Goal: Task Accomplishment & Management: Manage account settings

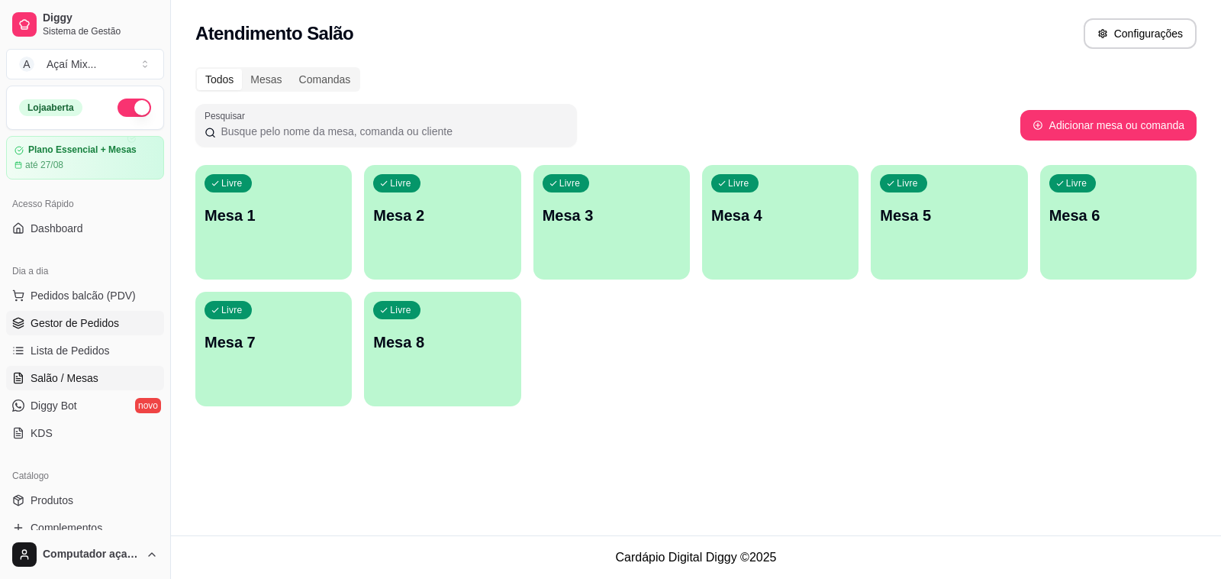
click at [97, 321] on span "Gestor de Pedidos" at bounding box center [75, 322] width 89 height 15
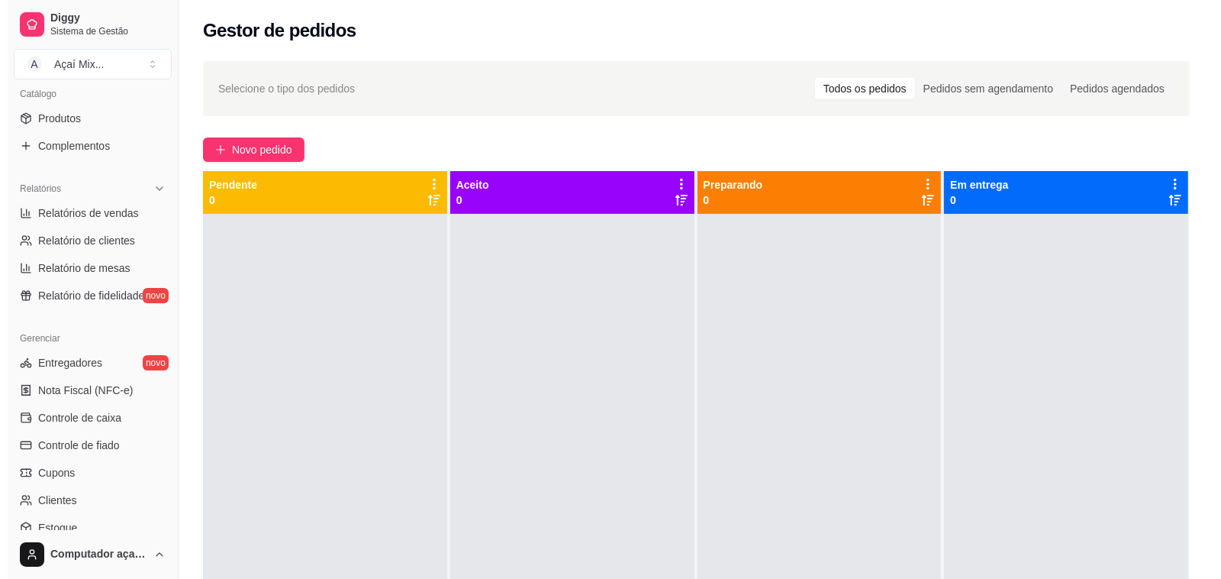
scroll to position [286, 0]
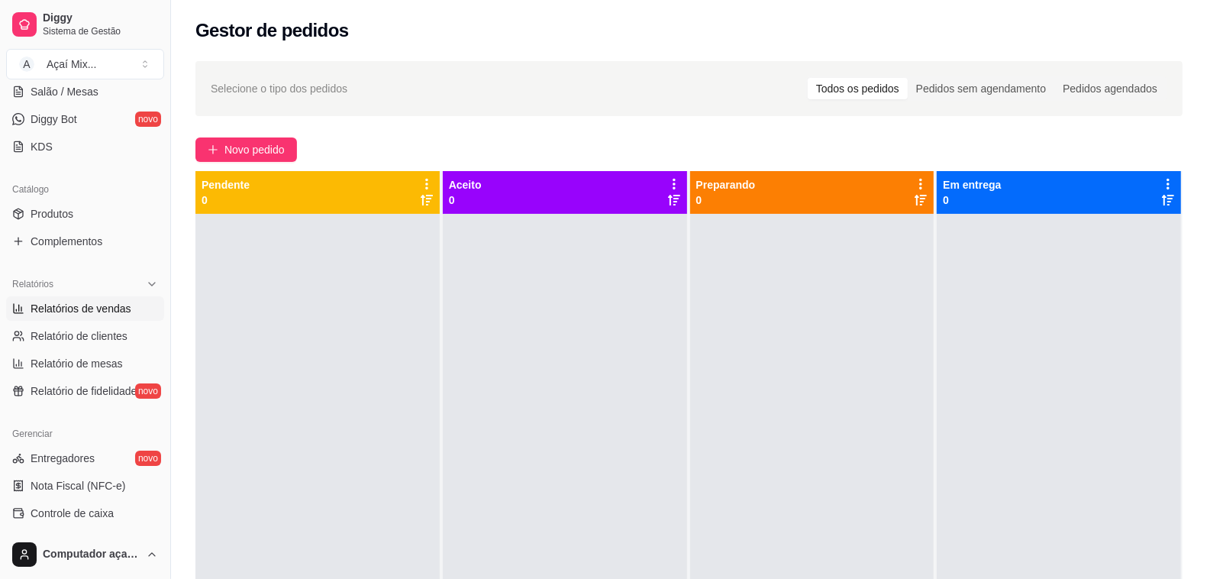
click at [102, 307] on span "Relatórios de vendas" at bounding box center [81, 308] width 101 height 15
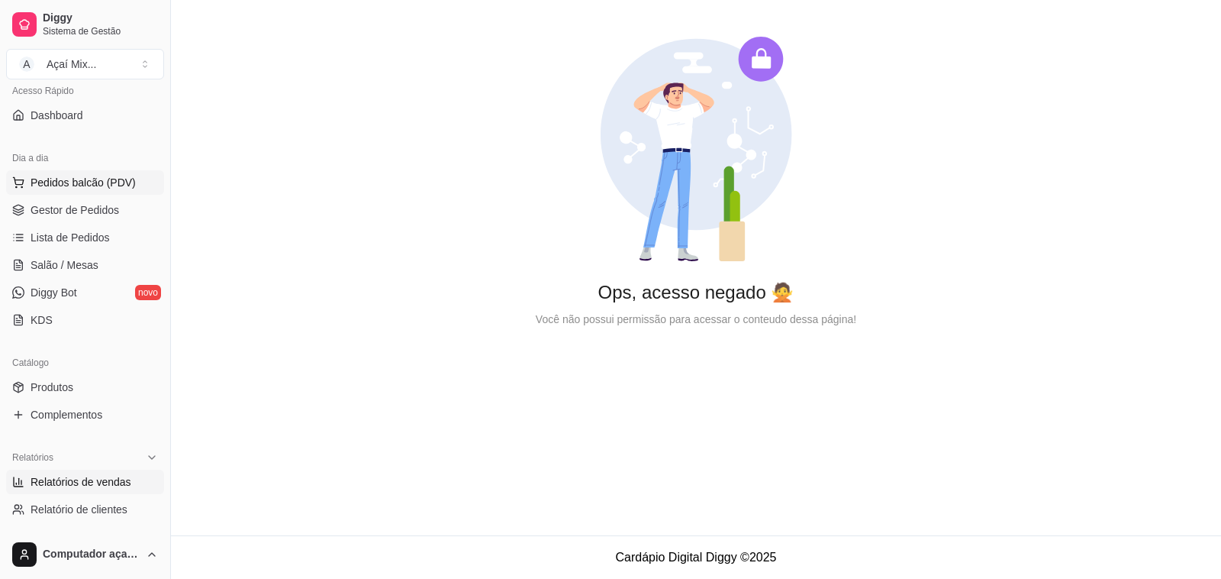
scroll to position [95, 0]
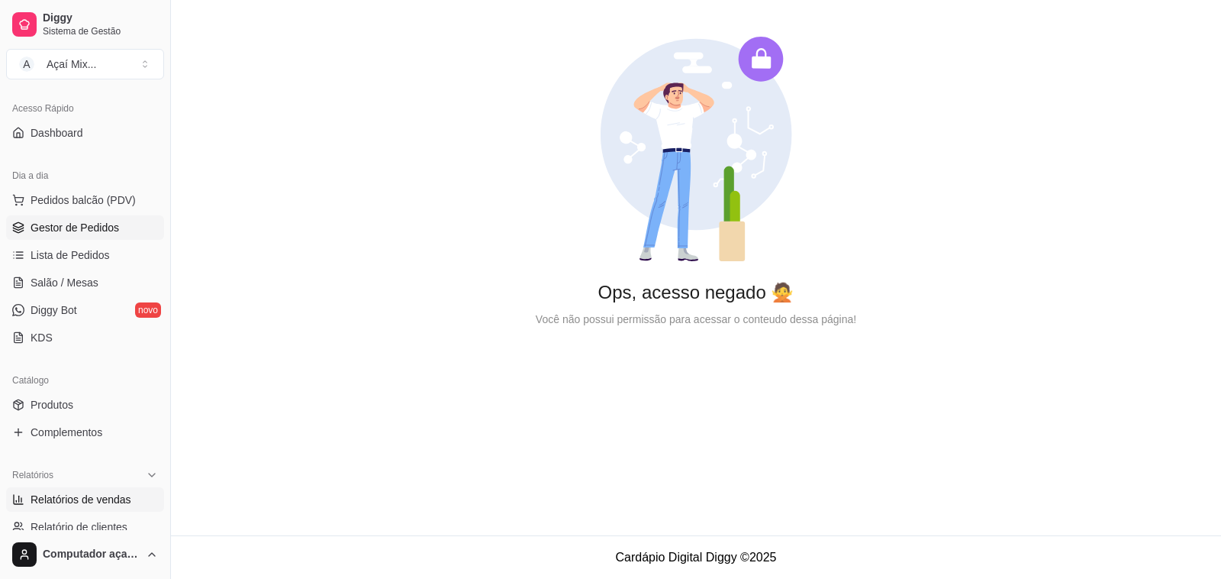
click at [73, 233] on span "Gestor de Pedidos" at bounding box center [75, 227] width 89 height 15
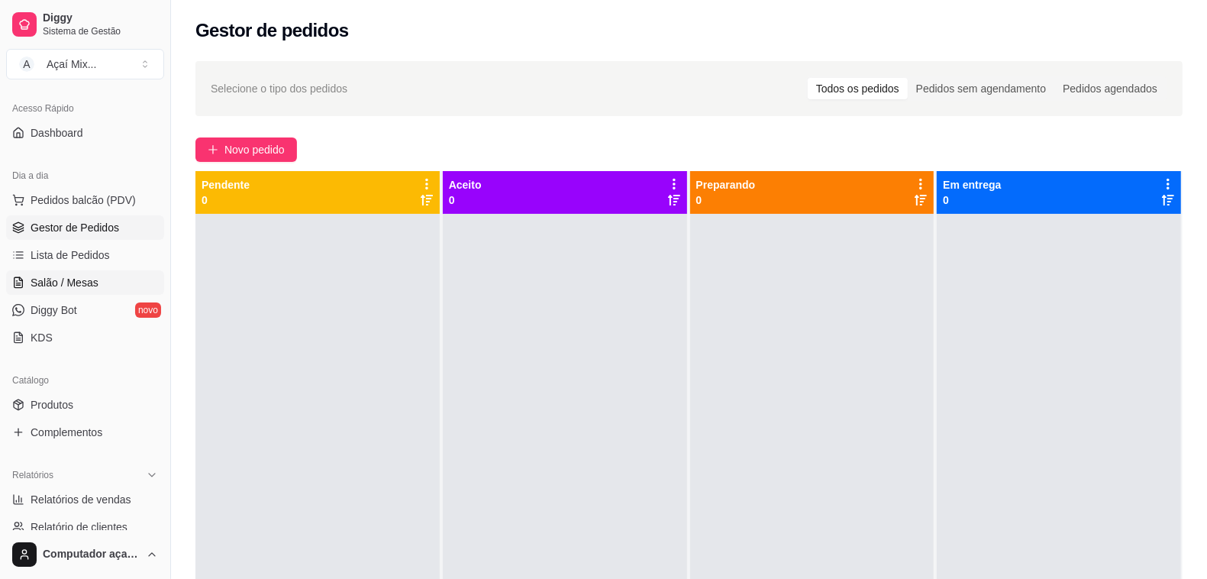
click at [69, 279] on span "Salão / Mesas" at bounding box center [65, 282] width 68 height 15
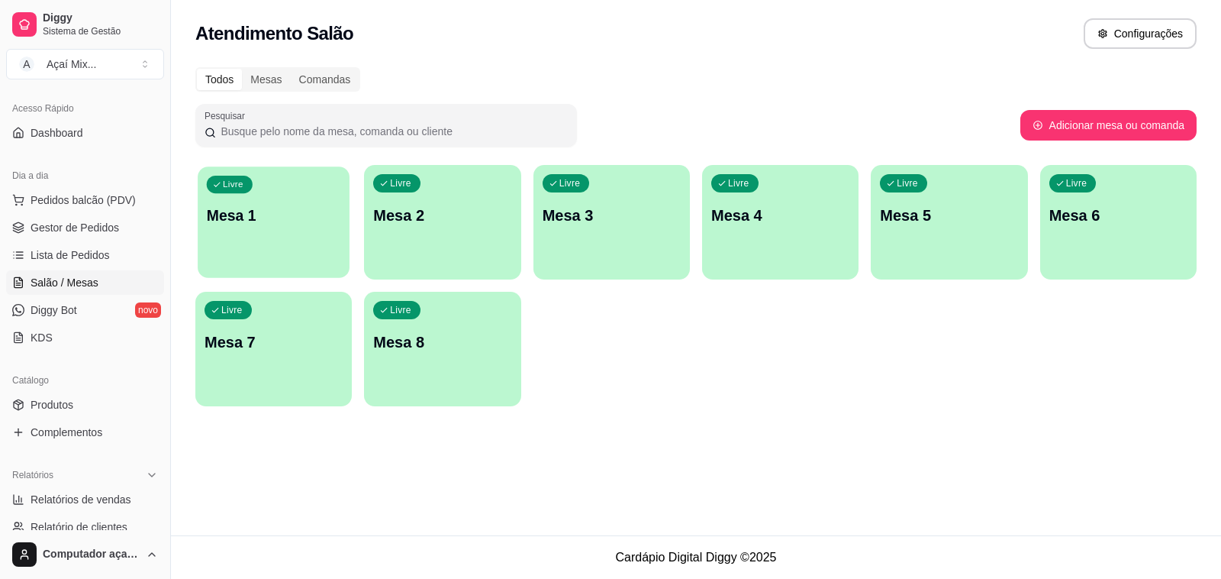
click at [300, 253] on div "Livre Mesa 1" at bounding box center [274, 212] width 152 height 93
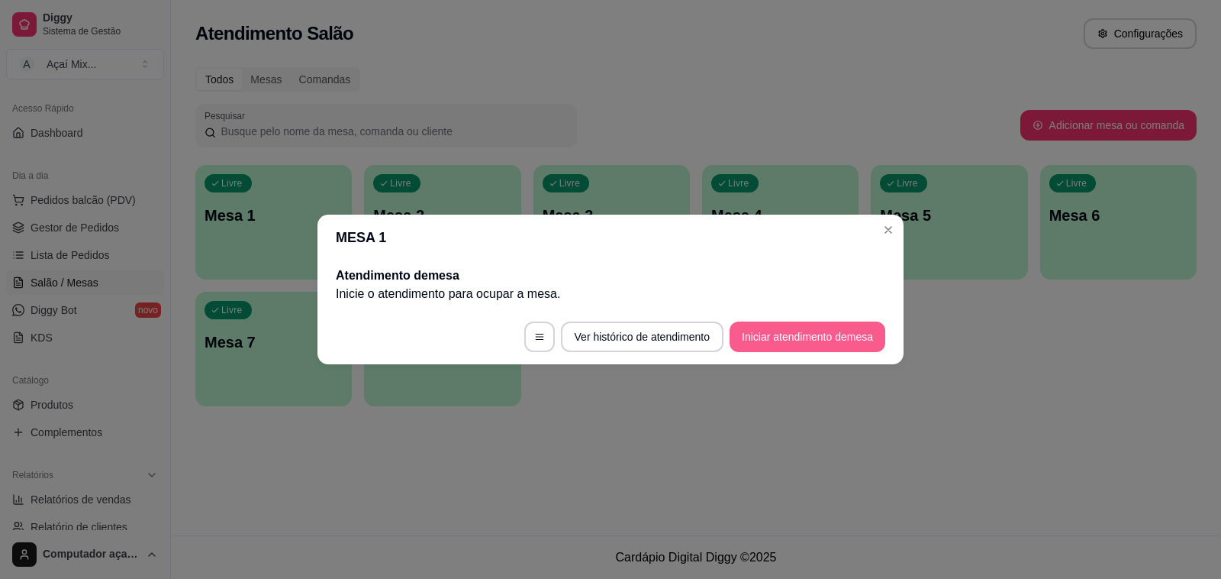
click at [792, 342] on button "Iniciar atendimento de mesa" at bounding box center [808, 336] width 156 height 31
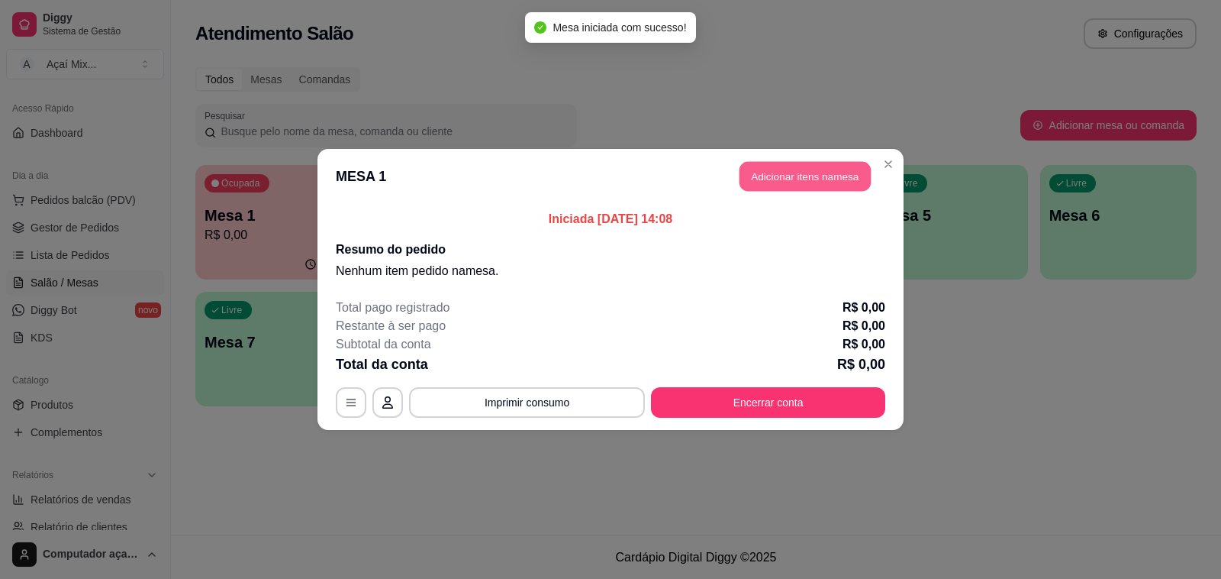
click at [787, 189] on button "Adicionar itens na mesa" at bounding box center [805, 177] width 131 height 30
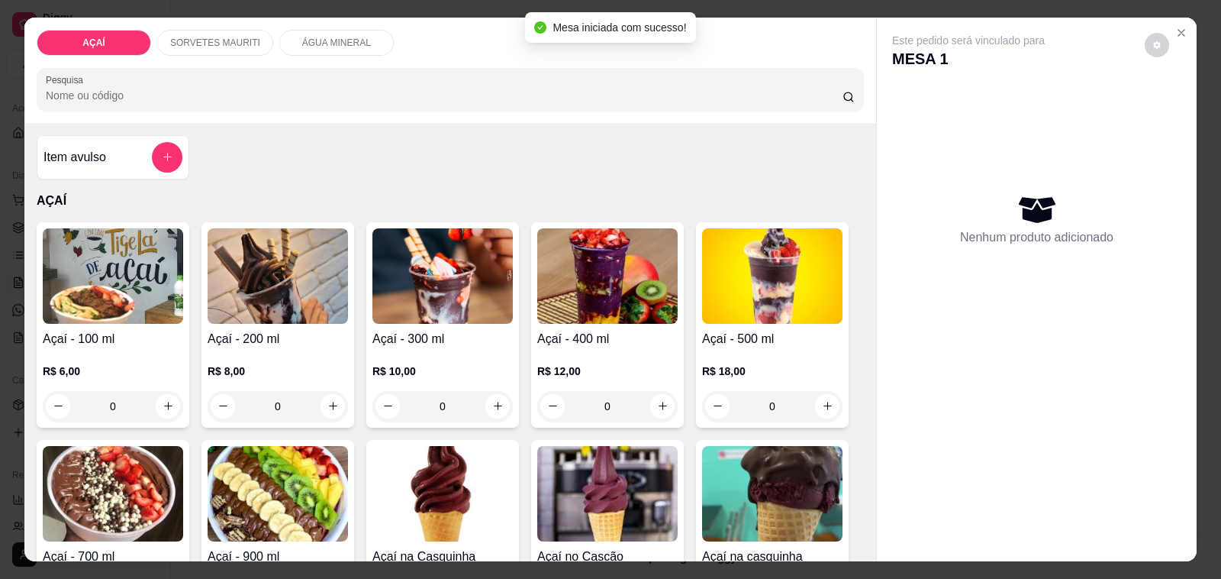
click at [478, 300] on img at bounding box center [443, 275] width 140 height 95
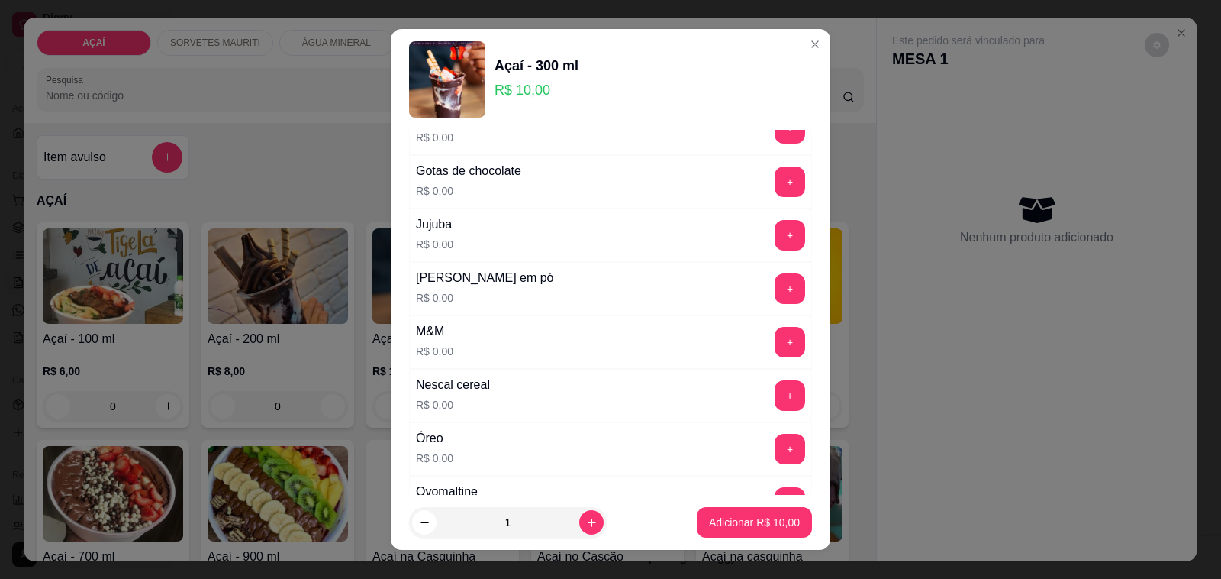
scroll to position [1527, 0]
click at [769, 249] on div "+" at bounding box center [790, 236] width 43 height 31
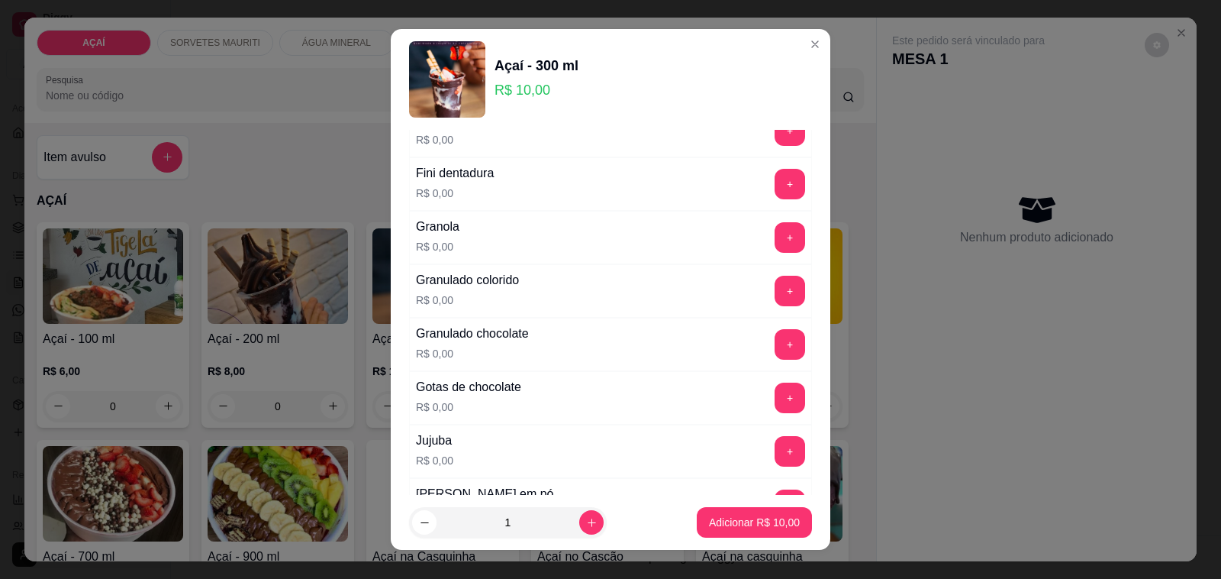
scroll to position [1109, 0]
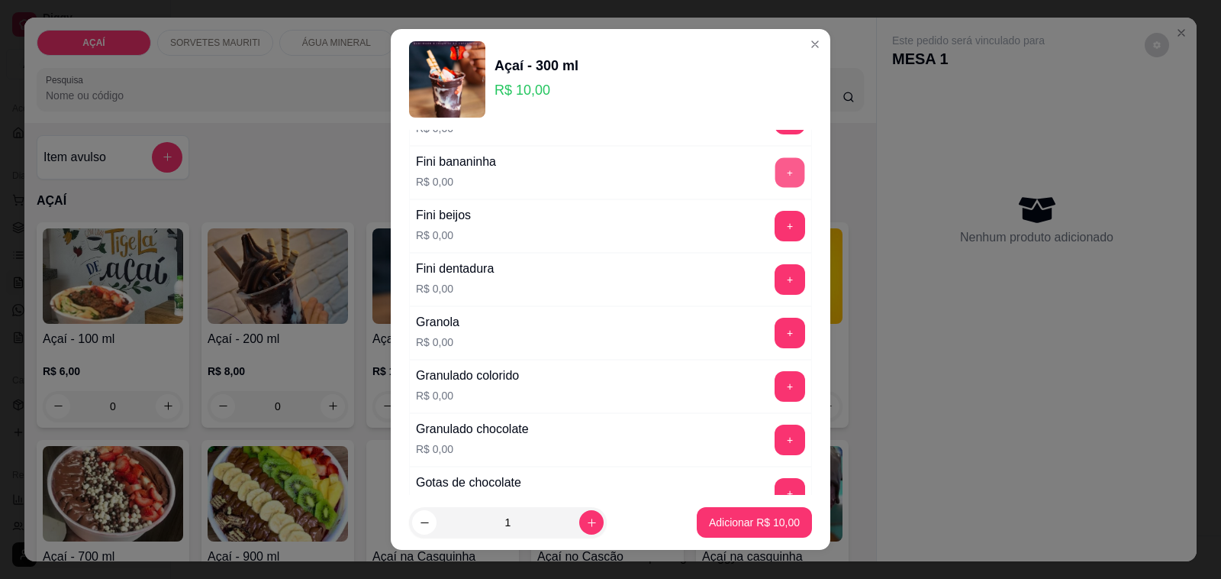
click at [776, 188] on button "+" at bounding box center [791, 173] width 30 height 30
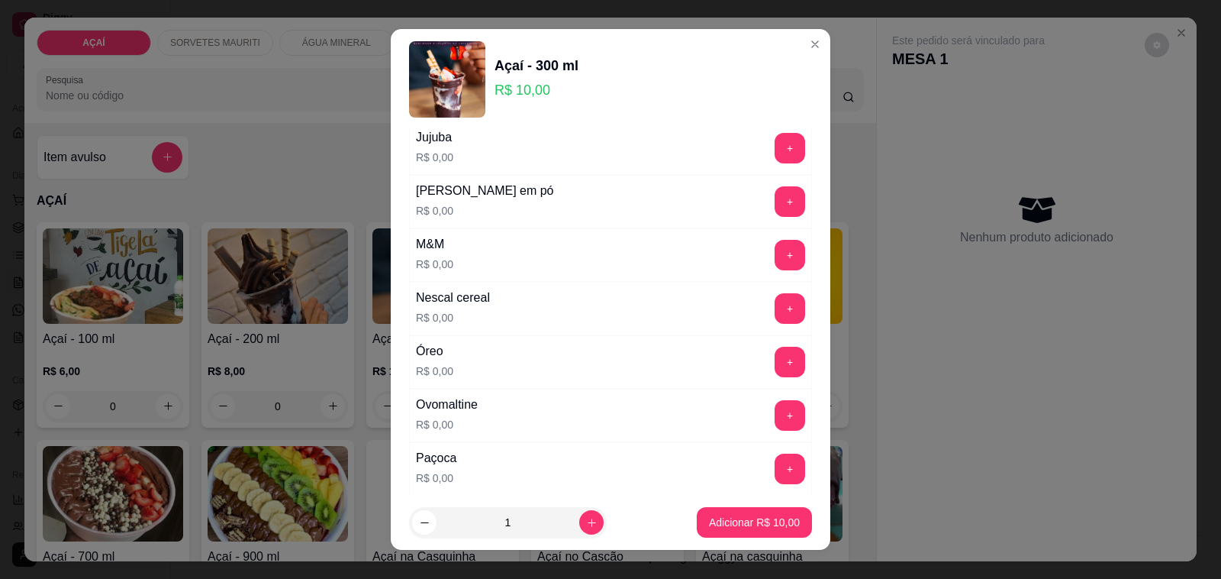
scroll to position [1491, 0]
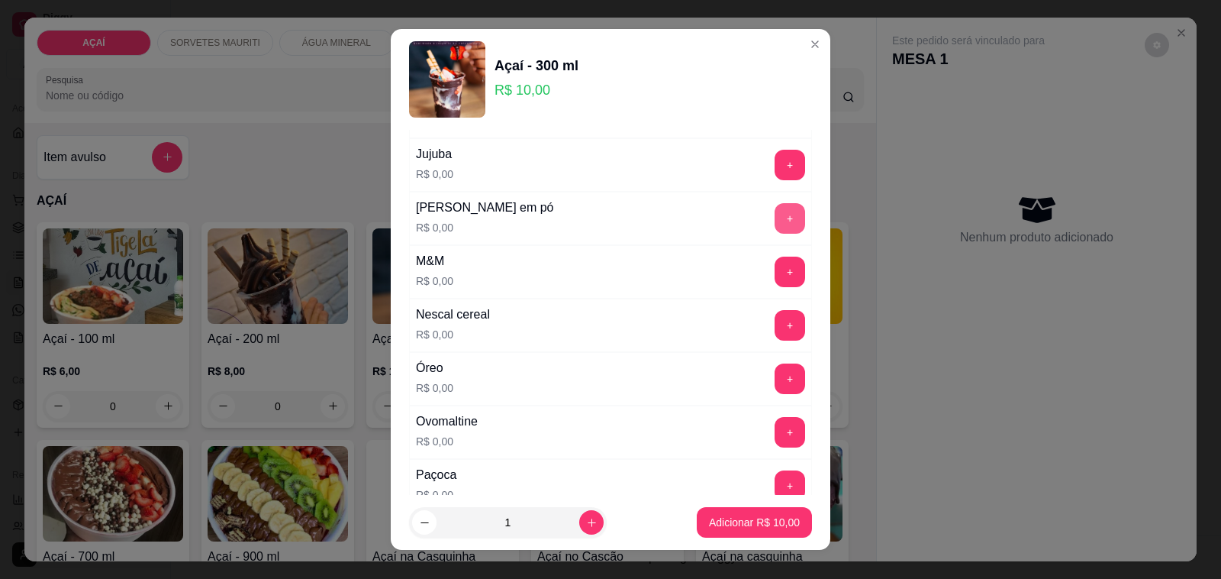
click at [775, 225] on button "+" at bounding box center [790, 218] width 31 height 31
drag, startPoint x: 795, startPoint y: 544, endPoint x: 748, endPoint y: 519, distance: 53.6
click at [795, 578] on html "Diggy Sistema de Gestão A Açaí Mix ... Loja aberta Plano Essencial + Mesas até …" at bounding box center [610, 289] width 1221 height 579
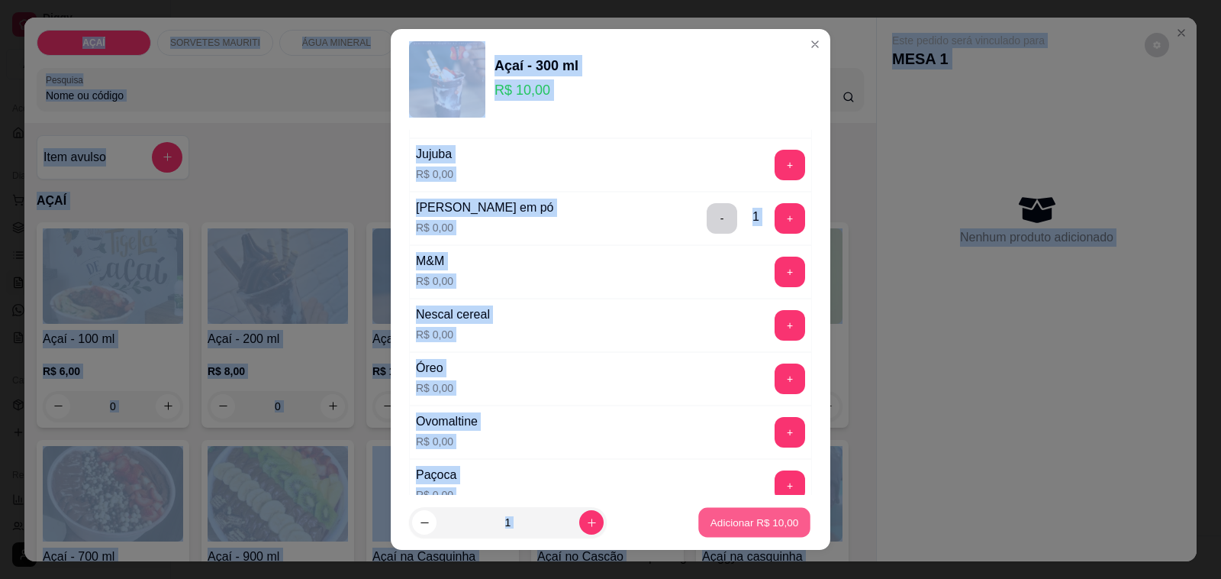
click at [748, 519] on p "Adicionar R$ 10,00" at bounding box center [755, 522] width 89 height 15
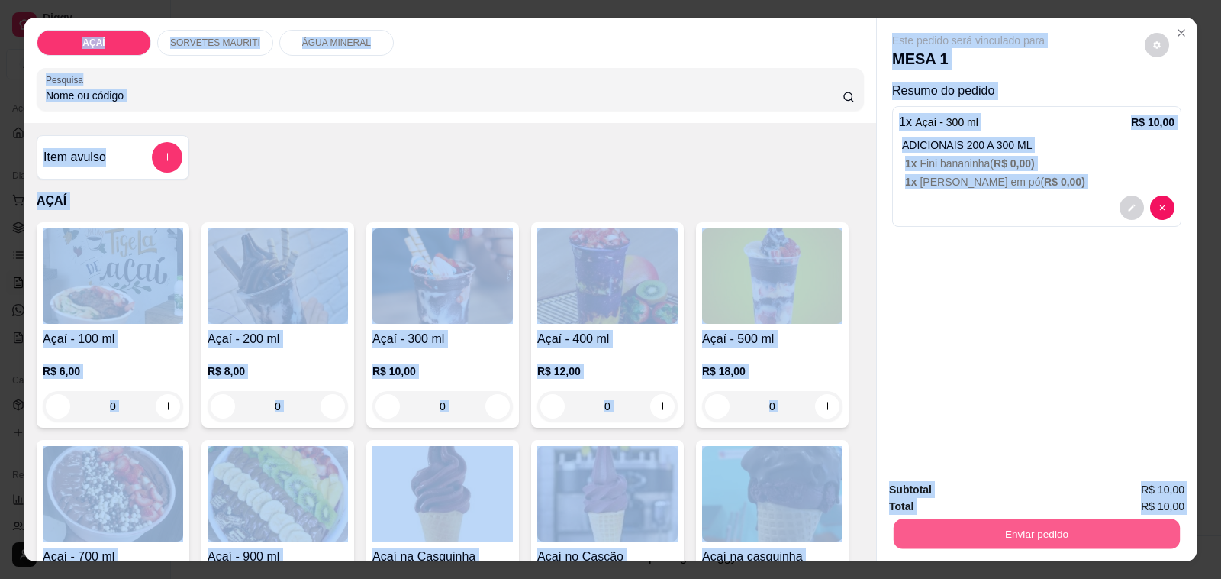
click at [925, 524] on button "Enviar pedido" at bounding box center [1037, 534] width 286 height 30
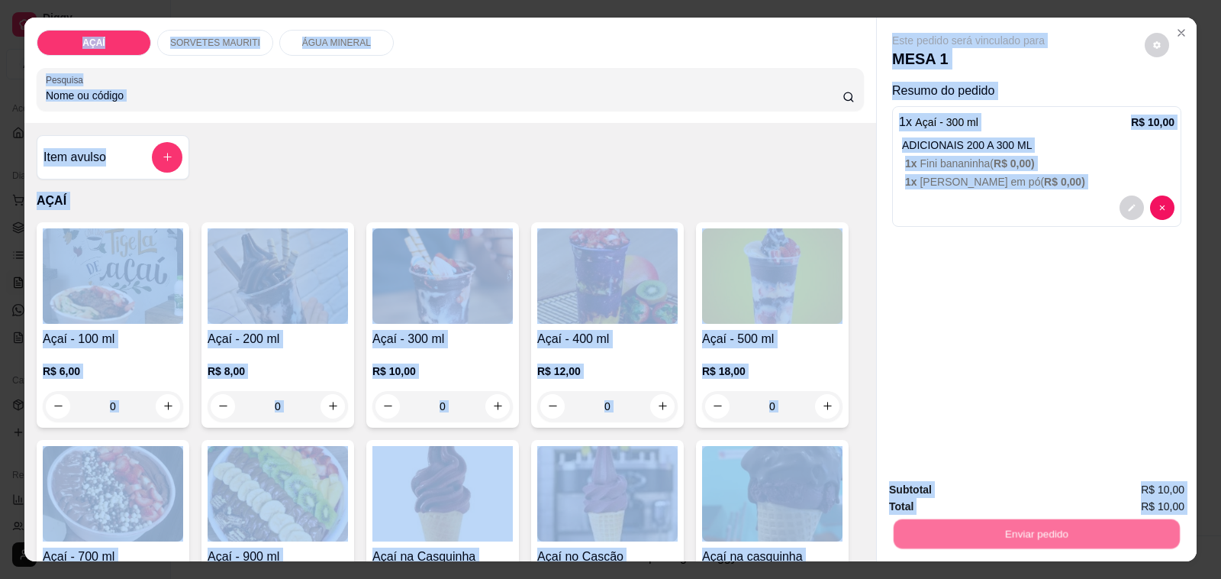
click at [948, 485] on button "Não registrar e enviar pedido" at bounding box center [985, 490] width 159 height 29
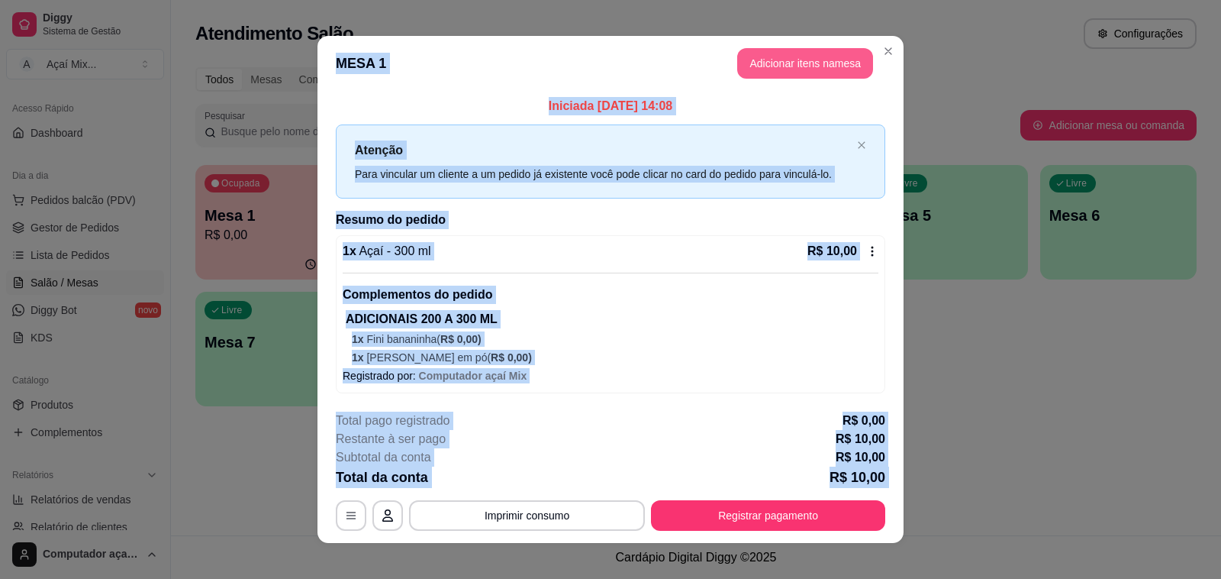
click at [837, 56] on button "Adicionar itens na mesa" at bounding box center [805, 63] width 136 height 31
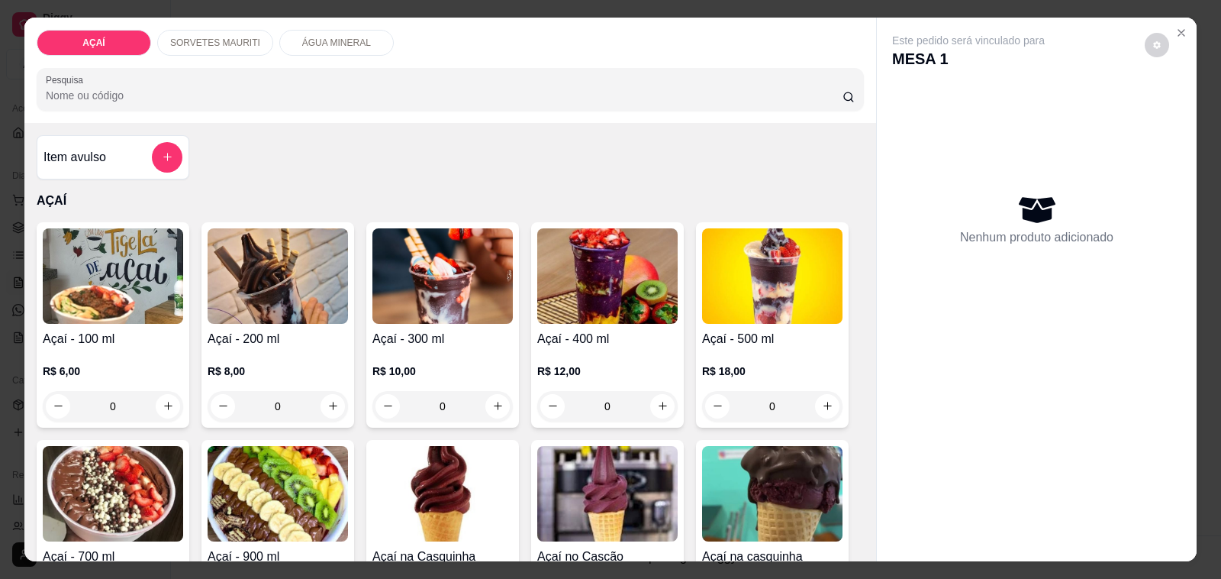
click at [384, 348] on div "R$ 10,00 0" at bounding box center [443, 384] width 140 height 73
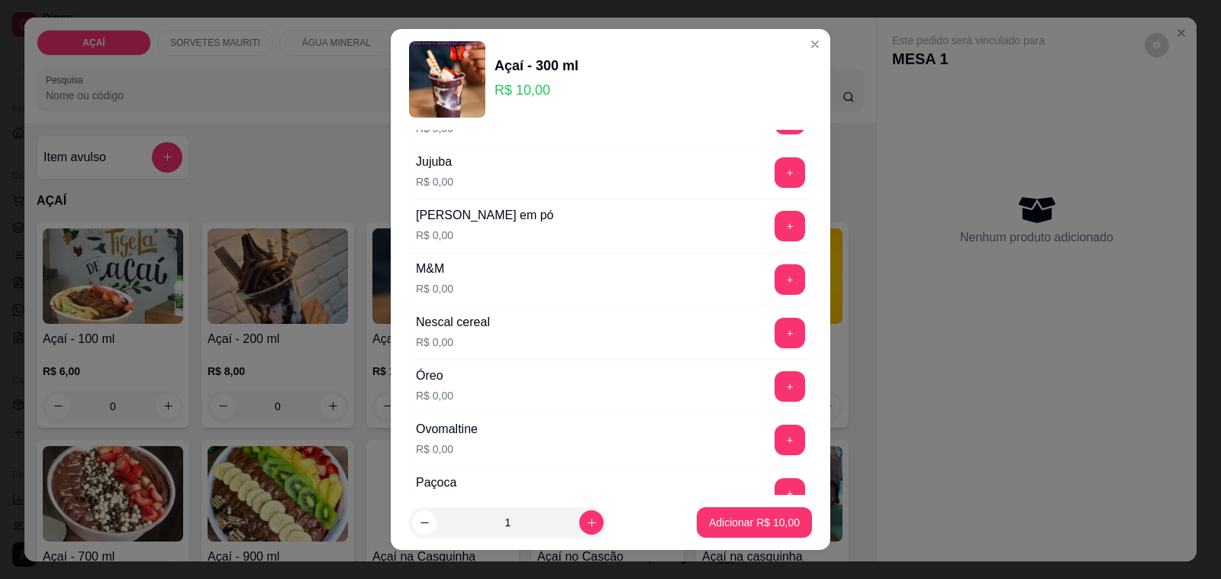
scroll to position [1527, 0]
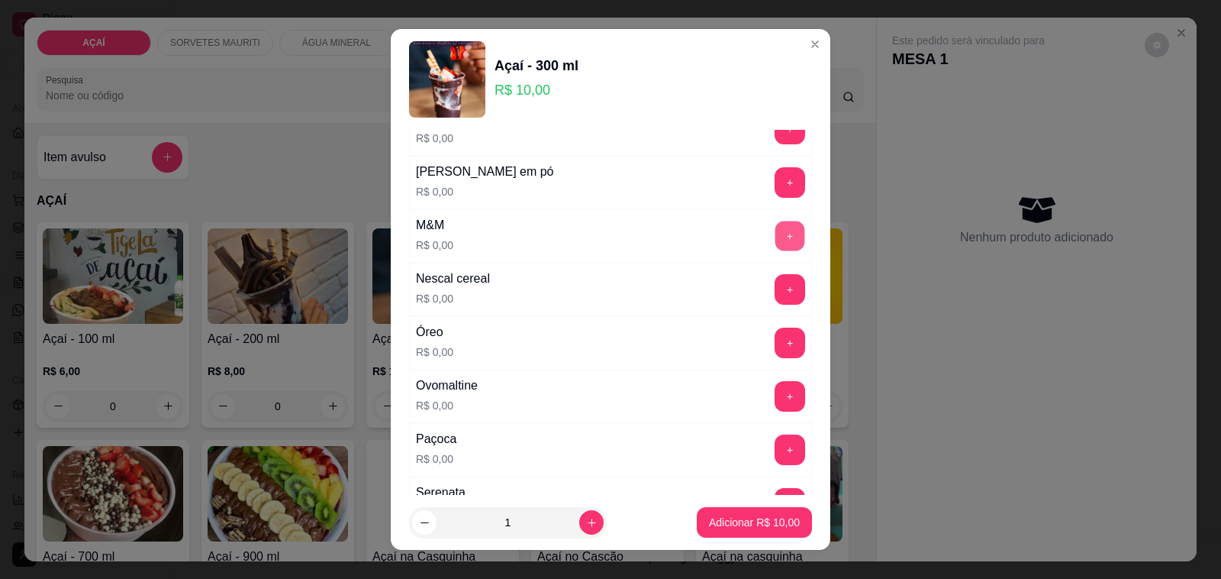
click at [776, 247] on button "+" at bounding box center [791, 236] width 30 height 30
click at [775, 198] on button "+" at bounding box center [790, 182] width 31 height 31
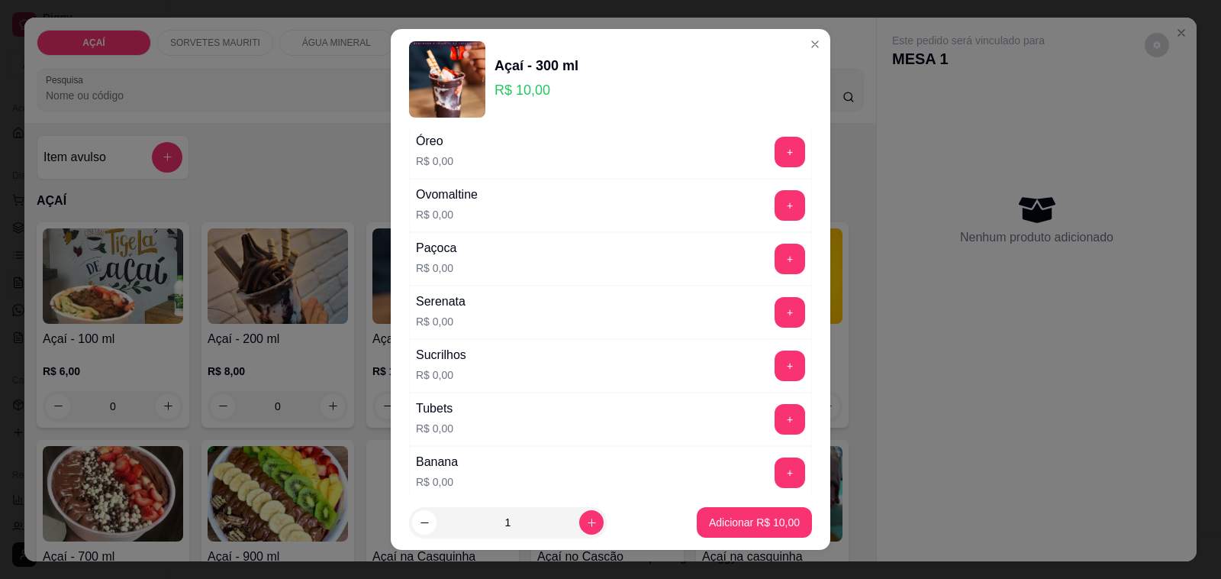
scroll to position [1813, 0]
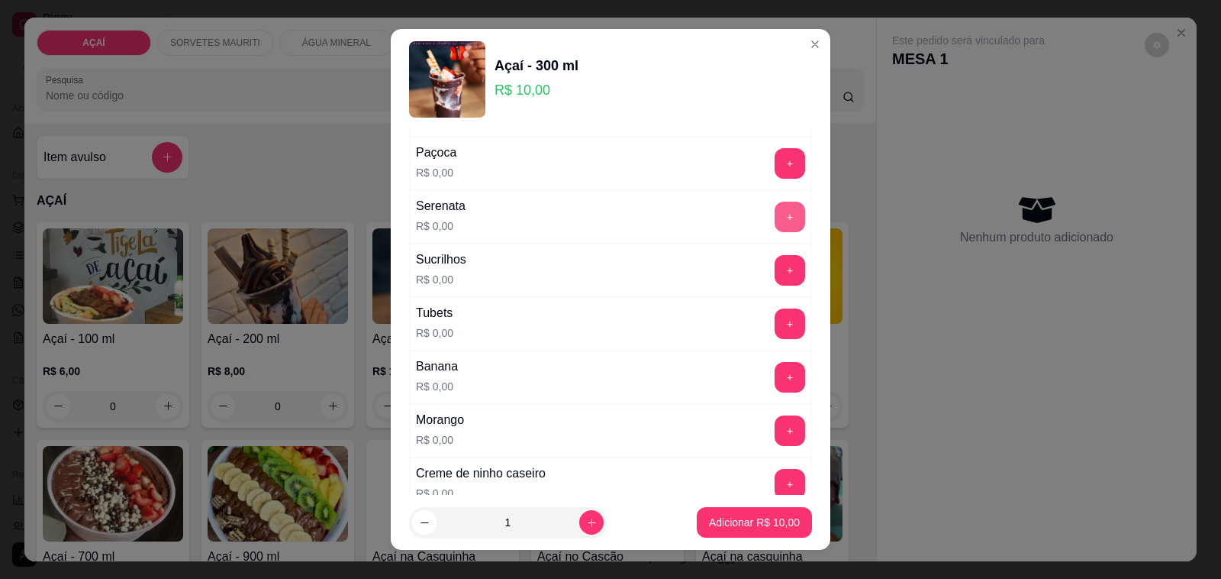
click at [775, 232] on button "+" at bounding box center [790, 217] width 31 height 31
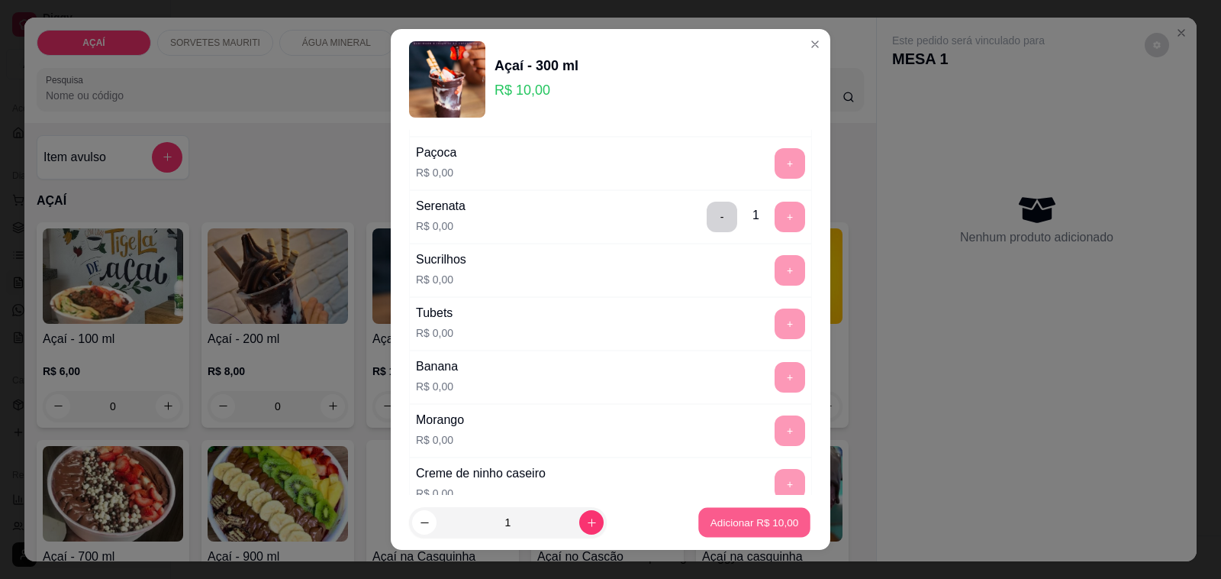
click at [741, 514] on button "Adicionar R$ 10,00" at bounding box center [755, 523] width 112 height 30
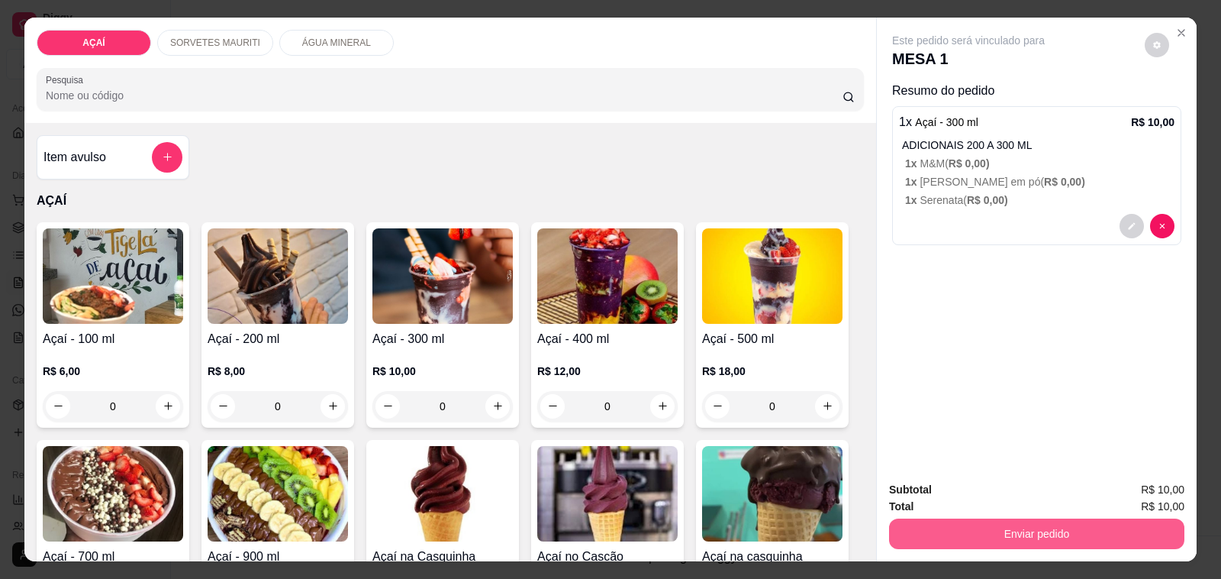
click at [947, 521] on button "Enviar pedido" at bounding box center [1036, 533] width 295 height 31
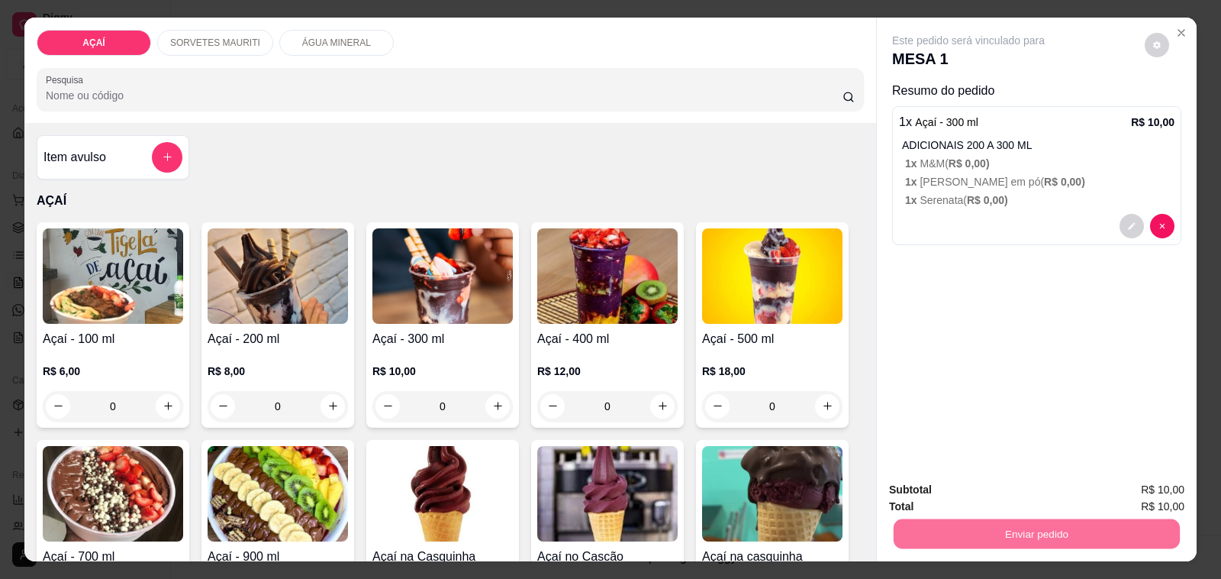
click at [940, 314] on div "Este pedido será vinculado para MESA 1 Resumo do pedido 1 x Açaí - 300 ml R$ 10…" at bounding box center [1037, 244] width 320 height 452
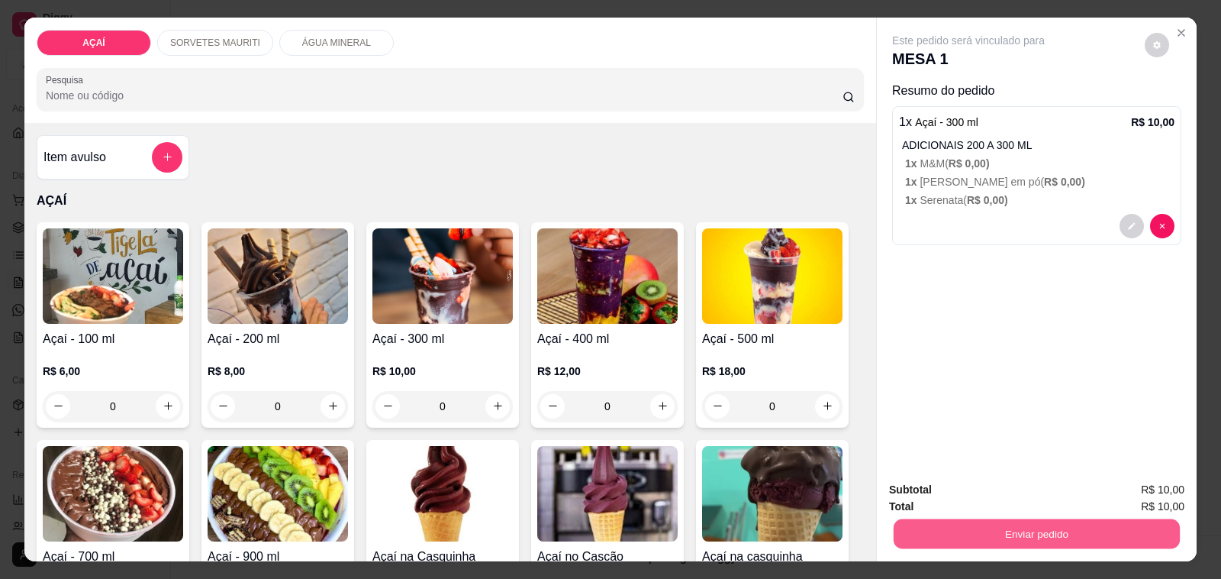
click at [989, 525] on button "Enviar pedido" at bounding box center [1037, 534] width 286 height 30
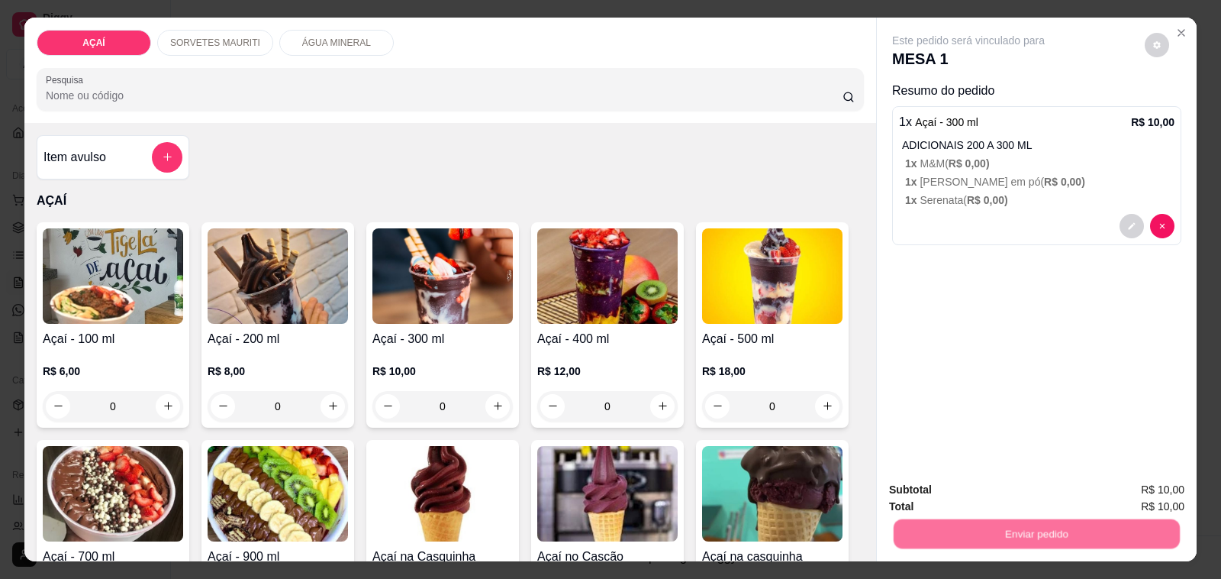
click at [999, 495] on button "Não registrar e enviar pedido" at bounding box center [985, 490] width 159 height 29
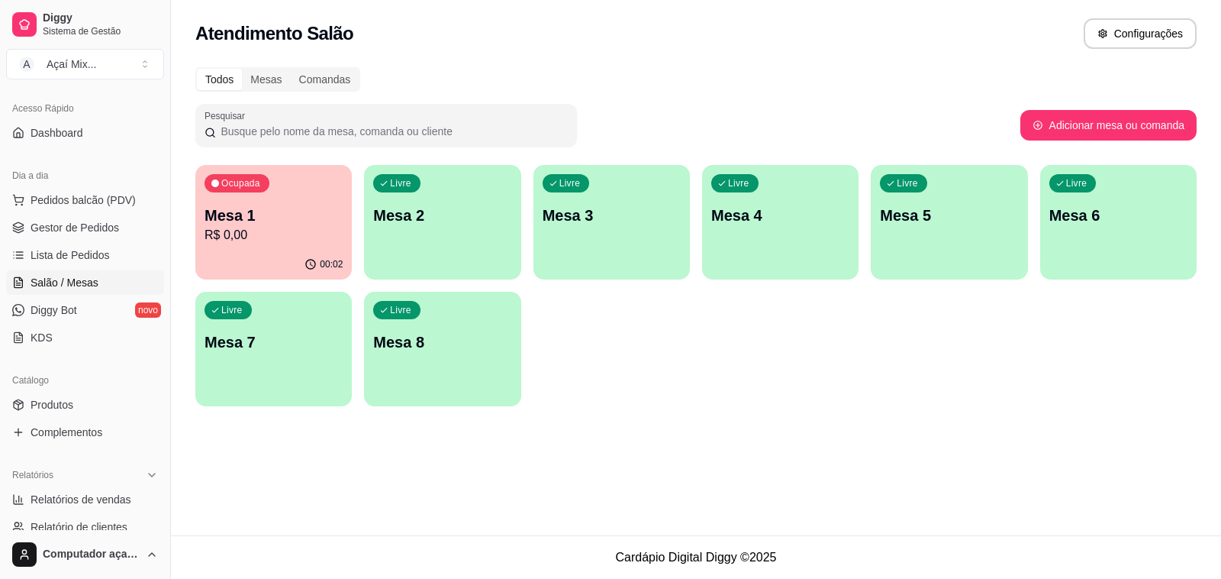
click at [437, 206] on p "Mesa 2" at bounding box center [442, 215] width 138 height 21
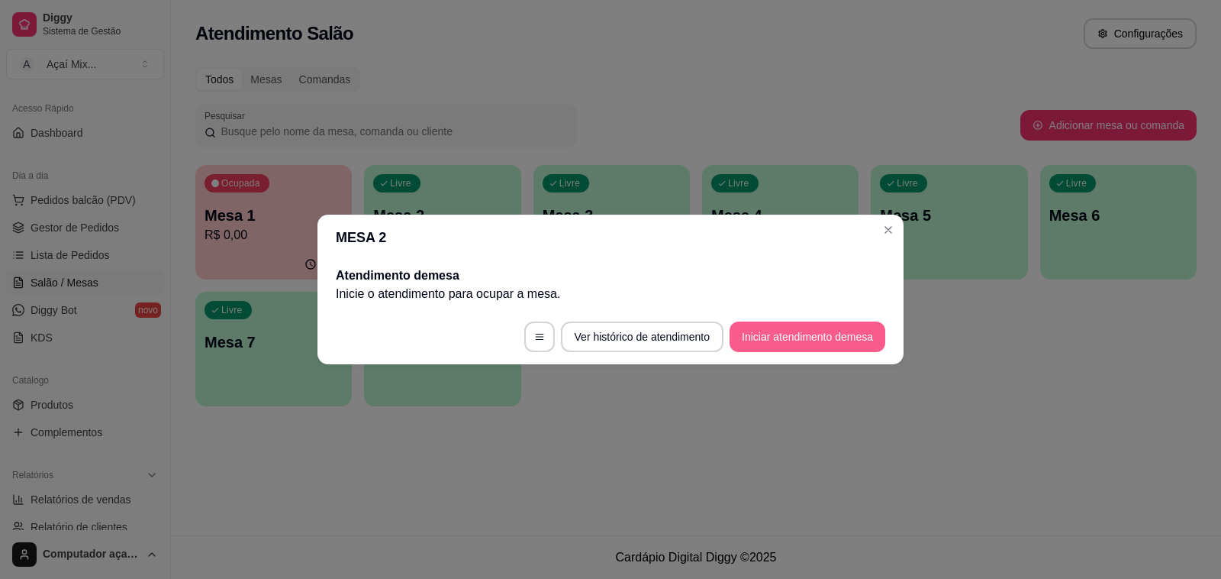
click at [842, 328] on button "Iniciar atendimento de mesa" at bounding box center [808, 336] width 156 height 31
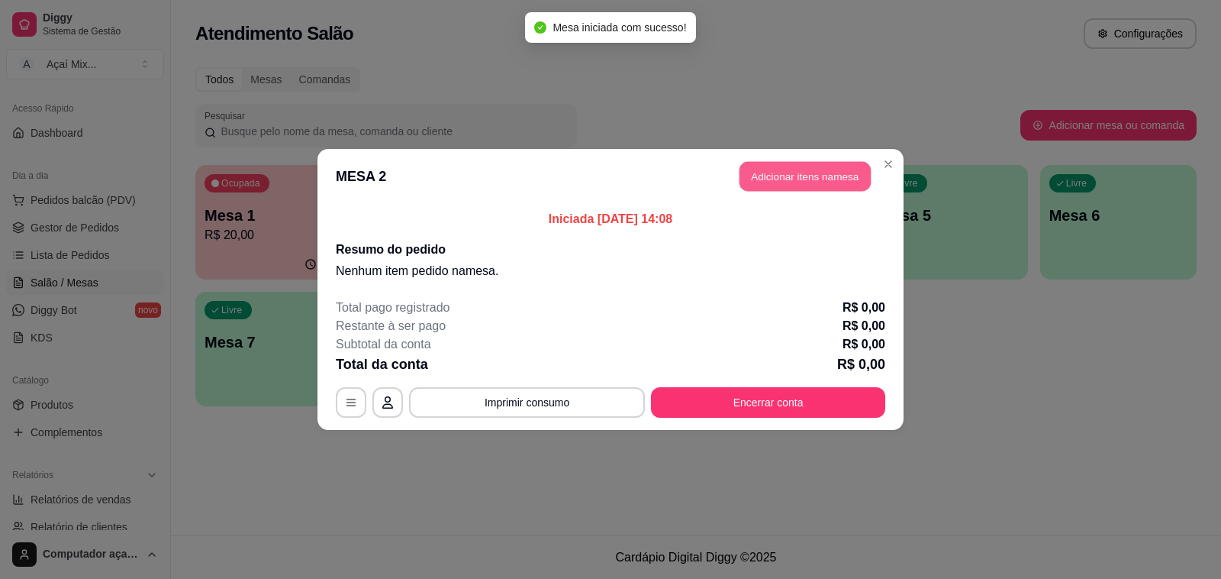
click at [784, 189] on button "Adicionar itens na mesa" at bounding box center [805, 177] width 131 height 30
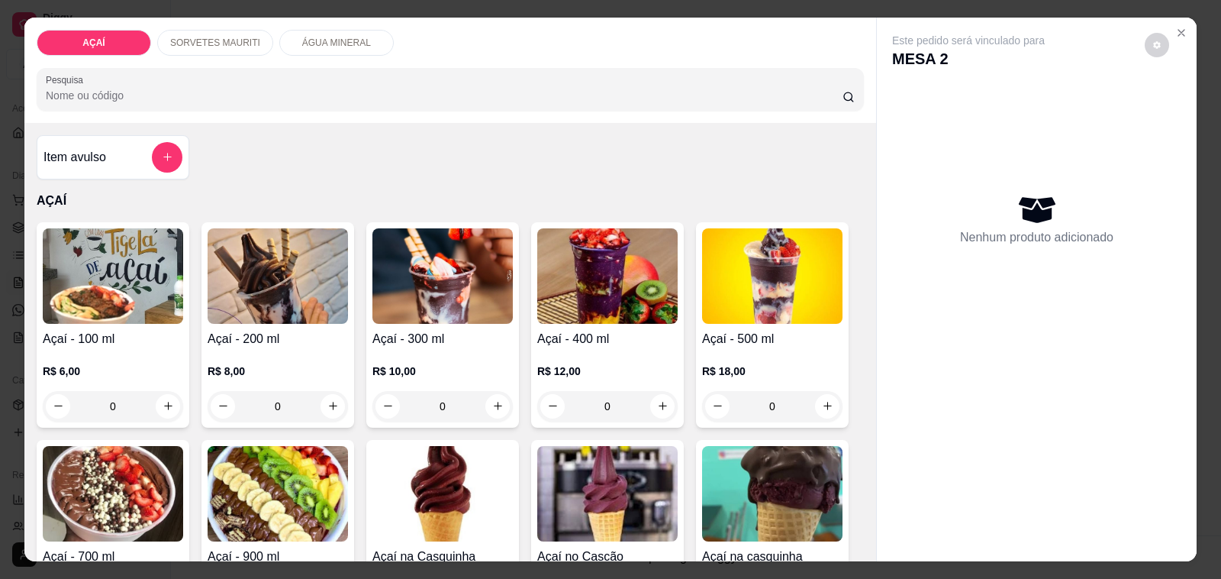
click at [331, 43] on div "ÁGUA MINERAL" at bounding box center [336, 43] width 115 height 26
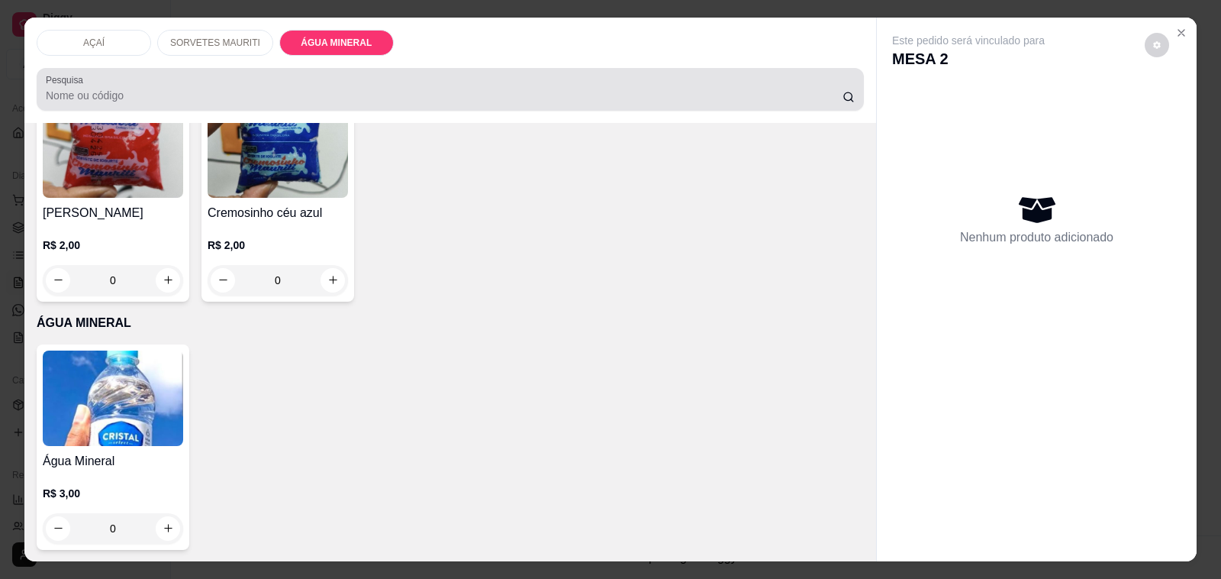
scroll to position [38, 0]
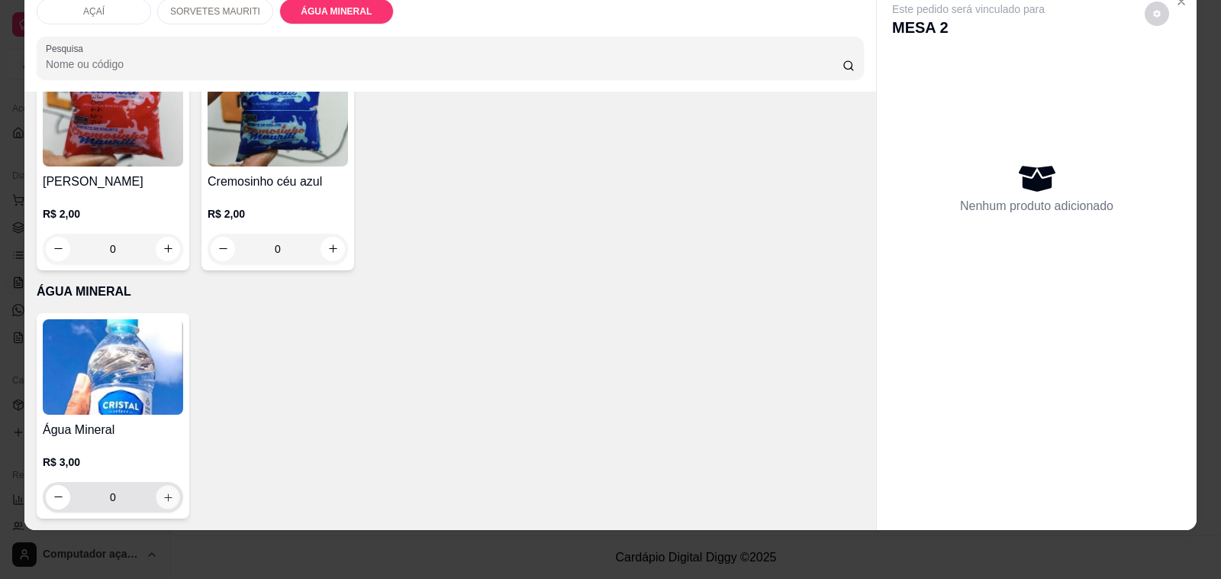
click at [163, 491] on icon "increase-product-quantity" at bounding box center [168, 496] width 11 height 11
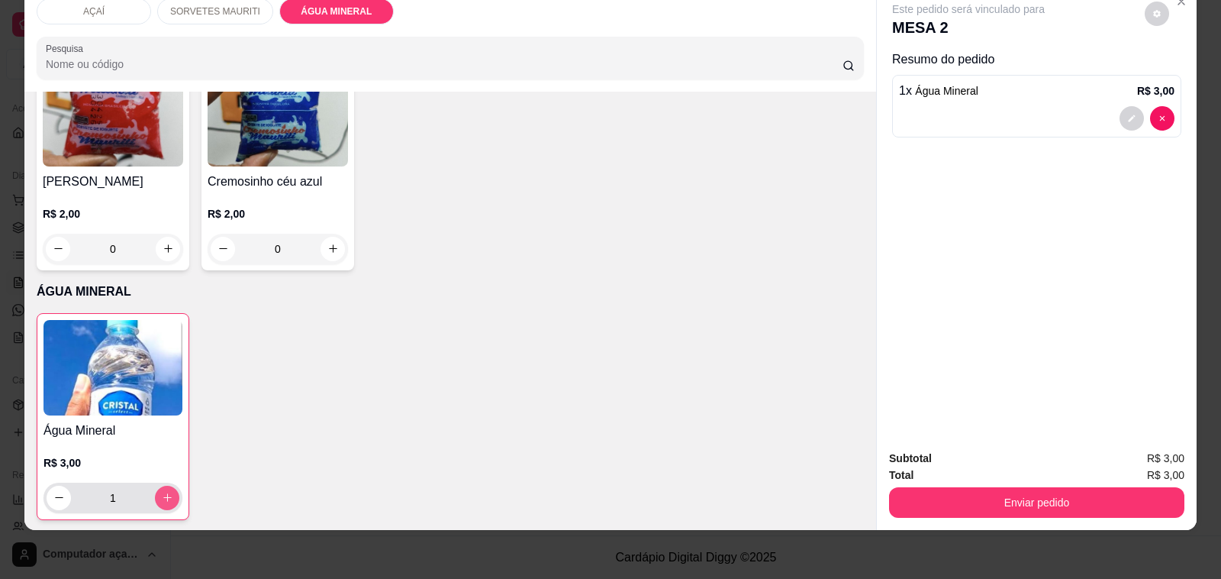
click at [162, 492] on icon "increase-product-quantity" at bounding box center [167, 497] width 11 height 11
click at [163, 494] on icon "increase-product-quantity" at bounding box center [167, 498] width 8 height 8
click at [162, 492] on icon "increase-product-quantity" at bounding box center [167, 497] width 11 height 11
type input "5"
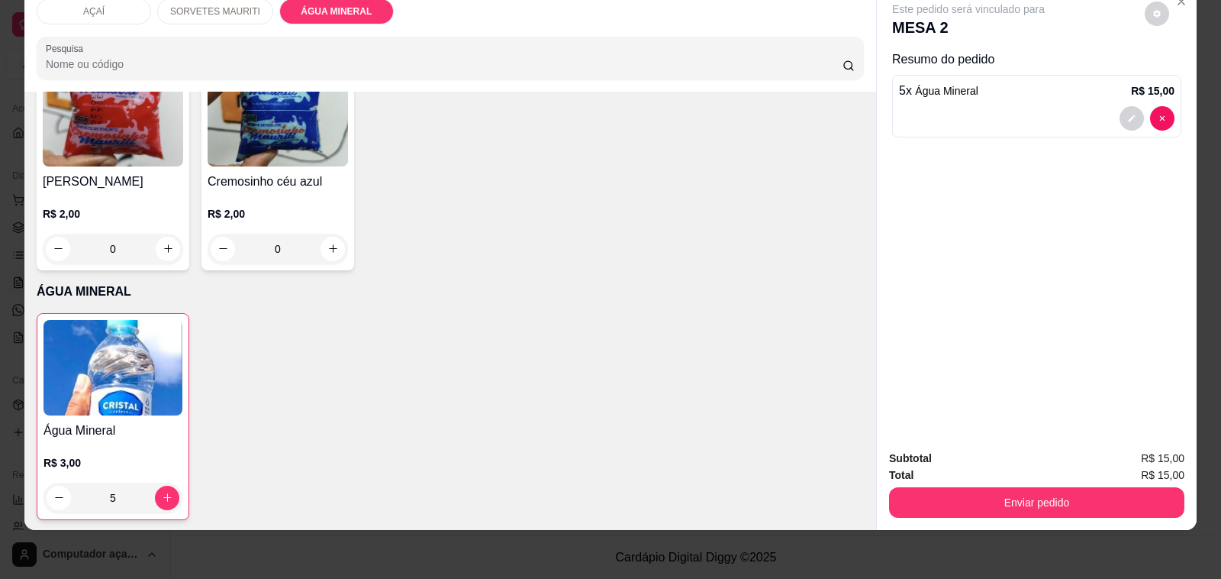
scroll to position [1537, 0]
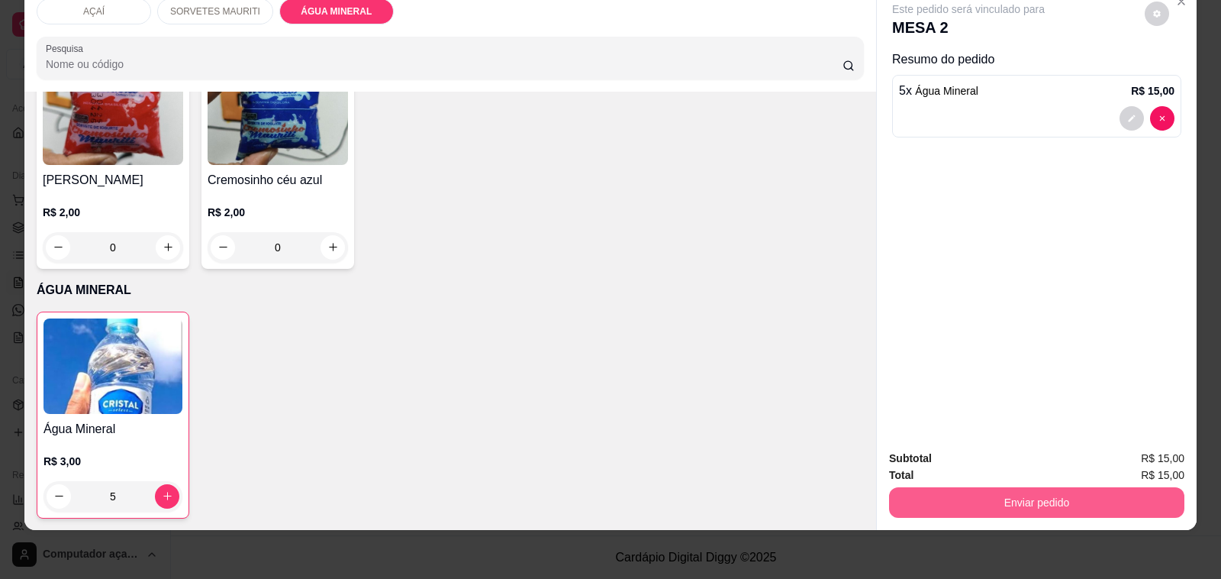
click at [964, 494] on button "Enviar pedido" at bounding box center [1036, 502] width 295 height 31
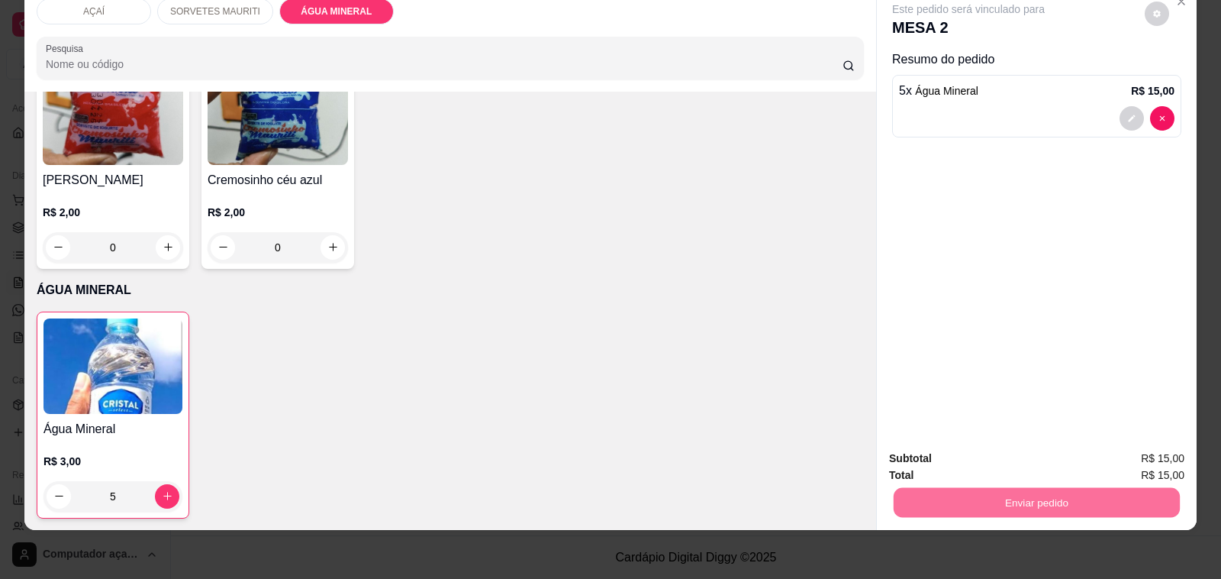
click at [960, 453] on button "Não registrar e enviar pedido" at bounding box center [985, 451] width 159 height 29
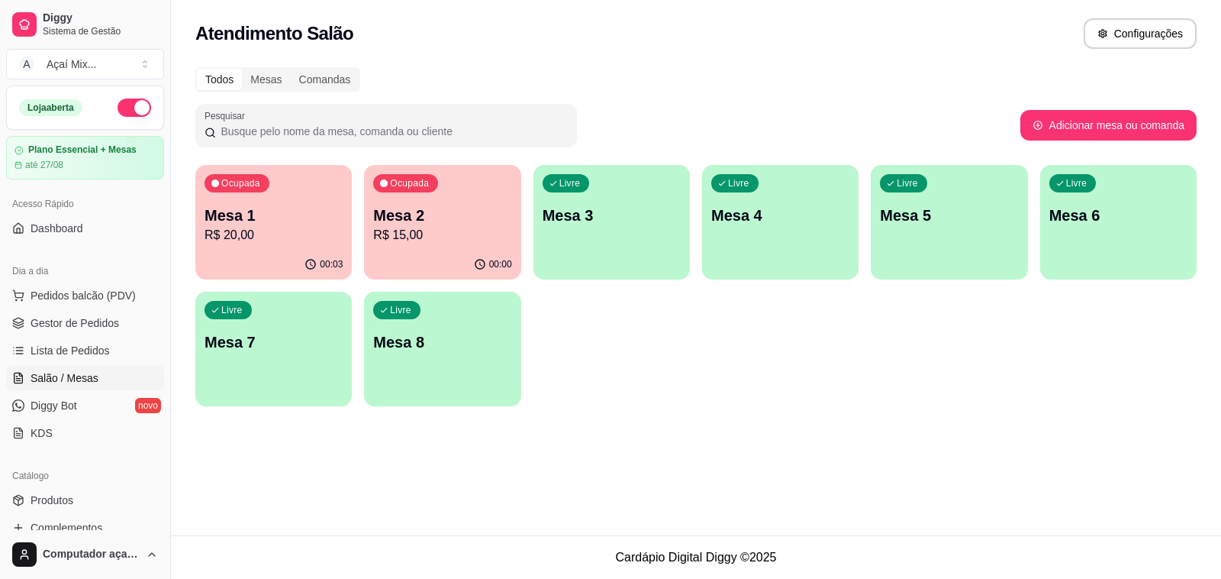
click at [253, 222] on p "Mesa 1" at bounding box center [274, 215] width 138 height 21
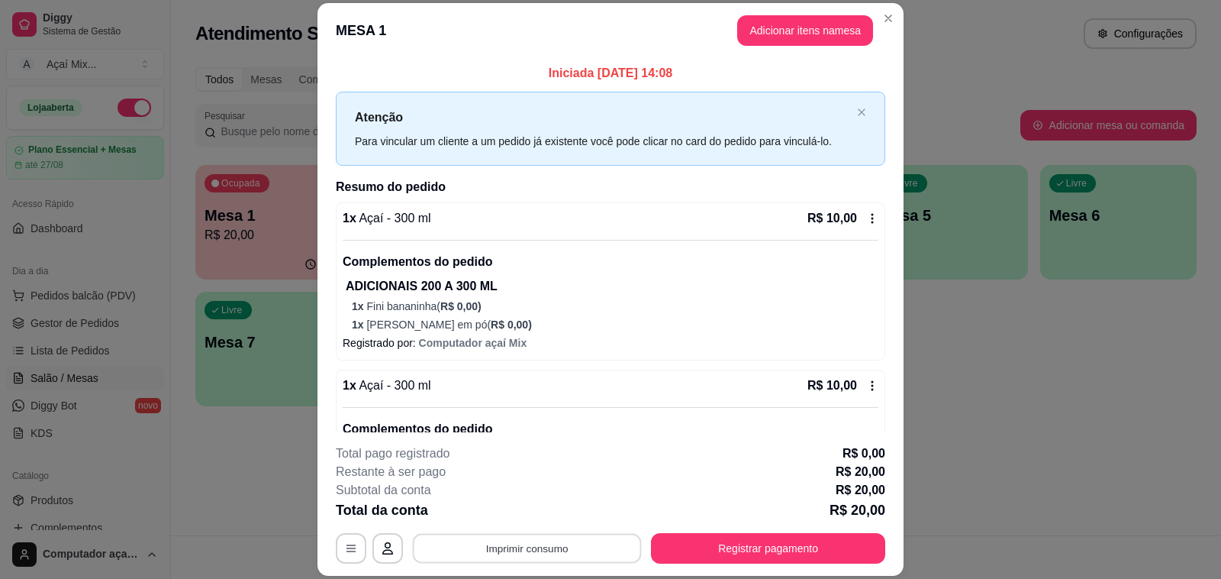
click at [514, 547] on button "Imprimir consumo" at bounding box center [527, 549] width 229 height 30
click at [547, 515] on button "Impressora" at bounding box center [524, 514] width 111 height 24
click at [546, 551] on button "Imprimir consumo" at bounding box center [527, 549] width 229 height 30
click at [1008, 421] on div "**********" at bounding box center [610, 289] width 1221 height 579
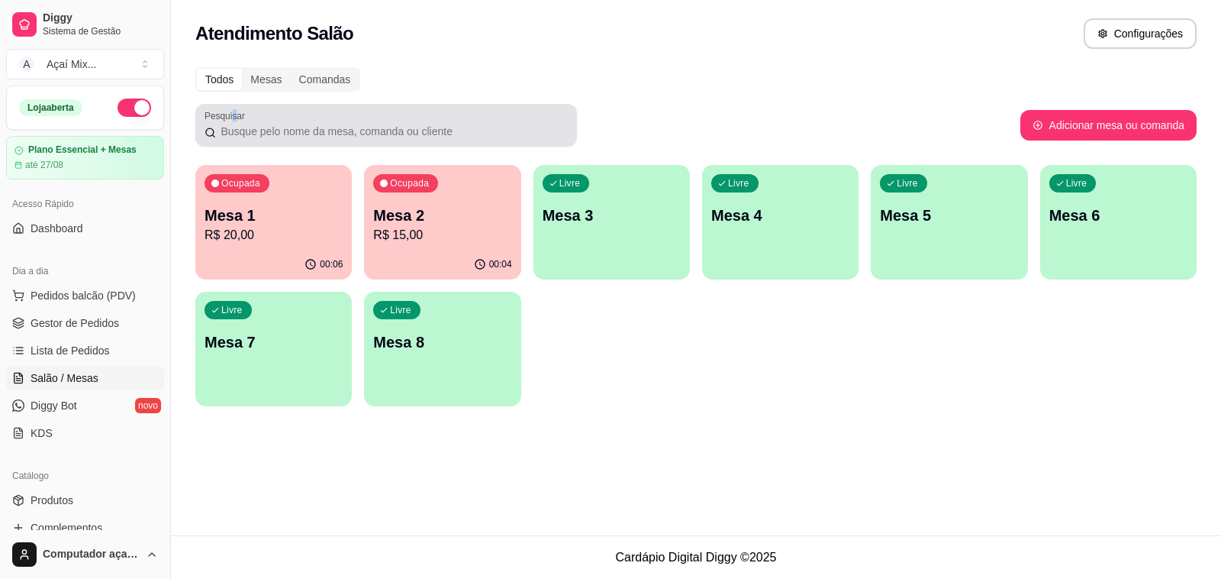
drag, startPoint x: 238, startPoint y: 119, endPoint x: 243, endPoint y: 126, distance: 8.3
click at [241, 124] on div "Pesquisar" at bounding box center [386, 125] width 382 height 43
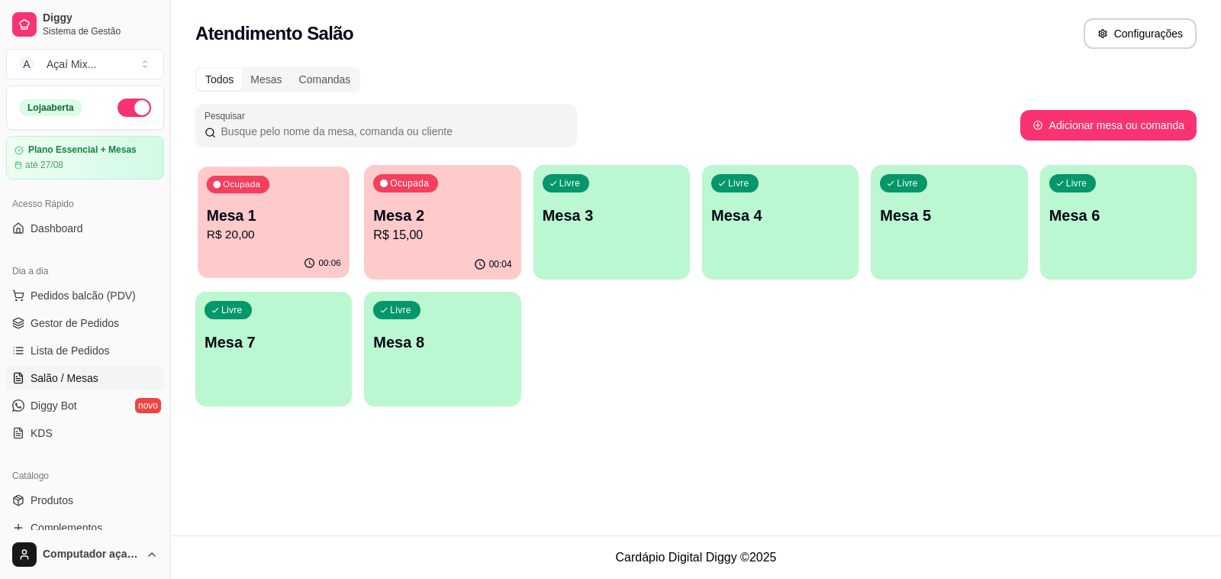
click at [296, 227] on div "Mesa 1 R$ 20,00" at bounding box center [274, 224] width 134 height 38
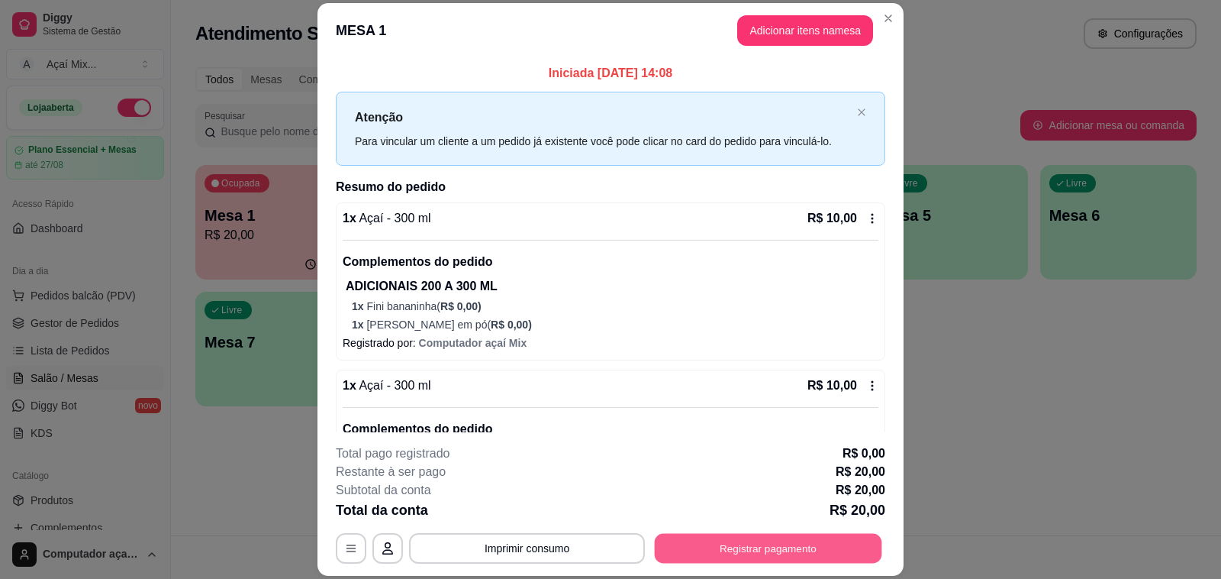
click at [756, 535] on button "Registrar pagamento" at bounding box center [768, 549] width 227 height 30
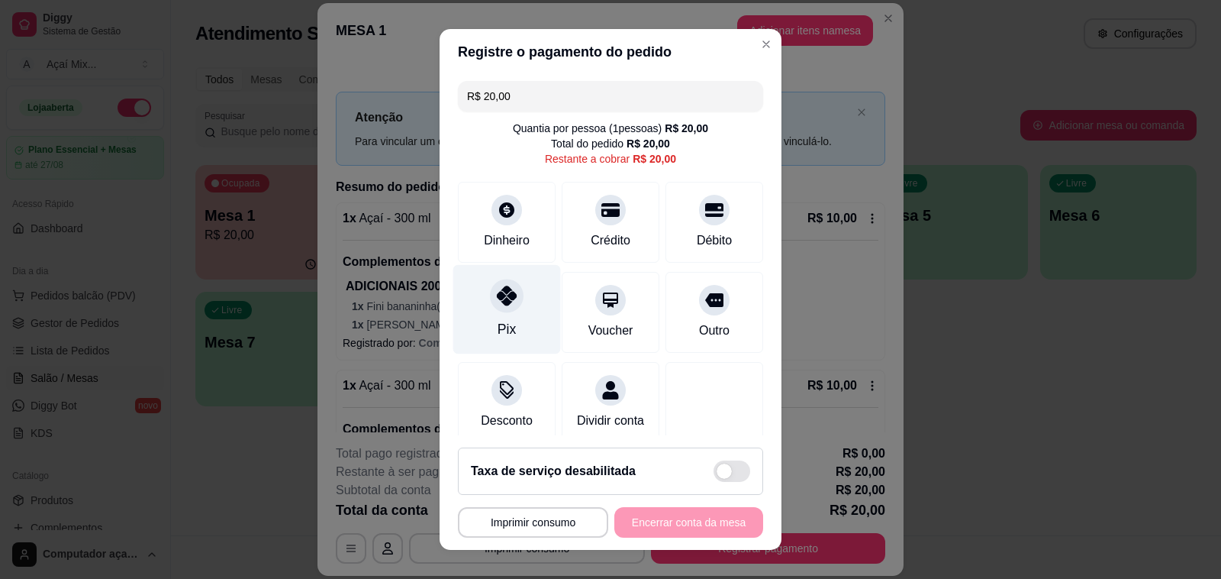
click at [498, 286] on icon at bounding box center [507, 296] width 20 height 20
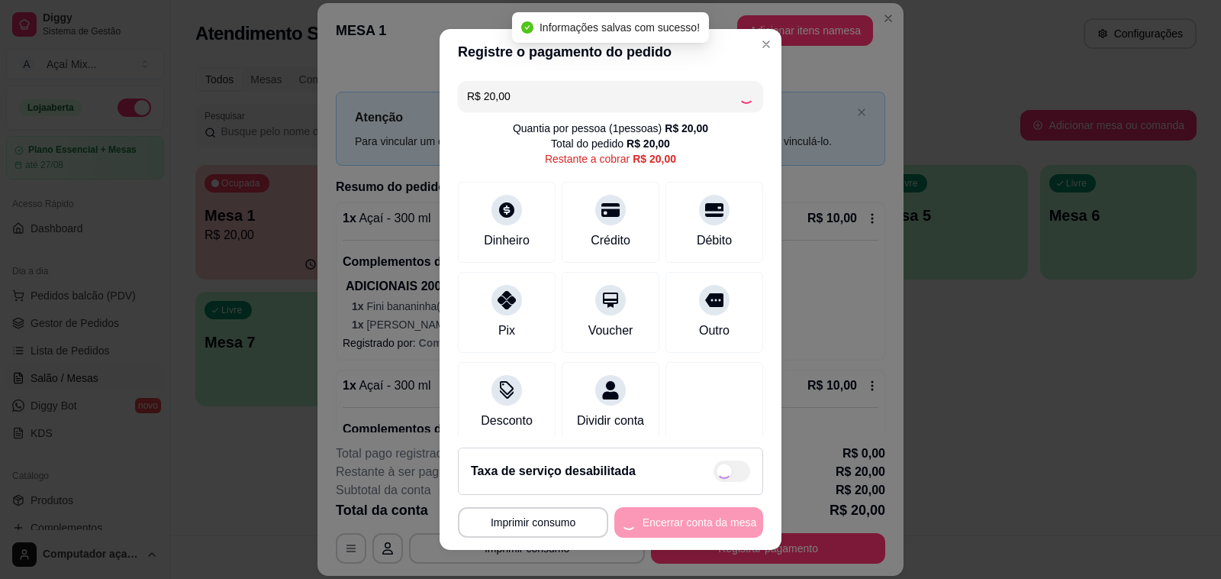
type input "R$ 0,00"
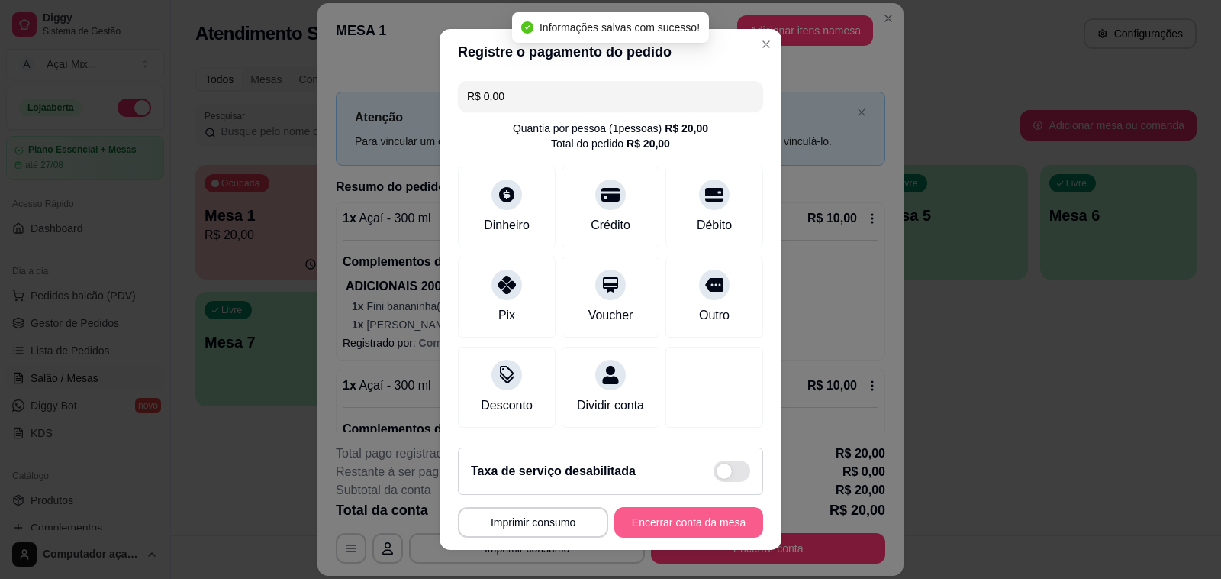
click at [666, 533] on button "Encerrar conta da mesa" at bounding box center [689, 522] width 149 height 31
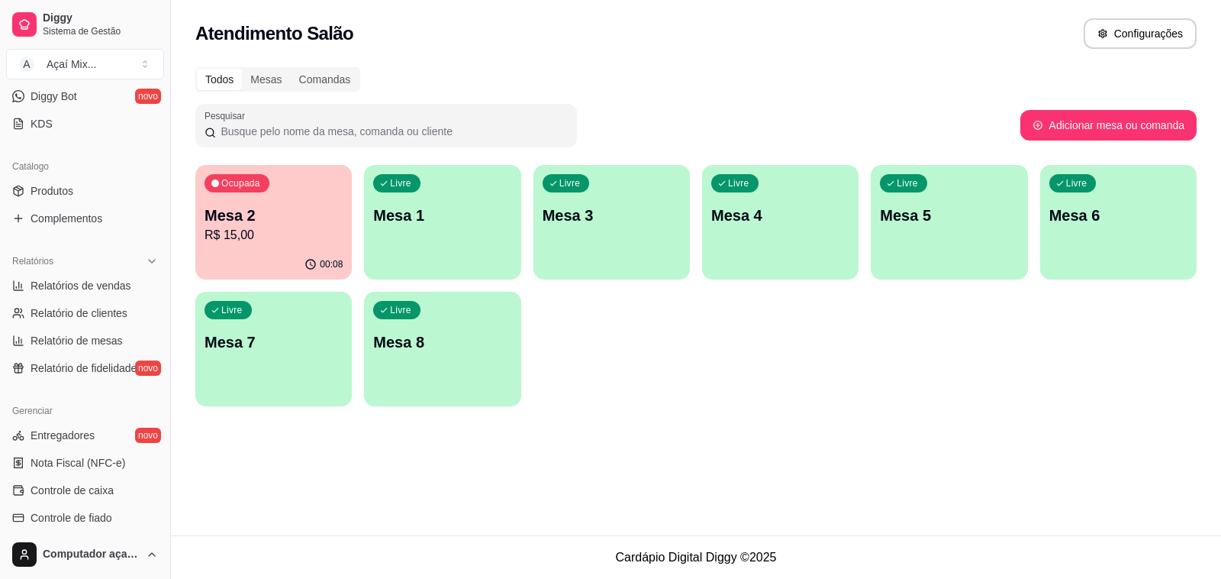
scroll to position [382, 0]
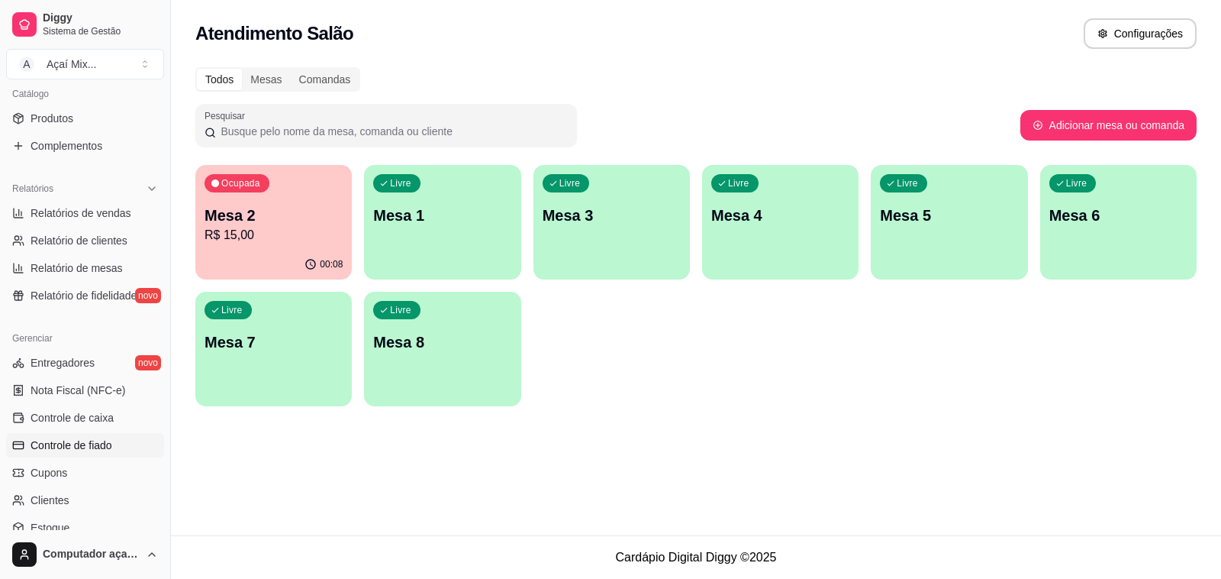
click at [71, 433] on link "Controle de fiado" at bounding box center [85, 445] width 158 height 24
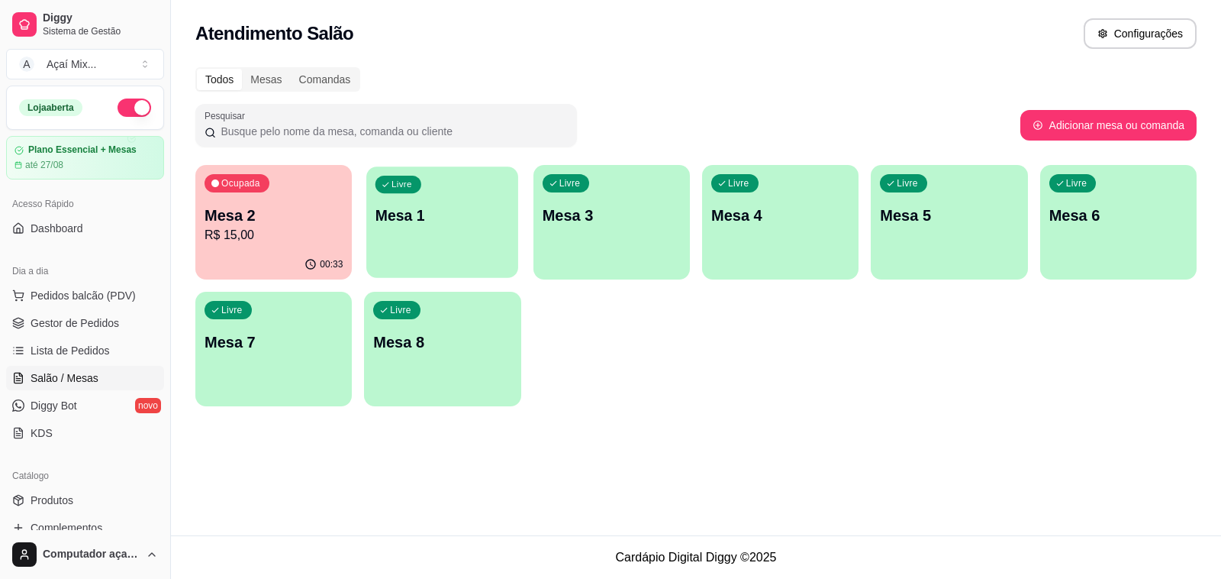
click at [376, 245] on div "Livre Mesa 1" at bounding box center [442, 212] width 152 height 93
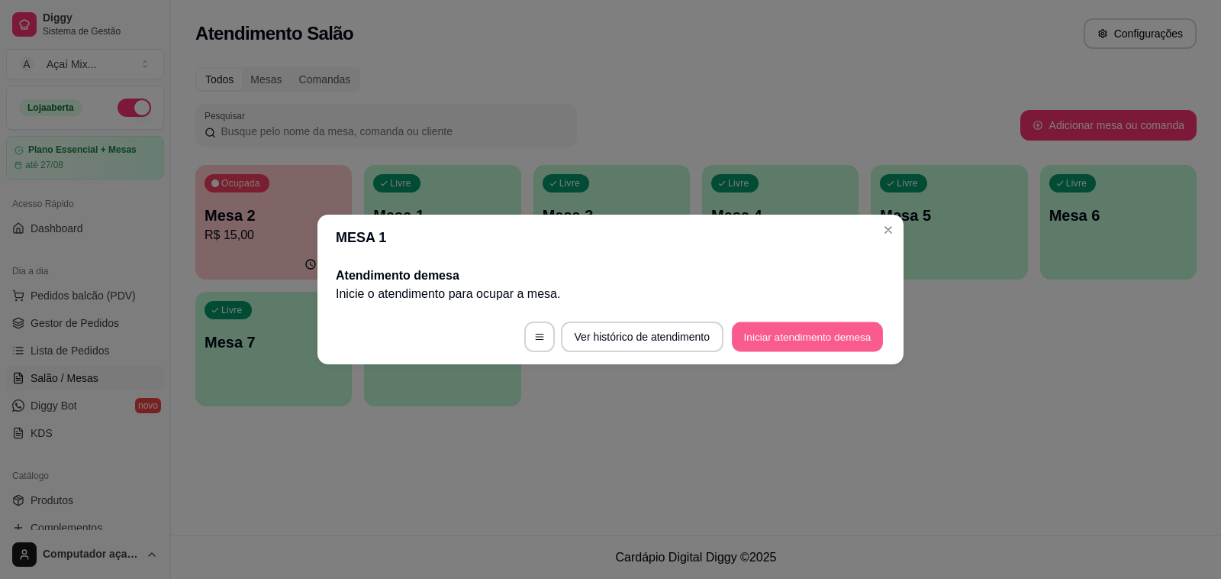
click at [798, 351] on button "Iniciar atendimento de mesa" at bounding box center [807, 337] width 151 height 30
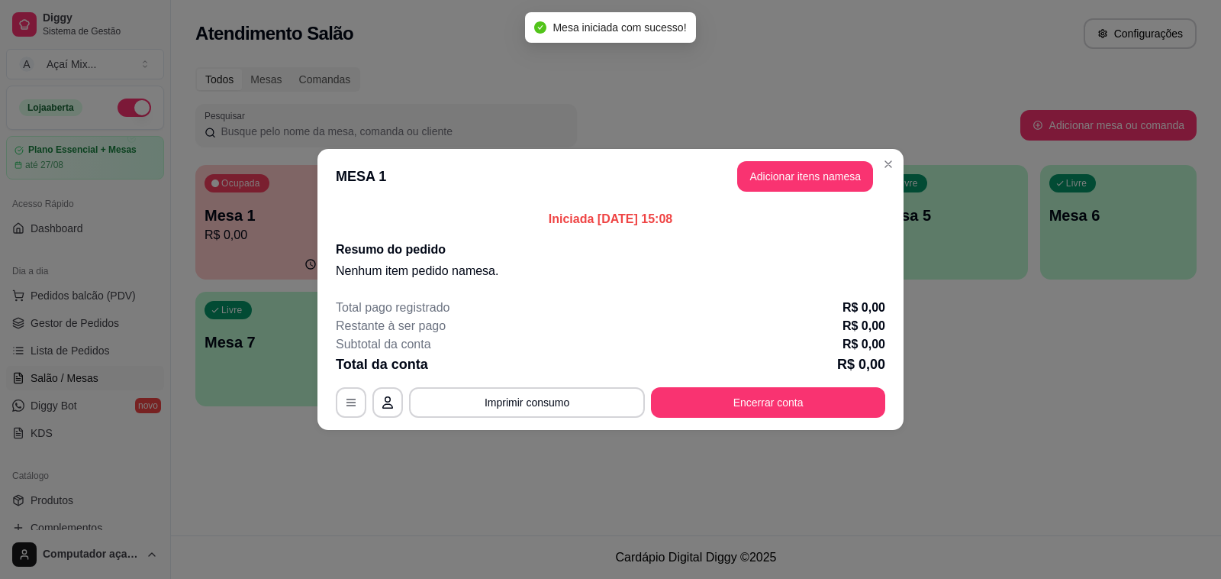
click at [785, 189] on button "Adicionar itens na mesa" at bounding box center [805, 176] width 136 height 31
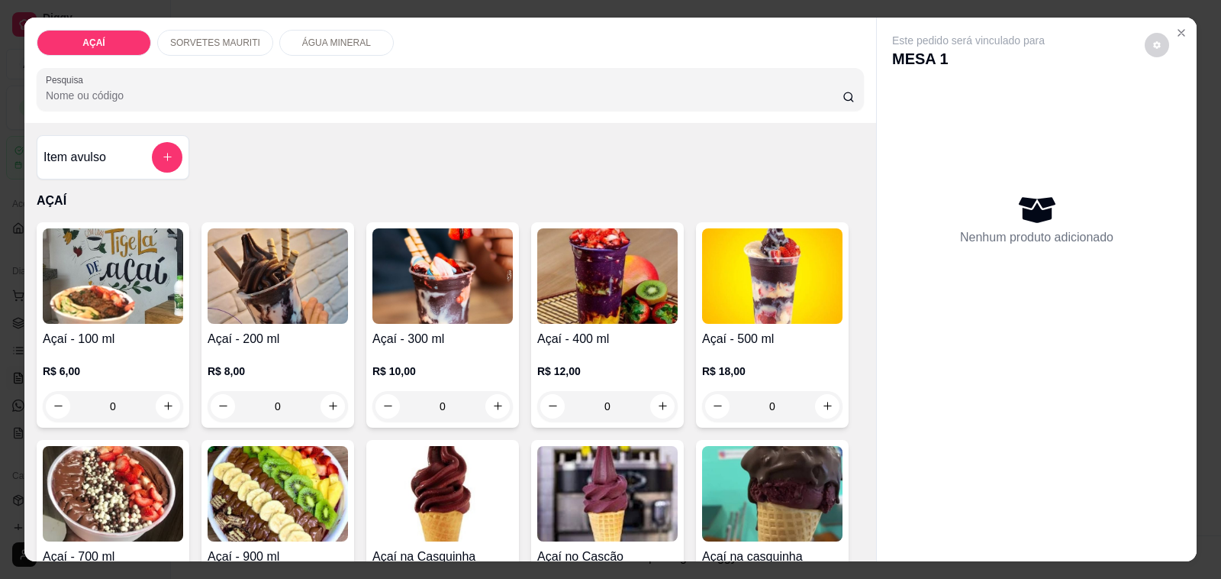
click at [611, 321] on div "Açaí - 400 ml R$ 12,00 0" at bounding box center [607, 324] width 153 height 205
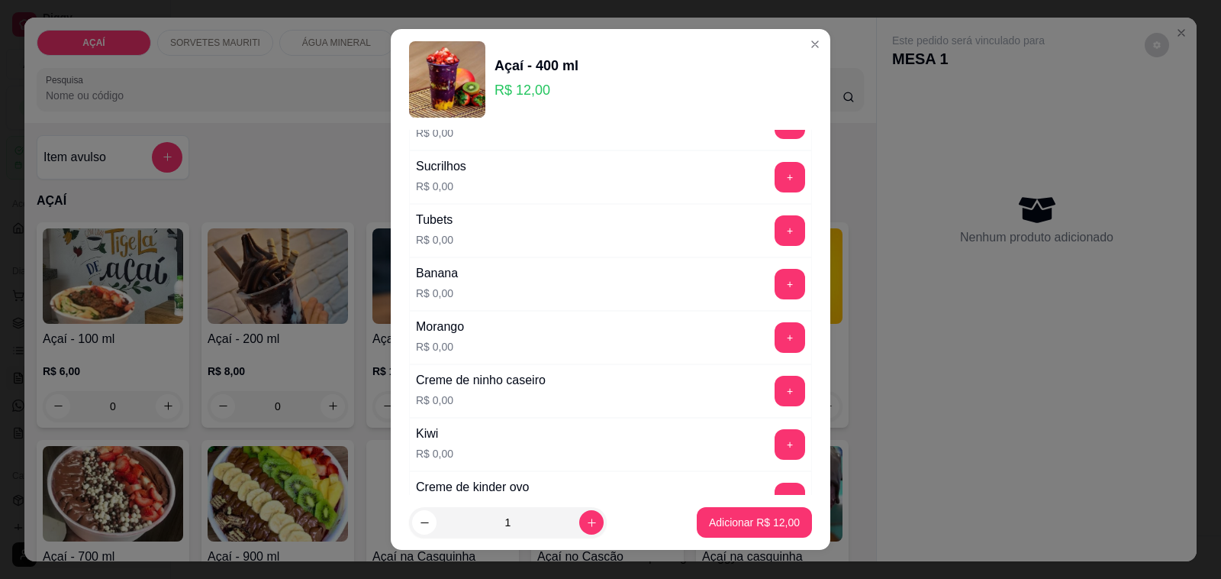
scroll to position [1873, 0]
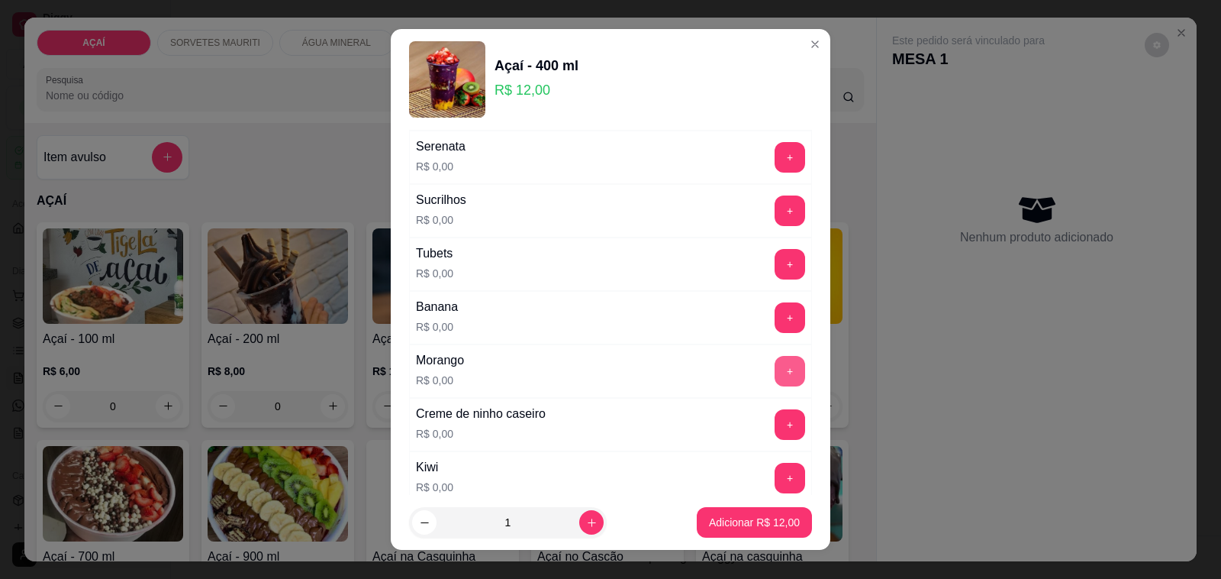
click at [775, 373] on button "+" at bounding box center [790, 371] width 31 height 31
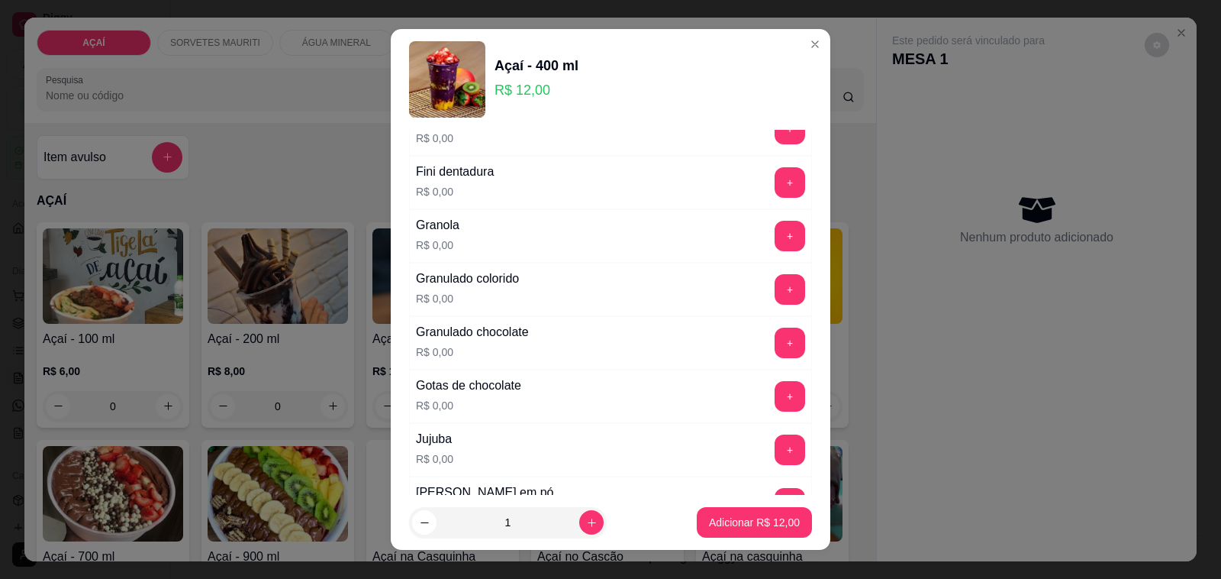
scroll to position [1205, 0]
click at [775, 242] on button "+" at bounding box center [790, 237] width 31 height 31
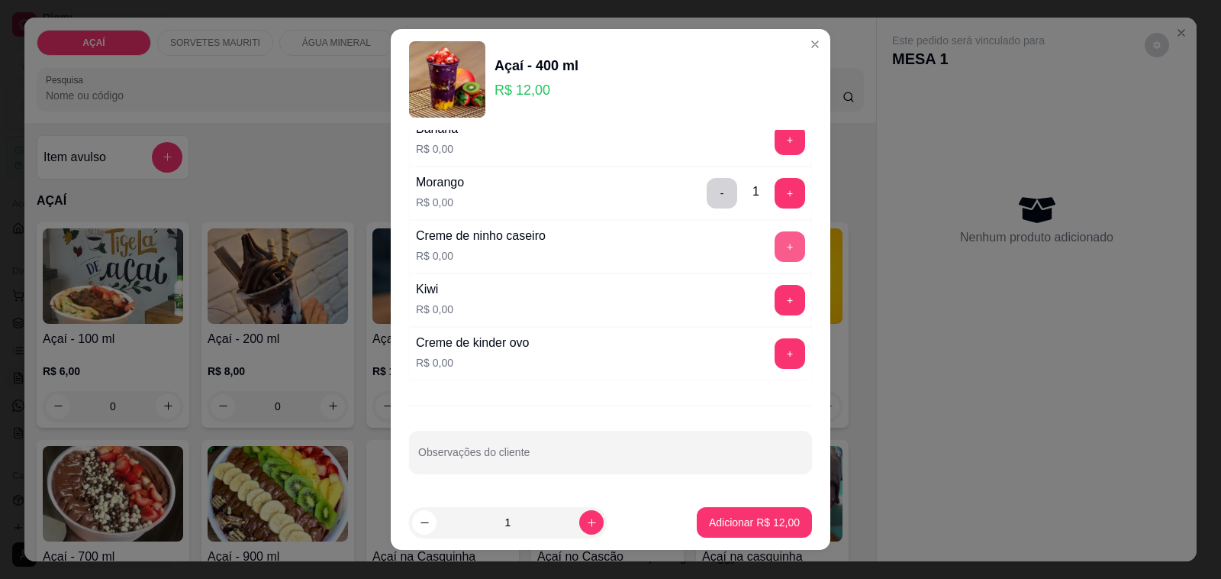
scroll to position [20, 0]
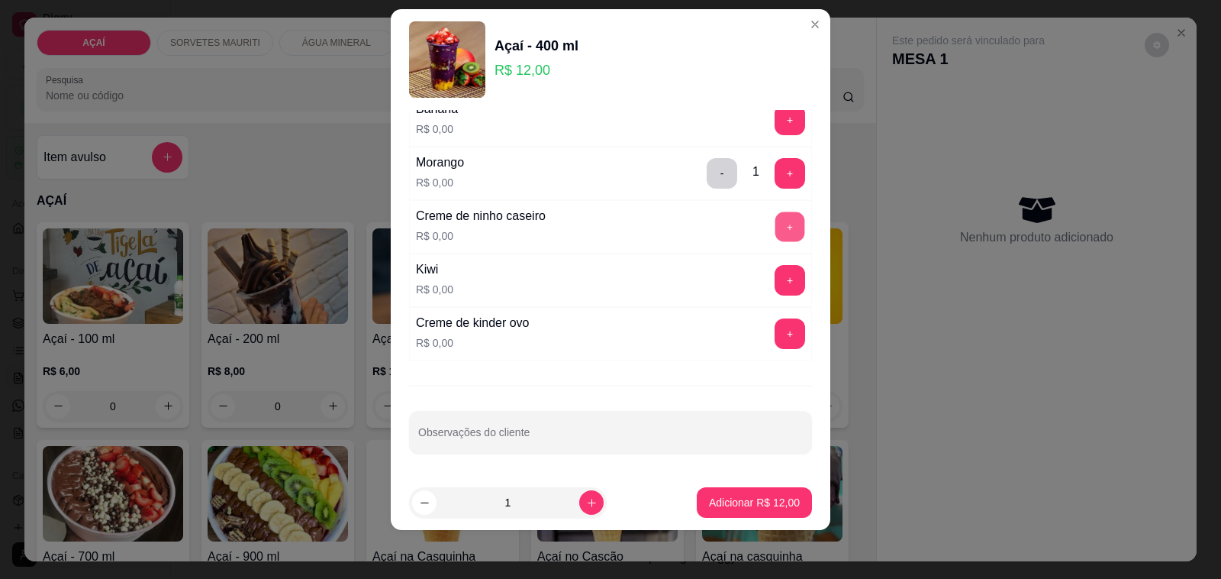
click at [776, 234] on button "+" at bounding box center [791, 227] width 30 height 30
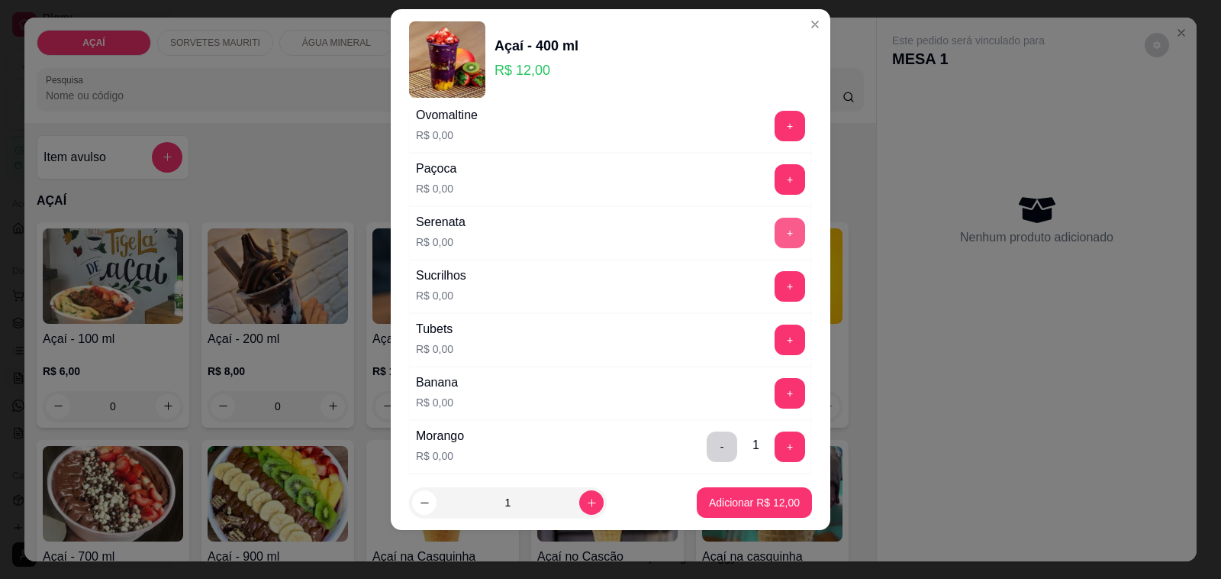
scroll to position [1682, 0]
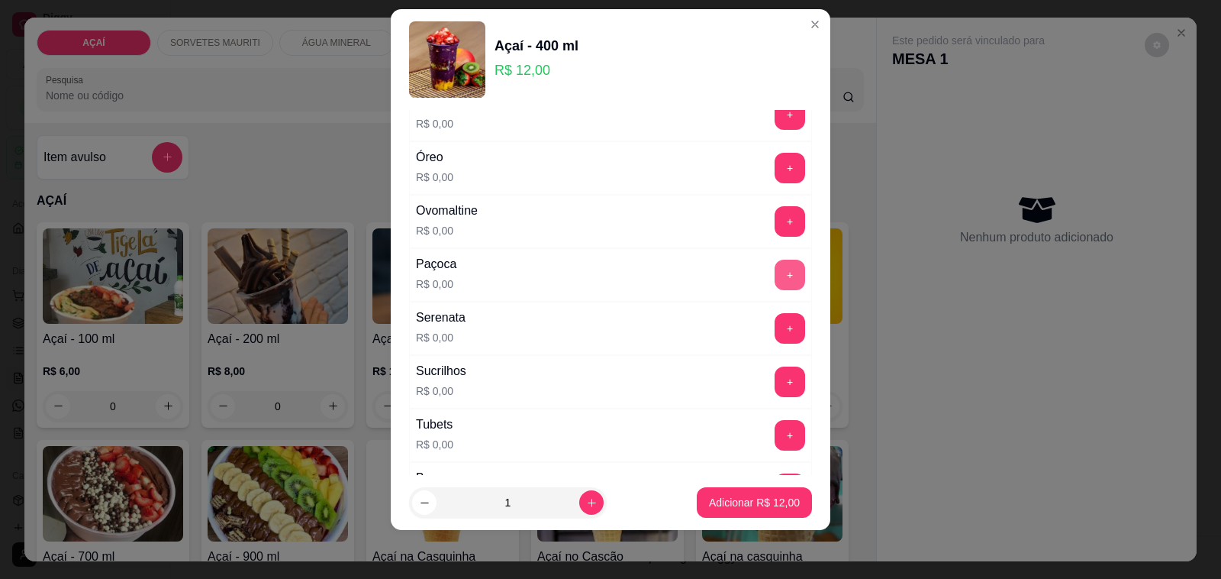
click at [775, 273] on button "+" at bounding box center [790, 275] width 31 height 31
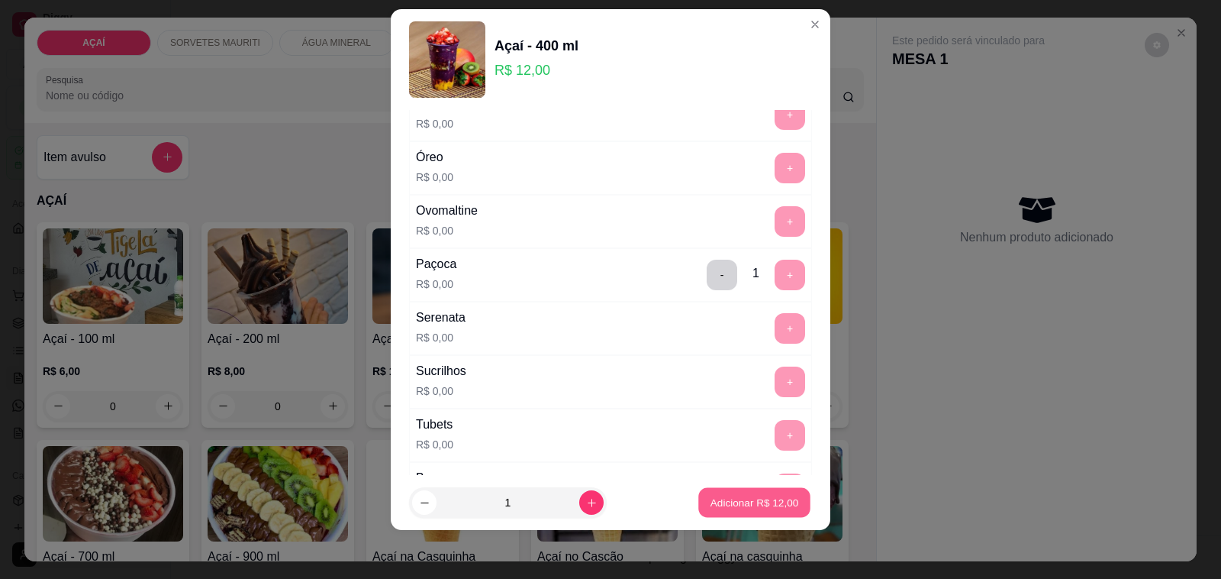
click at [749, 504] on p "Adicionar R$ 12,00" at bounding box center [755, 502] width 89 height 15
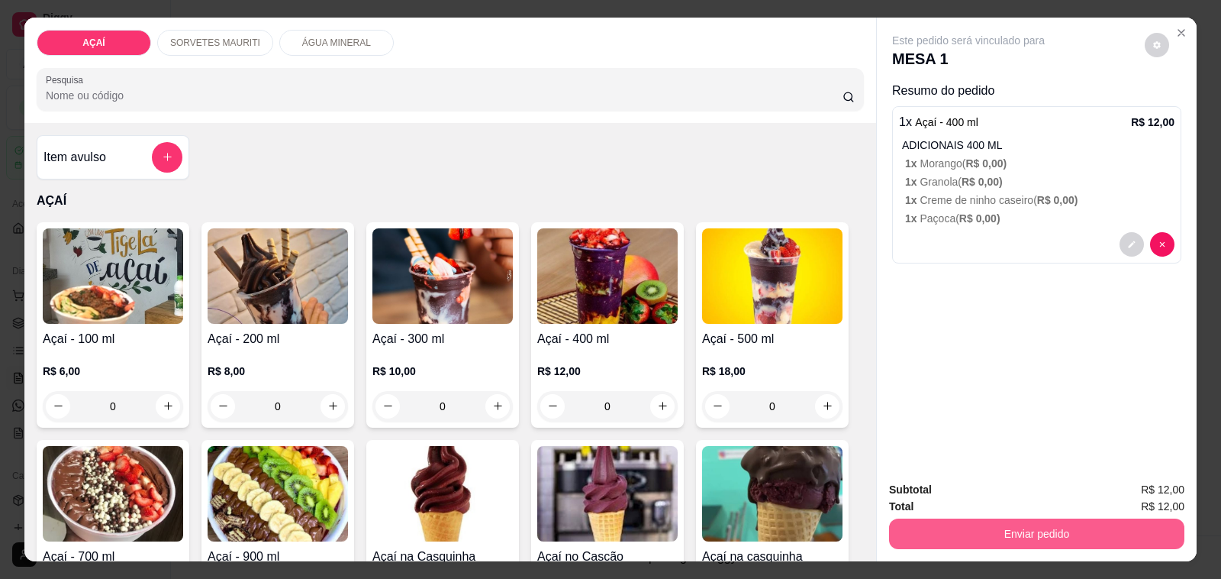
click at [997, 523] on button "Enviar pedido" at bounding box center [1036, 533] width 295 height 31
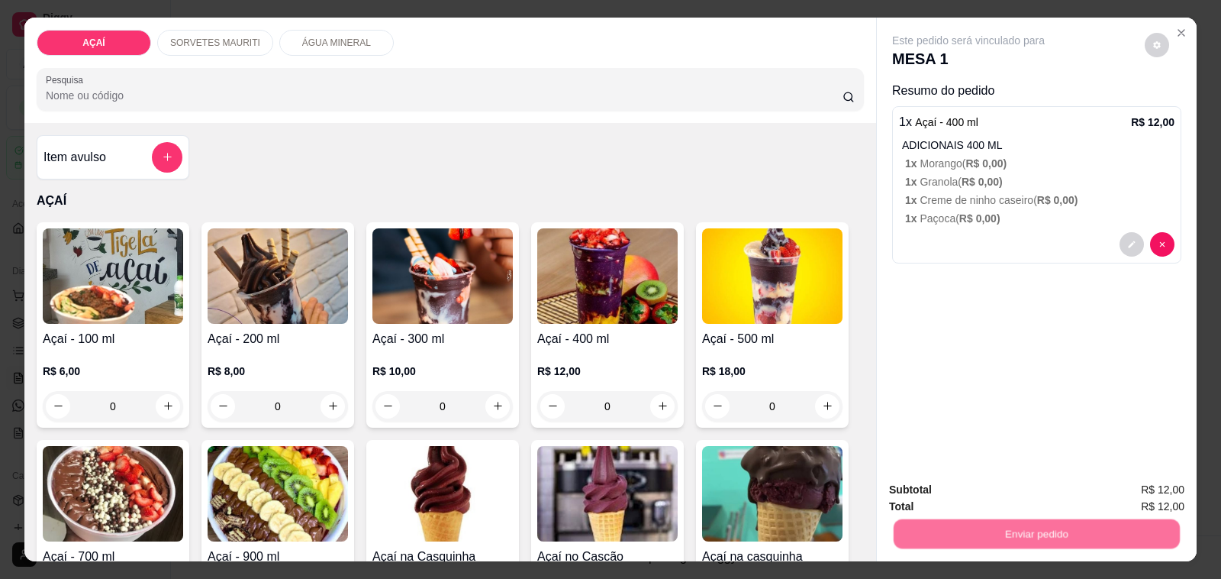
click at [992, 486] on button "Não registrar e enviar pedido" at bounding box center [985, 490] width 154 height 28
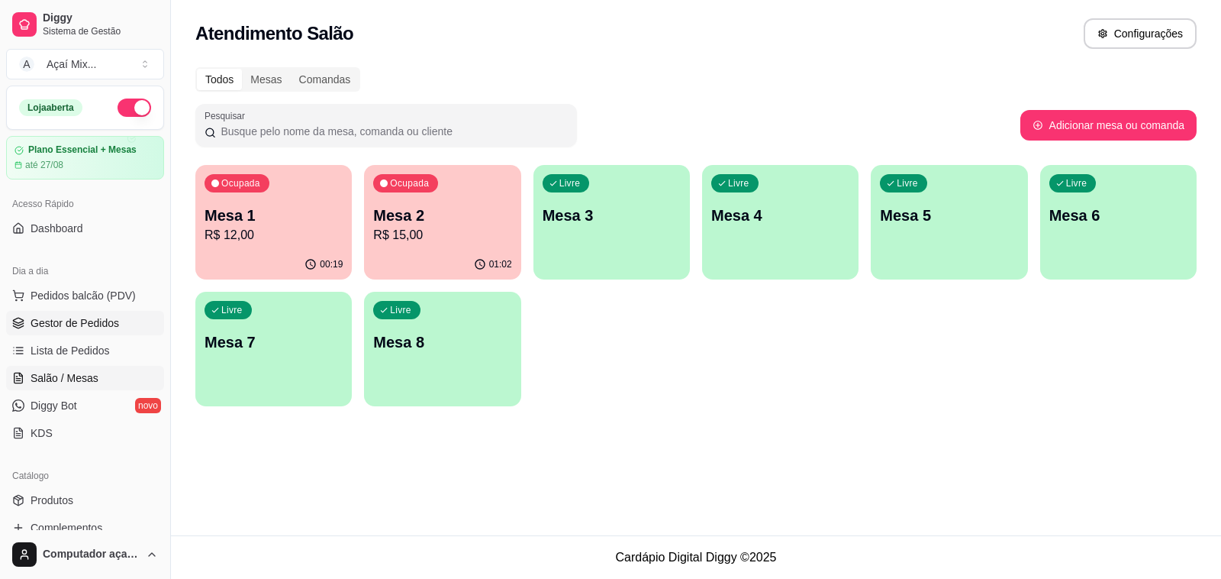
drag, startPoint x: 24, startPoint y: 328, endPoint x: 31, endPoint y: 321, distance: 9.2
click at [25, 328] on link "Gestor de Pedidos" at bounding box center [85, 323] width 158 height 24
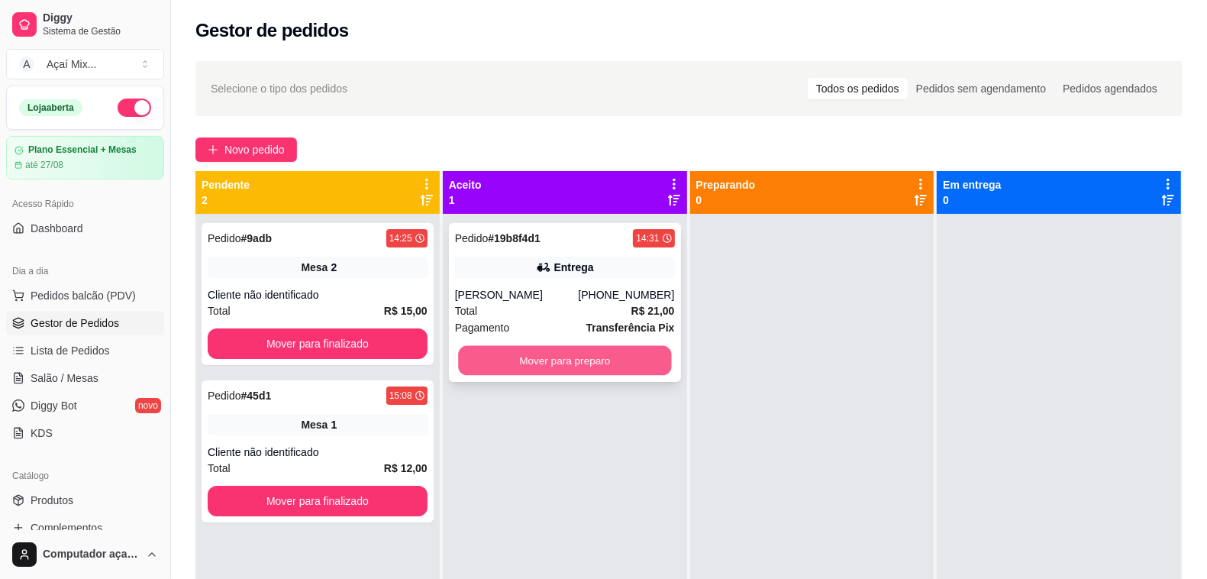
click at [584, 353] on button "Mover para preparo" at bounding box center [564, 361] width 213 height 30
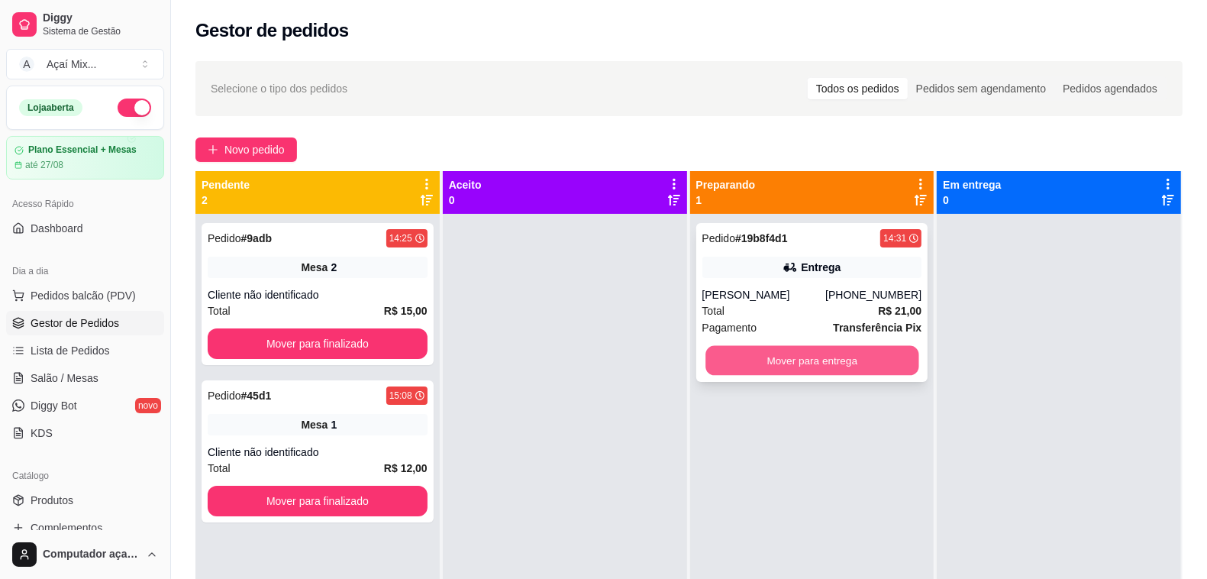
click at [830, 350] on button "Mover para entrega" at bounding box center [811, 361] width 213 height 30
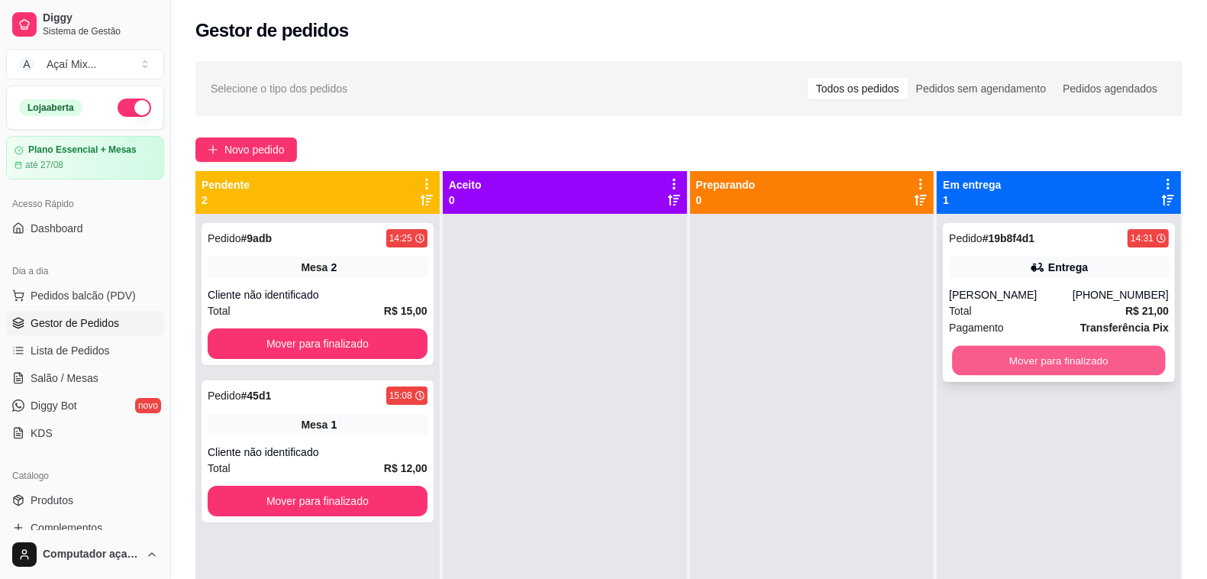
click at [987, 357] on button "Mover para finalizado" at bounding box center [1059, 361] width 213 height 30
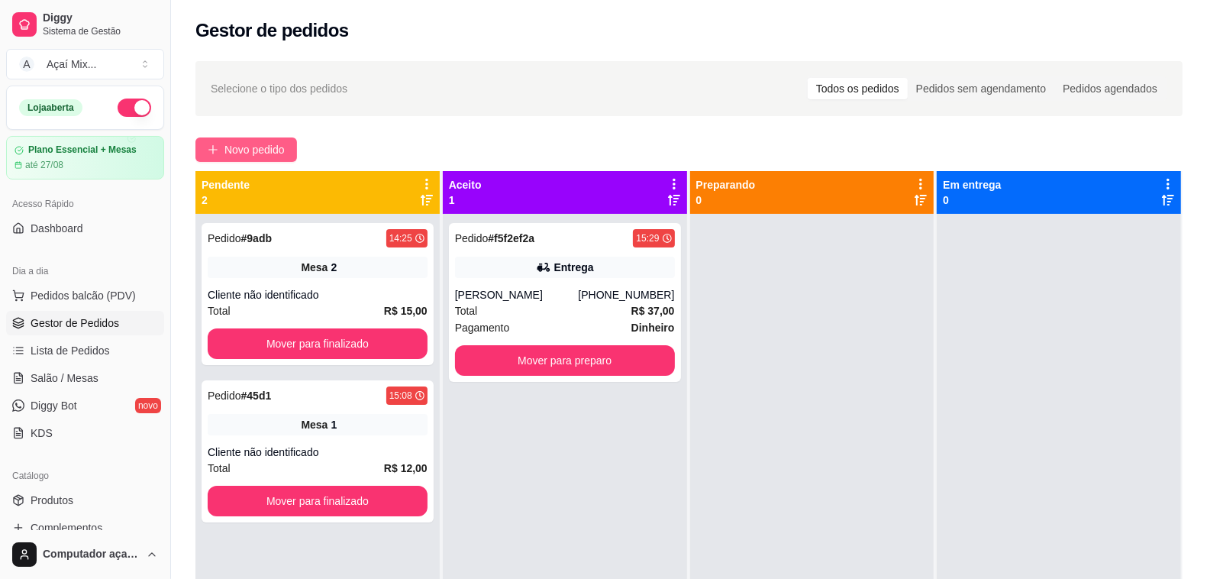
click at [267, 157] on span "Novo pedido" at bounding box center [254, 149] width 60 height 17
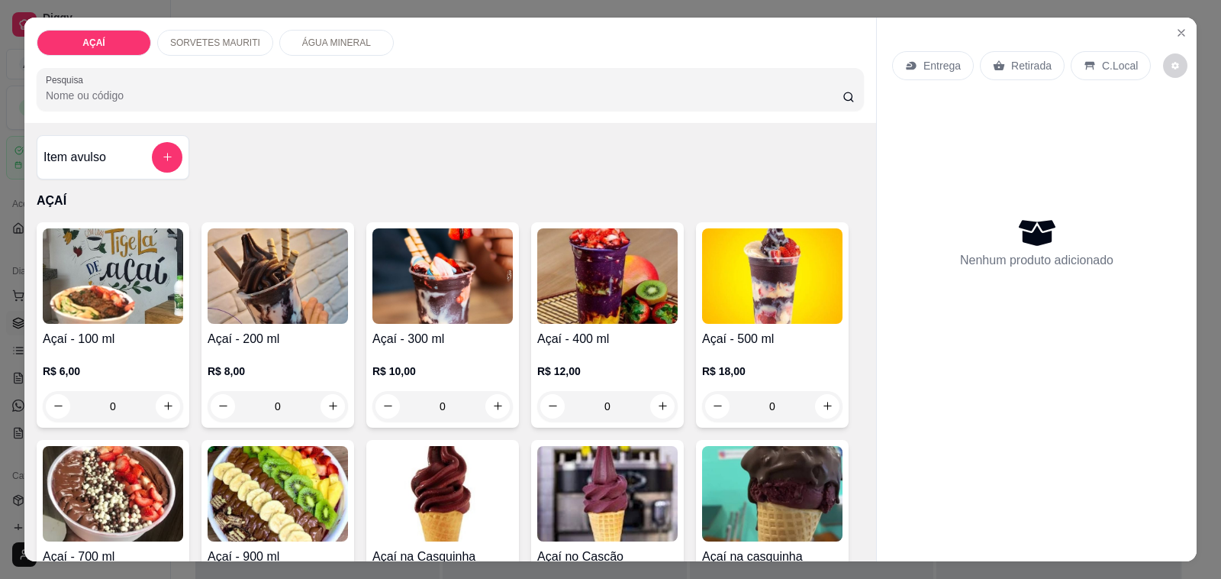
click at [299, 317] on img at bounding box center [278, 275] width 140 height 95
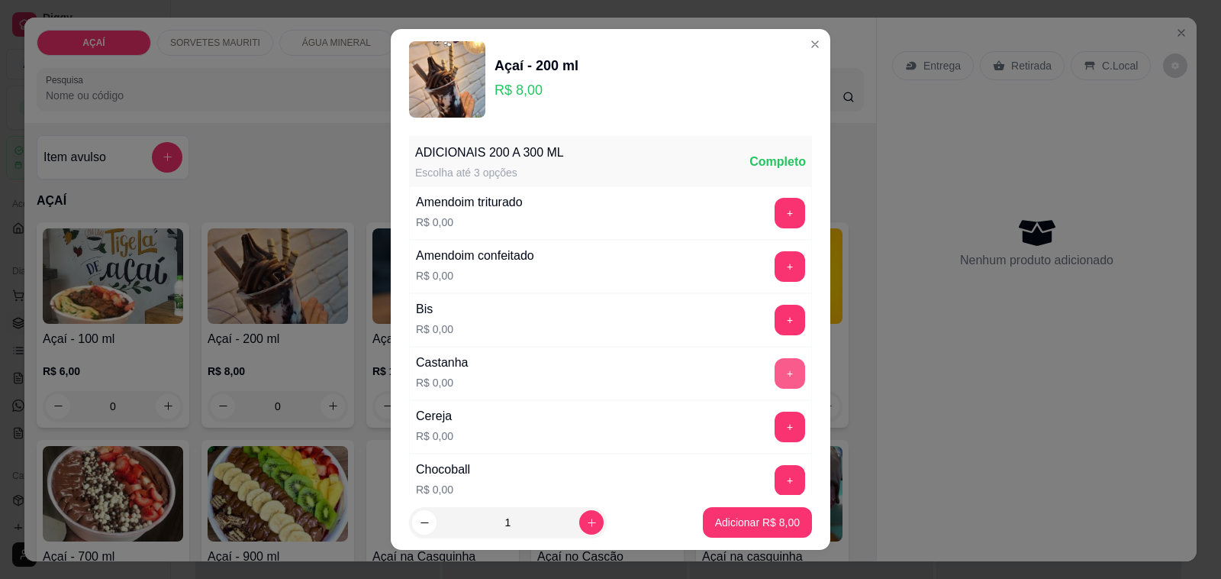
click at [775, 375] on button "+" at bounding box center [790, 373] width 31 height 31
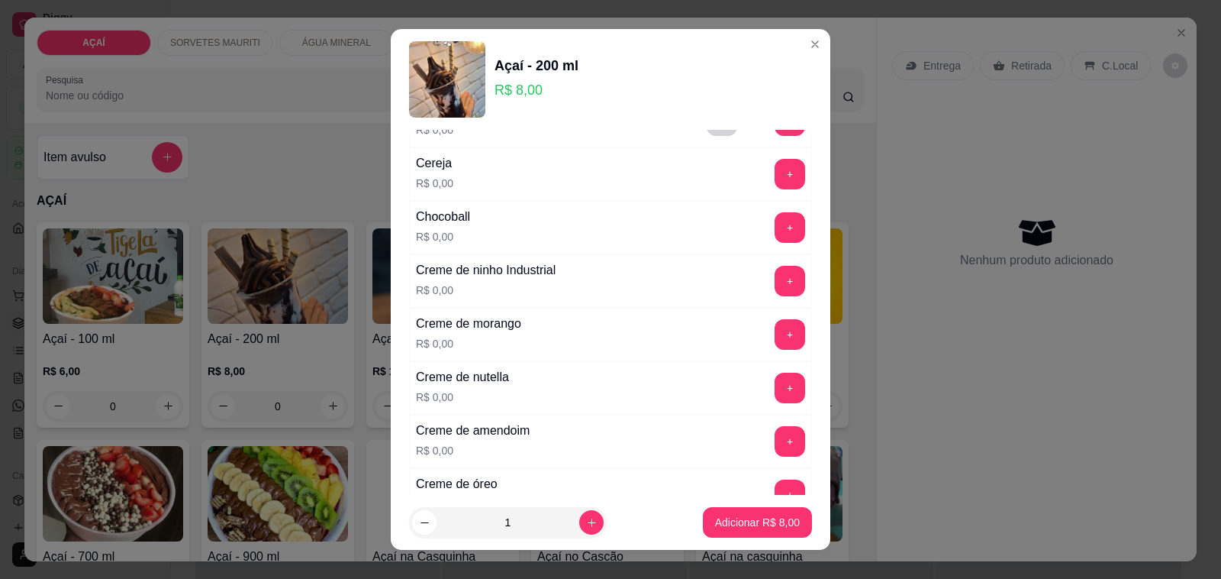
scroll to position [286, 0]
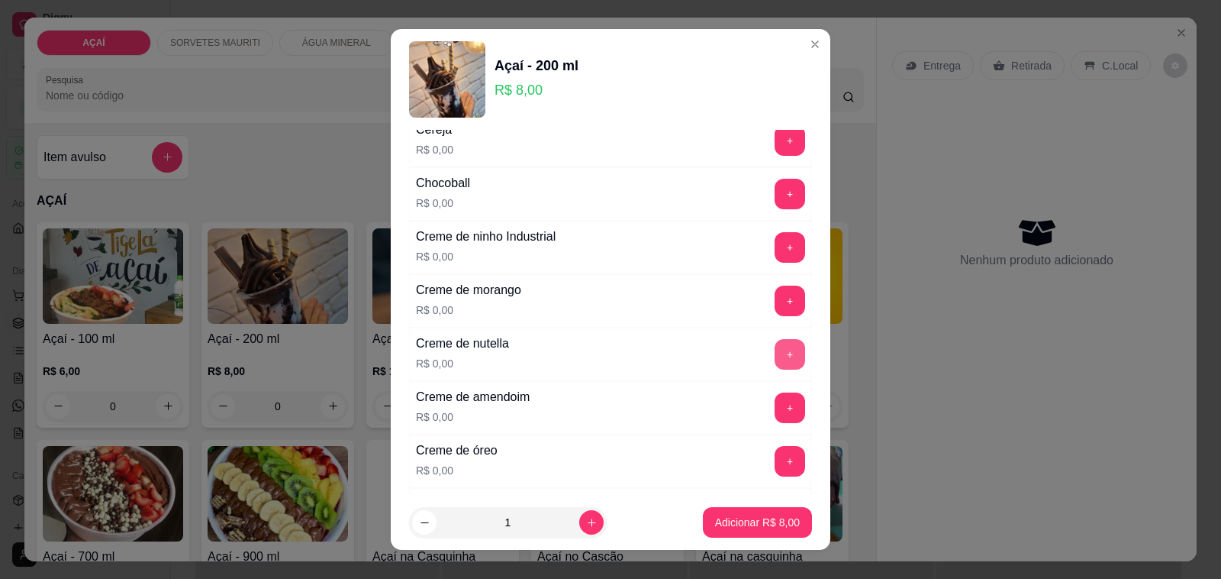
click at [775, 351] on button "+" at bounding box center [790, 354] width 31 height 31
click at [775, 302] on button "+" at bounding box center [790, 301] width 31 height 31
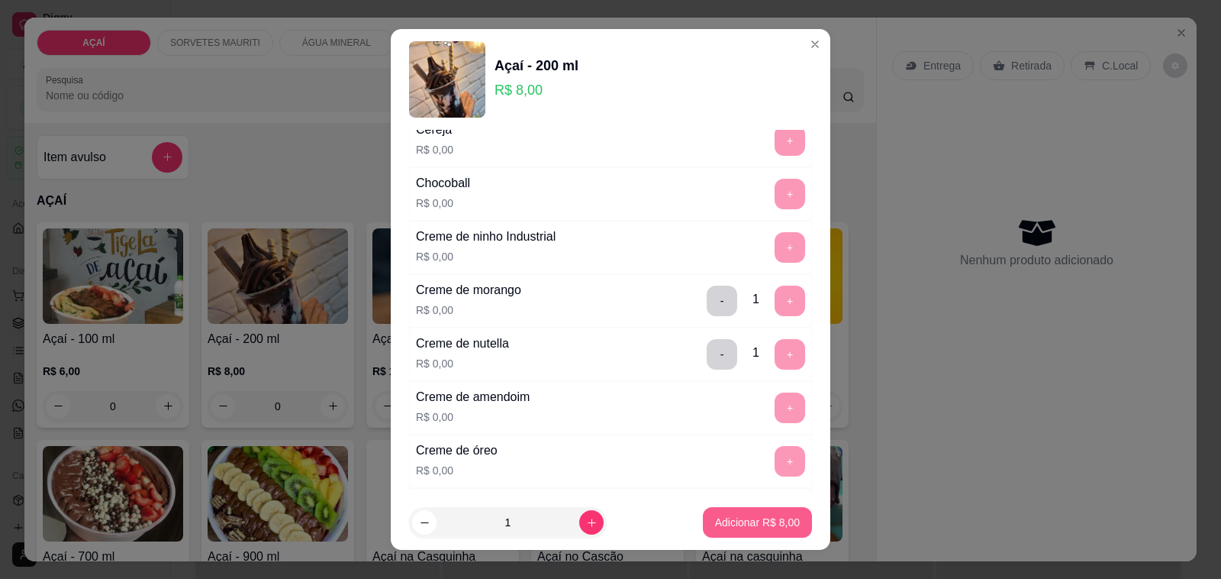
click at [743, 514] on button "Adicionar R$ 8,00" at bounding box center [757, 522] width 109 height 31
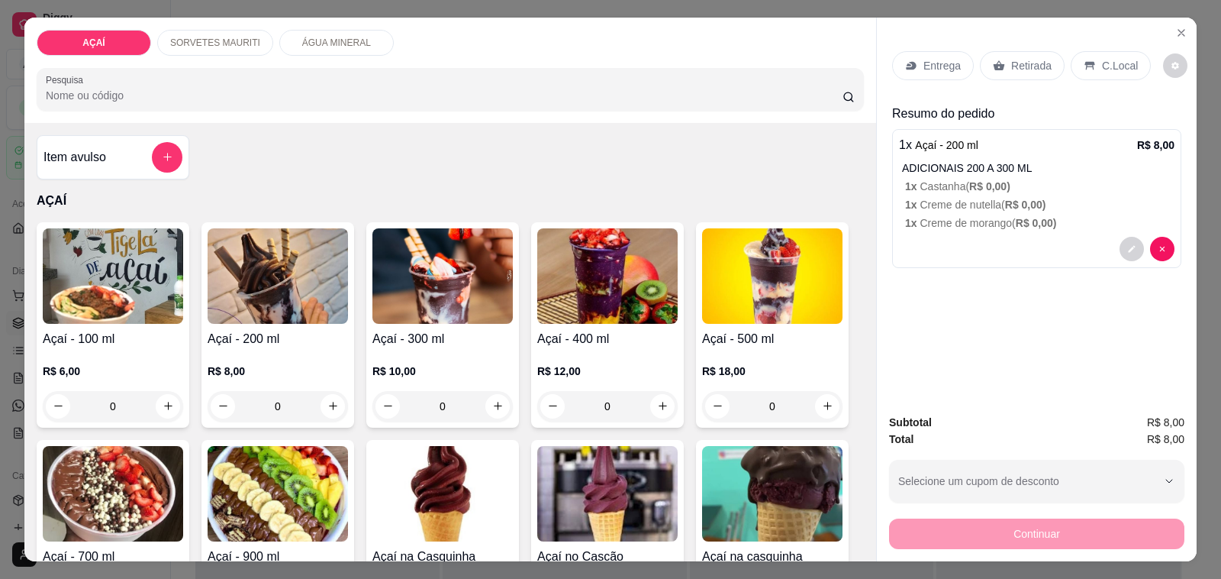
click at [302, 284] on img at bounding box center [278, 275] width 140 height 95
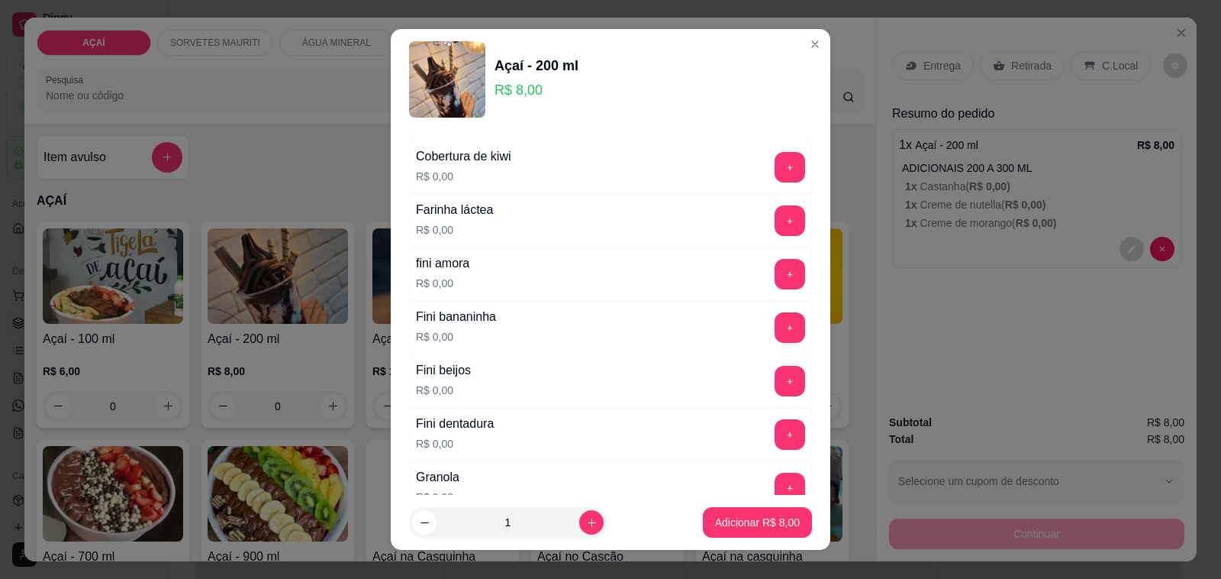
scroll to position [1050, 0]
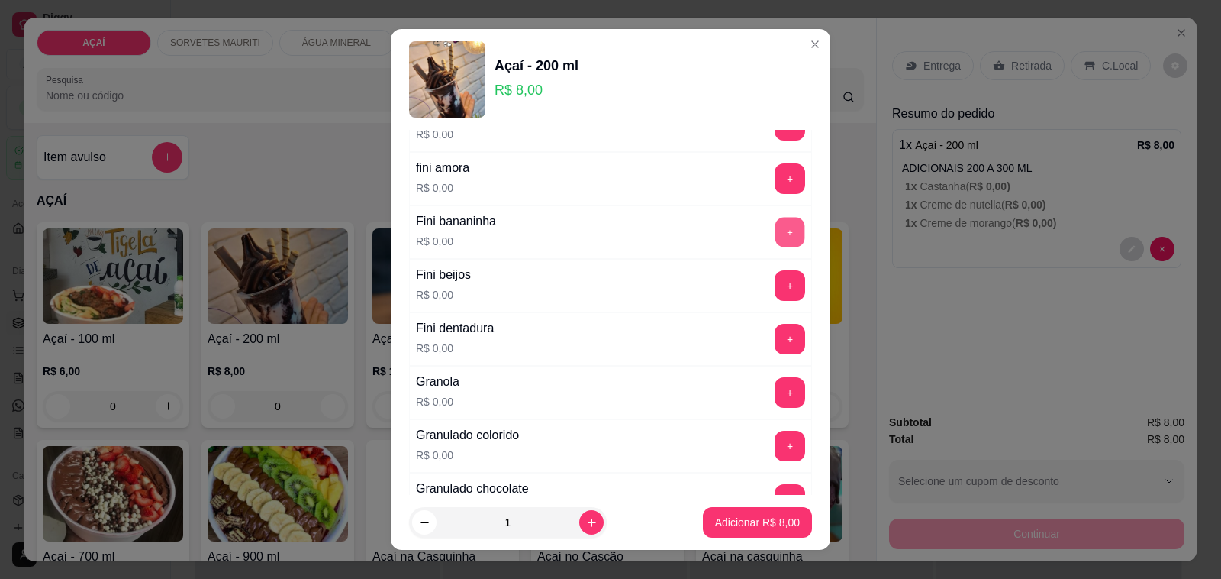
click at [776, 229] on button "+" at bounding box center [791, 233] width 30 height 30
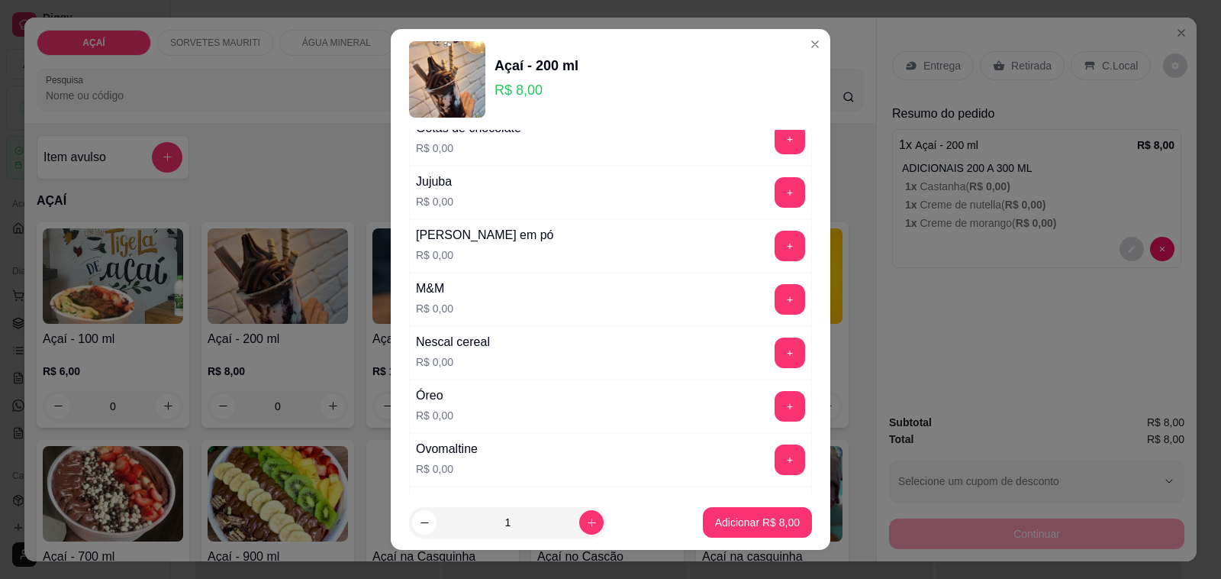
scroll to position [1431, 0]
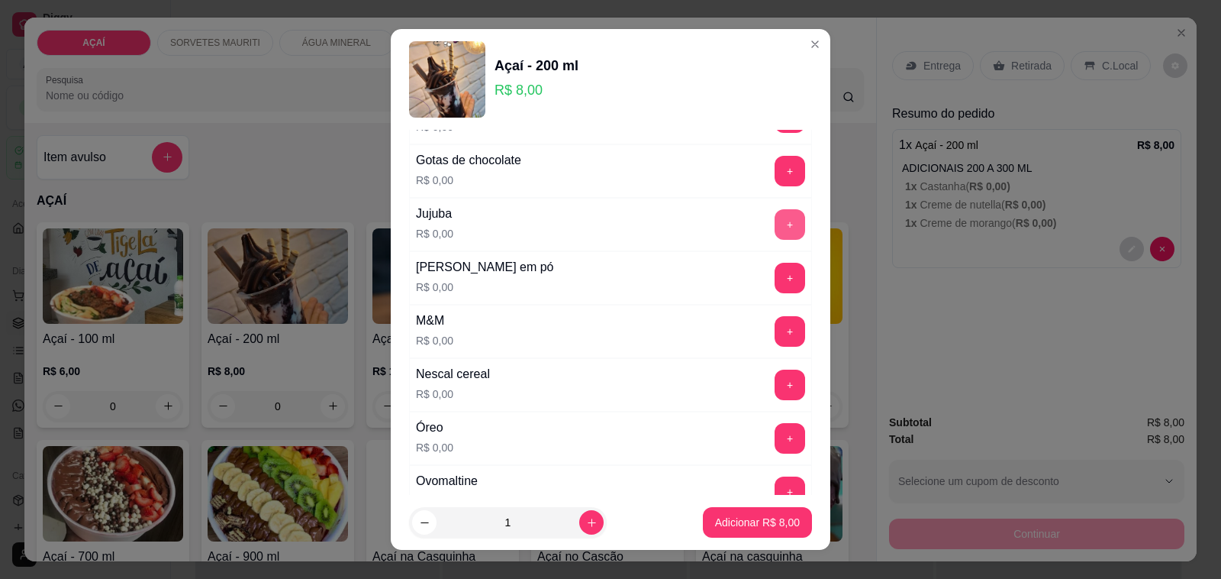
click at [775, 222] on button "+" at bounding box center [790, 224] width 31 height 31
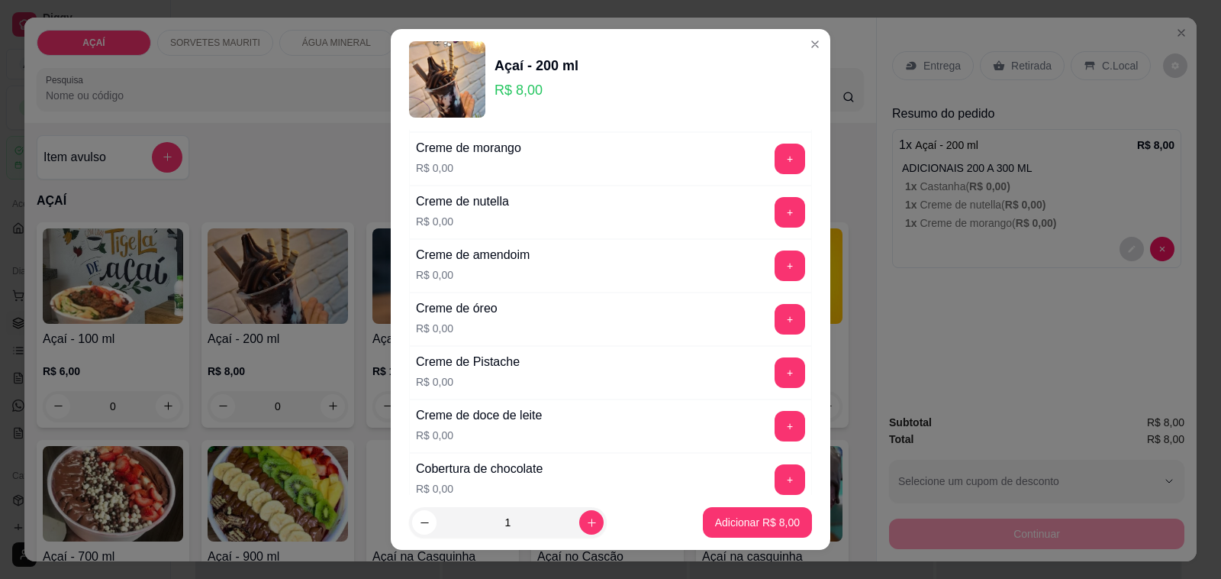
scroll to position [382, 0]
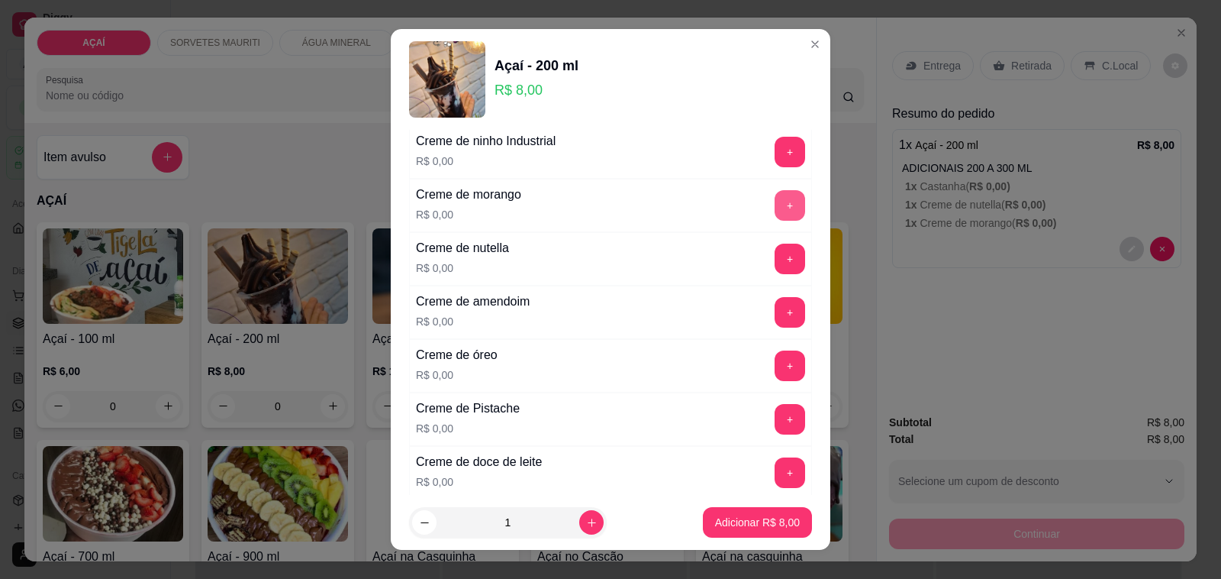
click at [775, 196] on button "+" at bounding box center [790, 205] width 31 height 31
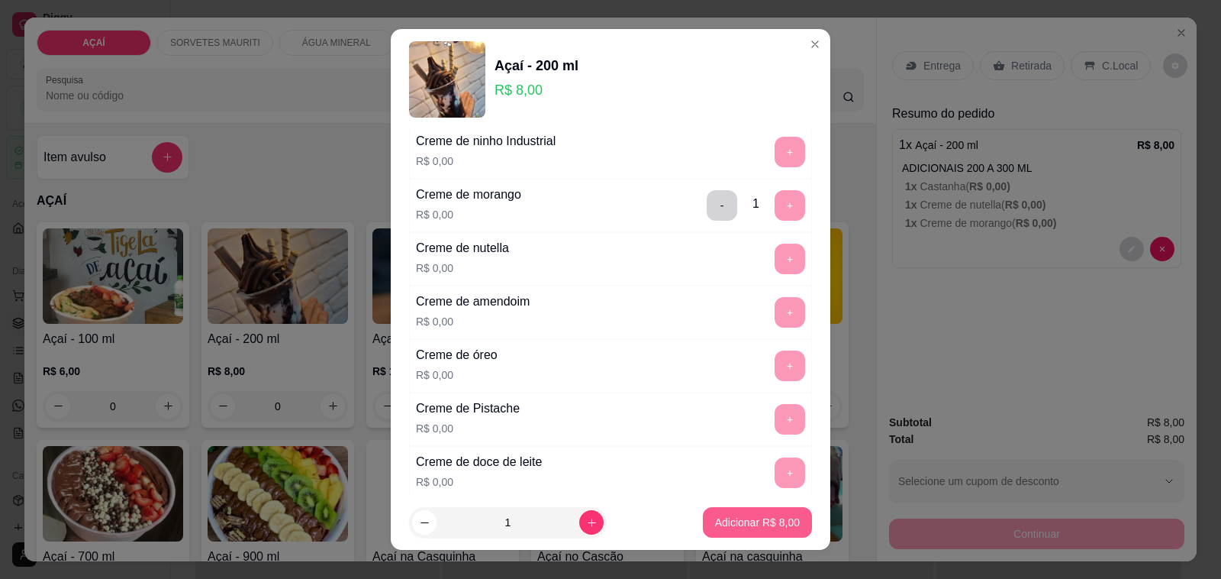
click at [735, 519] on p "Adicionar R$ 8,00" at bounding box center [757, 522] width 85 height 15
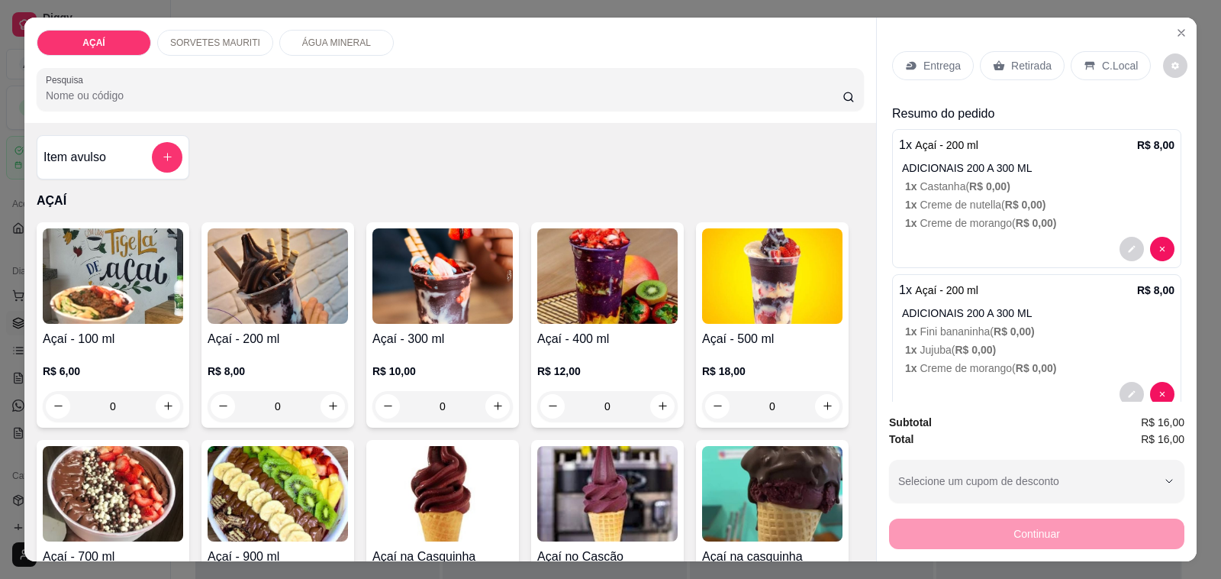
click at [203, 38] on p "SORVETES MAURITI" at bounding box center [215, 43] width 90 height 12
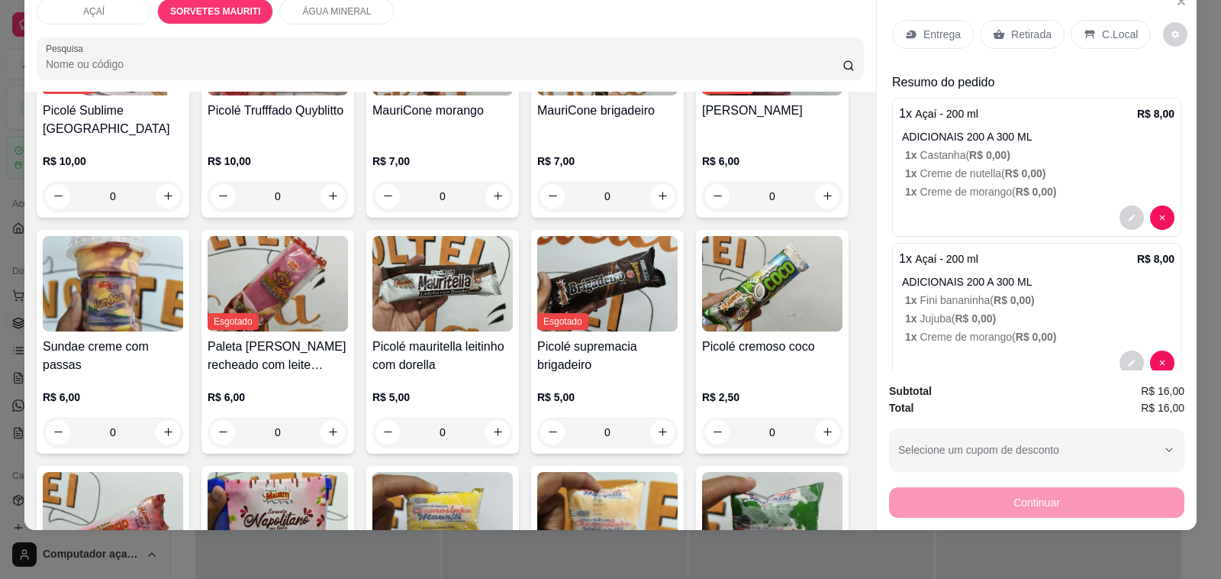
scroll to position [865, 0]
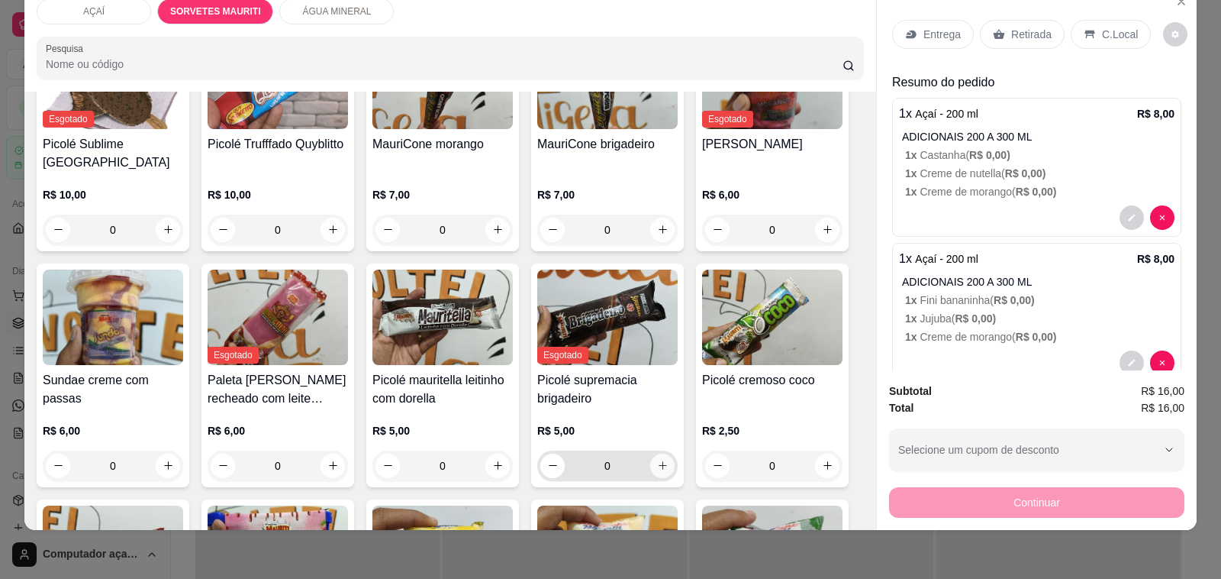
click at [657, 460] on icon "increase-product-quantity" at bounding box center [662, 465] width 11 height 11
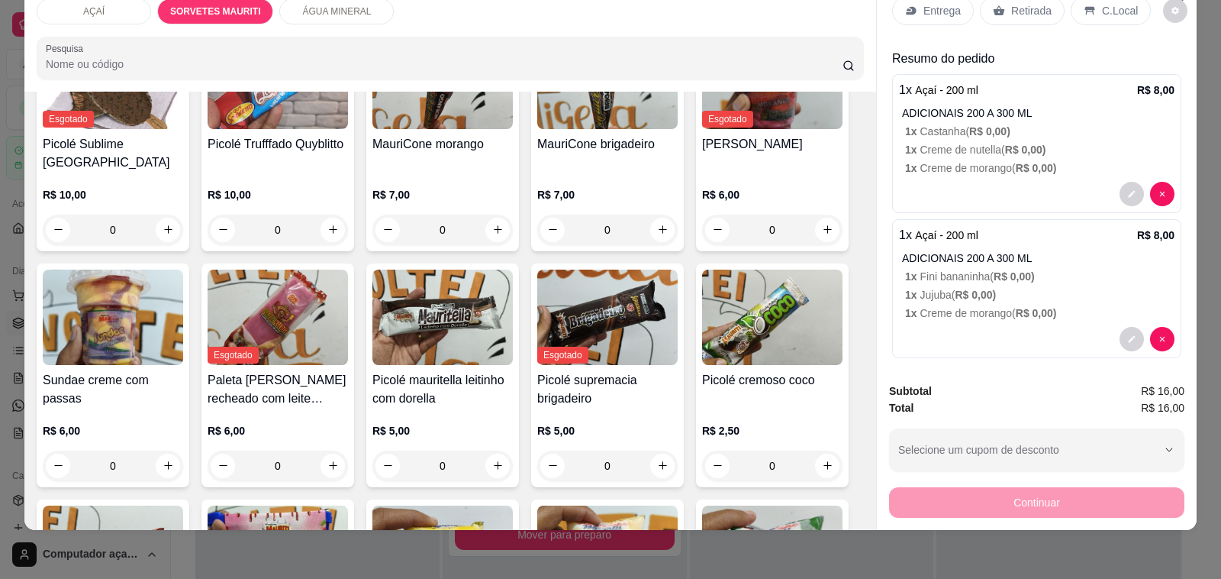
scroll to position [47, 0]
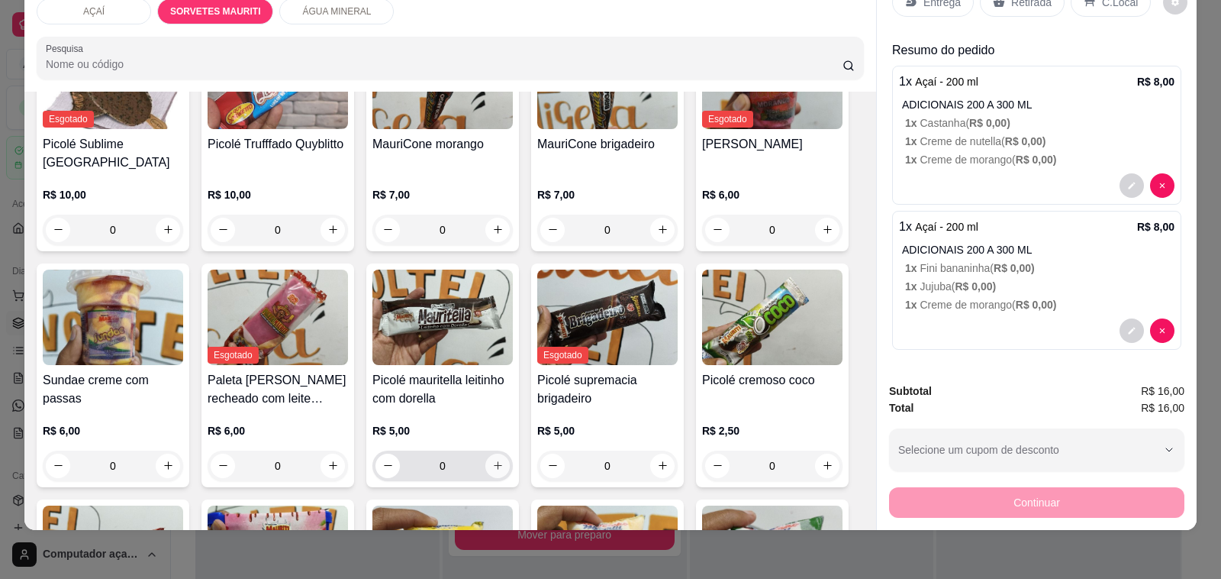
click at [486, 457] on button "increase-product-quantity" at bounding box center [498, 465] width 24 height 24
type input "1"
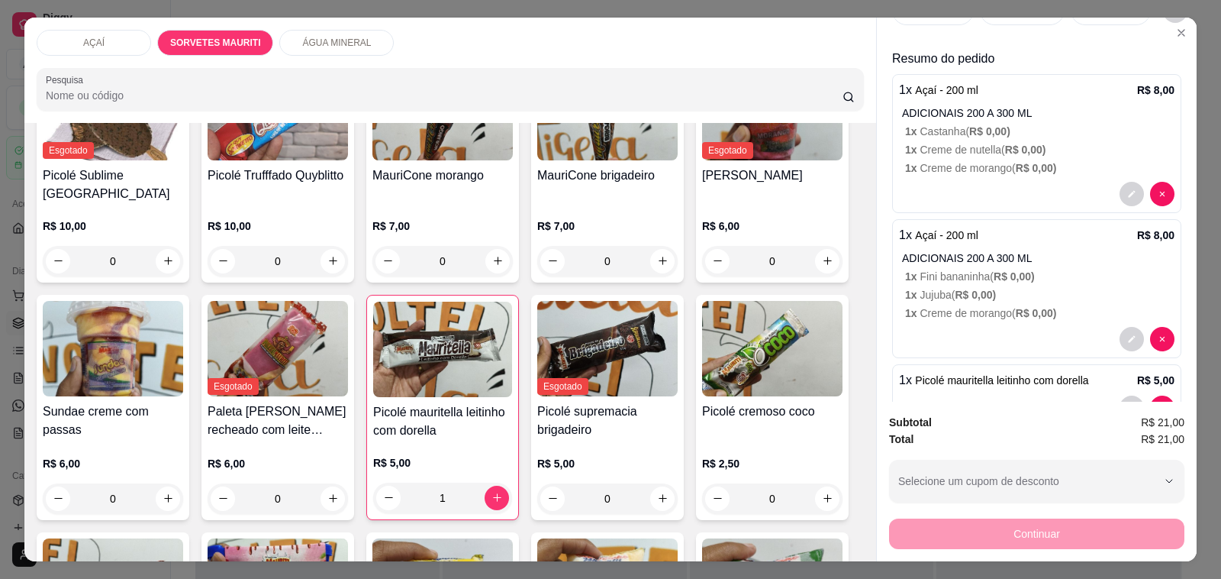
scroll to position [0, 0]
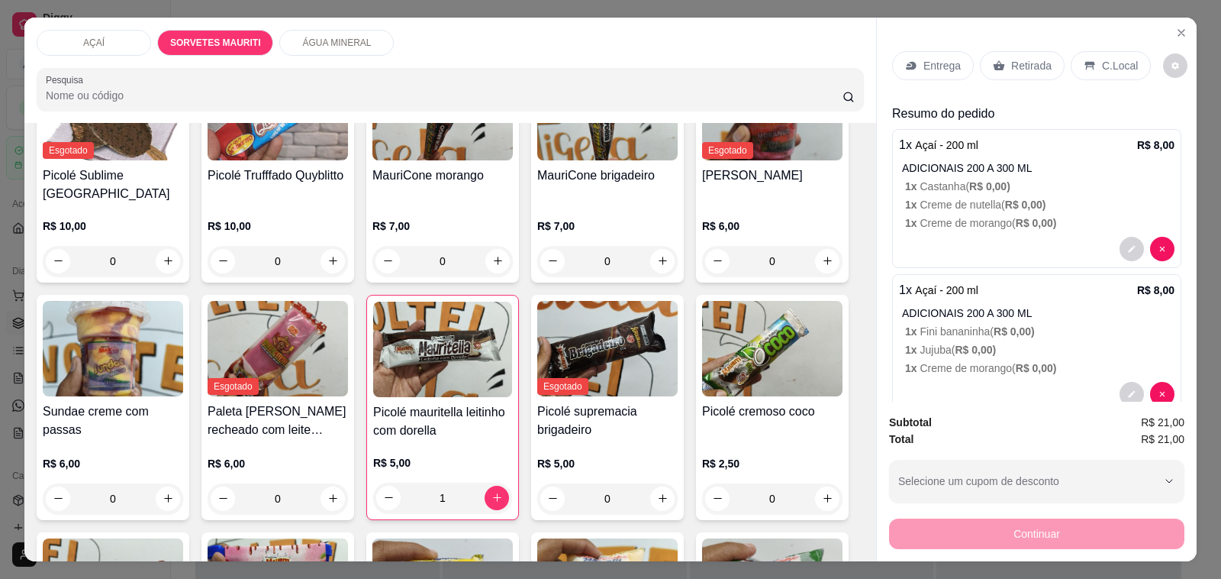
click at [941, 58] on p "Entrega" at bounding box center [942, 65] width 37 height 15
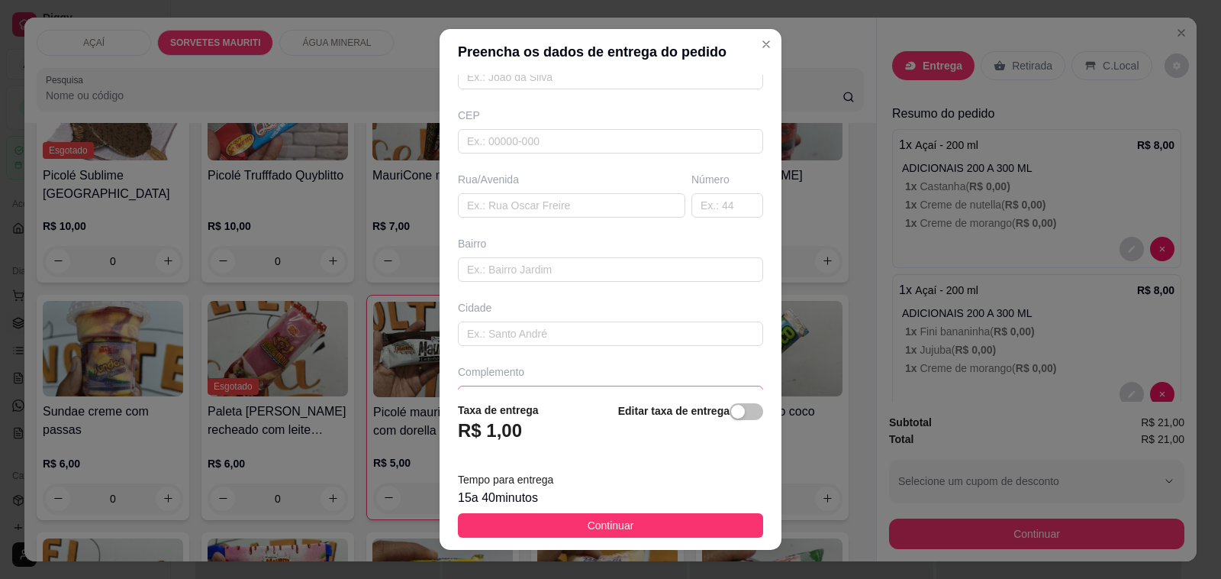
scroll to position [202, 0]
click at [567, 375] on div "Busque pelo cliente Número de contato Nome do cliente CEP Rua/[GEOGRAPHIC_DATA]" at bounding box center [611, 232] width 342 height 315
click at [580, 347] on div "Complemento" at bounding box center [610, 351] width 311 height 46
click at [582, 359] on input "text" at bounding box center [610, 362] width 305 height 24
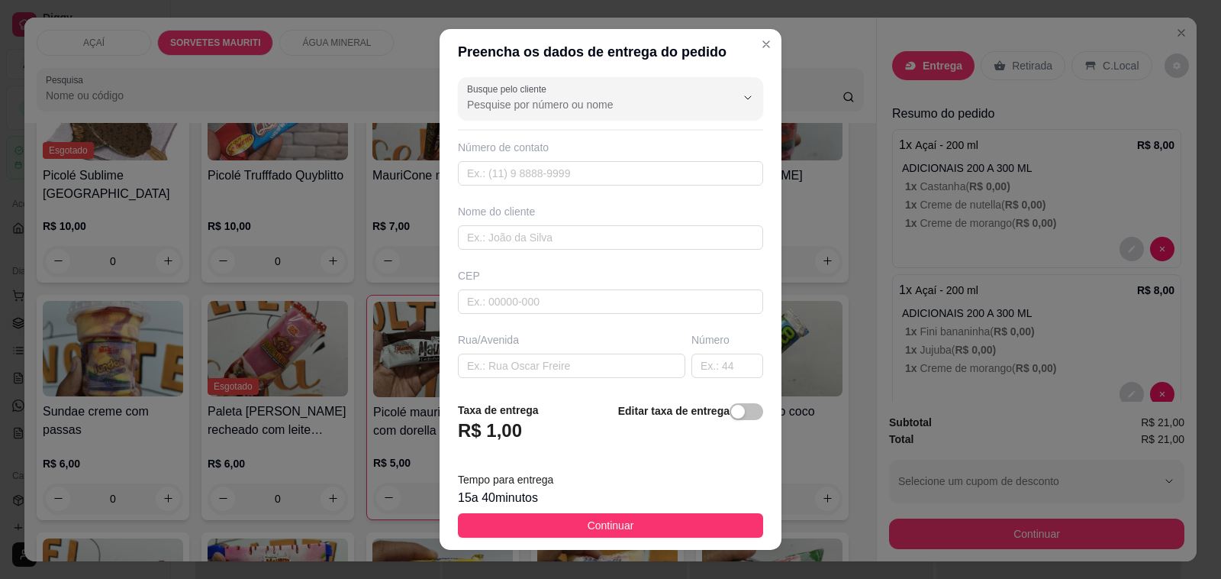
scroll to position [0, 0]
type input "Casa do professor Islandio."
type input "Rosilange Lima"
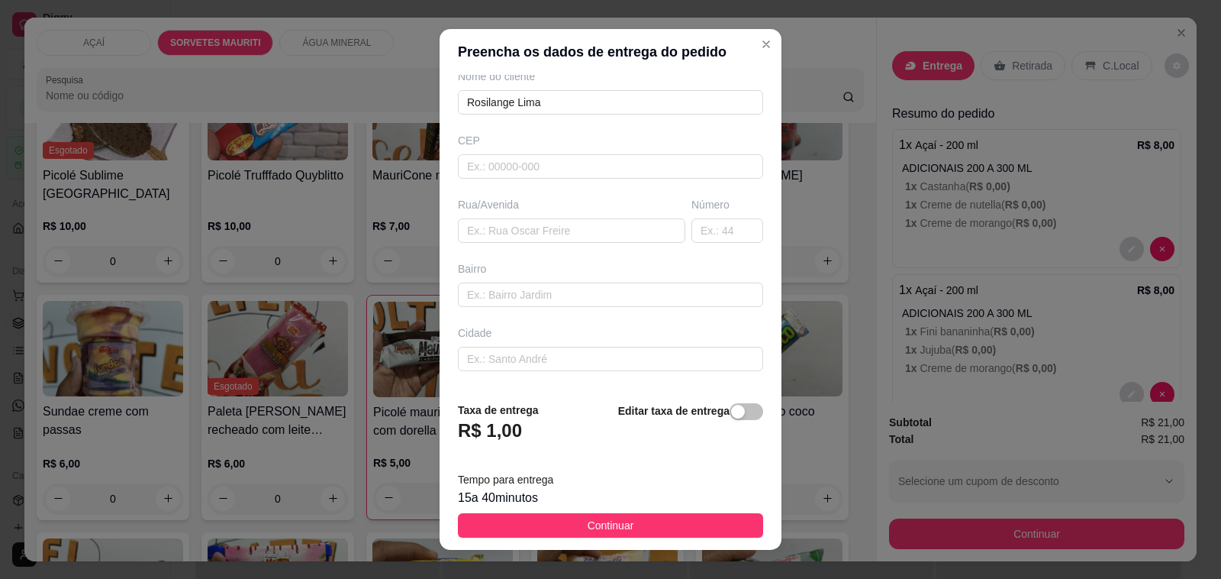
scroll to position [107, 0]
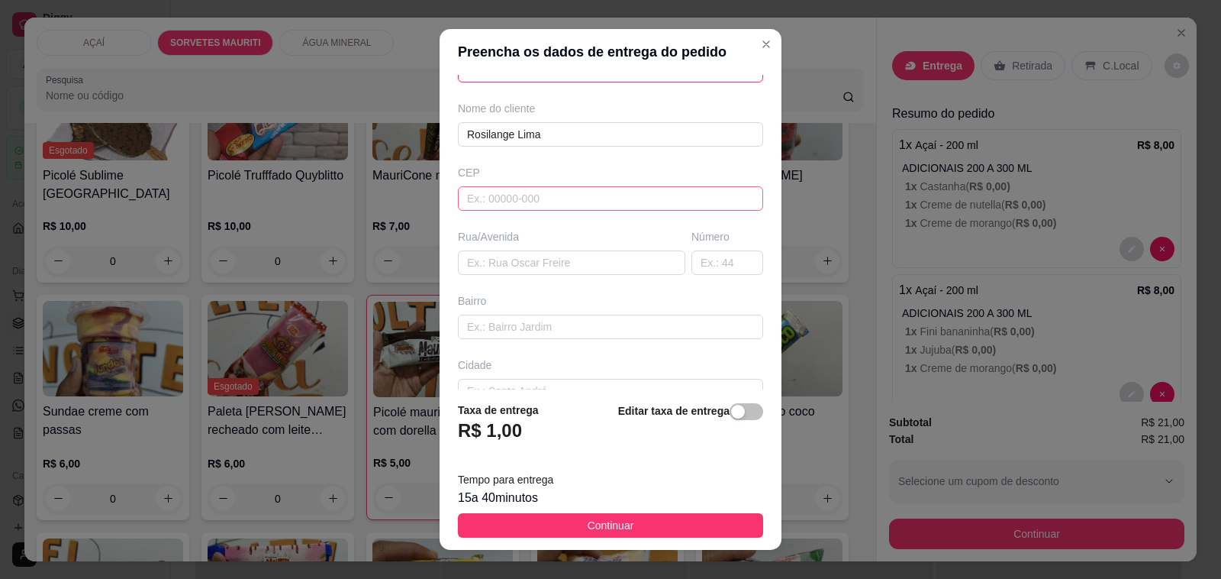
type input "8884-4918"
click at [540, 202] on input "text" at bounding box center [610, 198] width 305 height 24
type input "57520000"
type input "Maravilha"
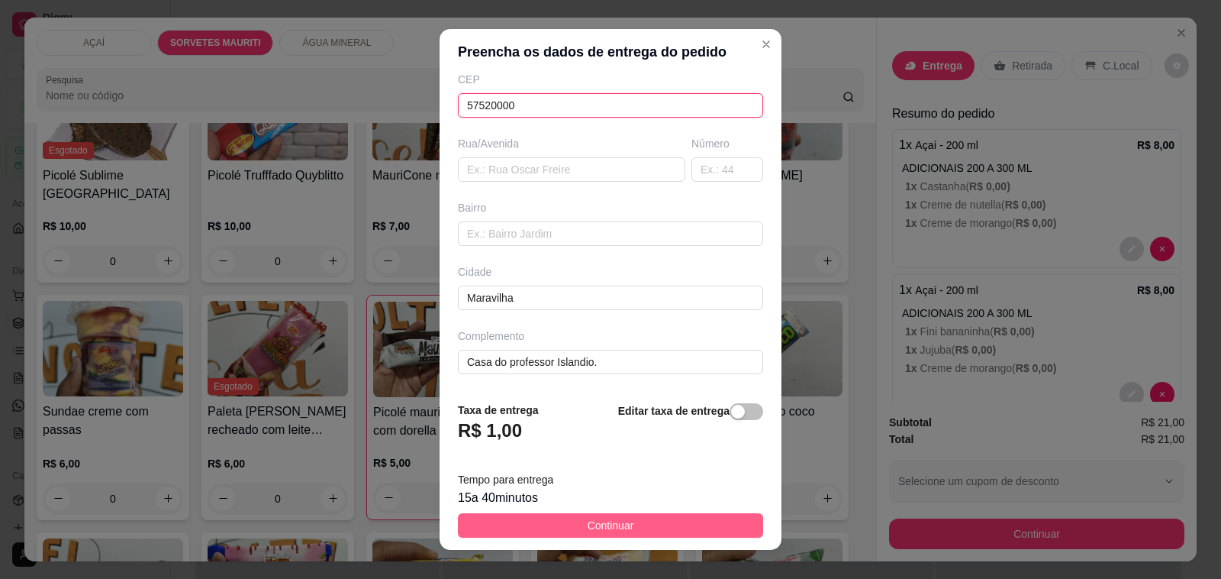
type input "57520000"
click at [524, 529] on button "Continuar" at bounding box center [610, 525] width 305 height 24
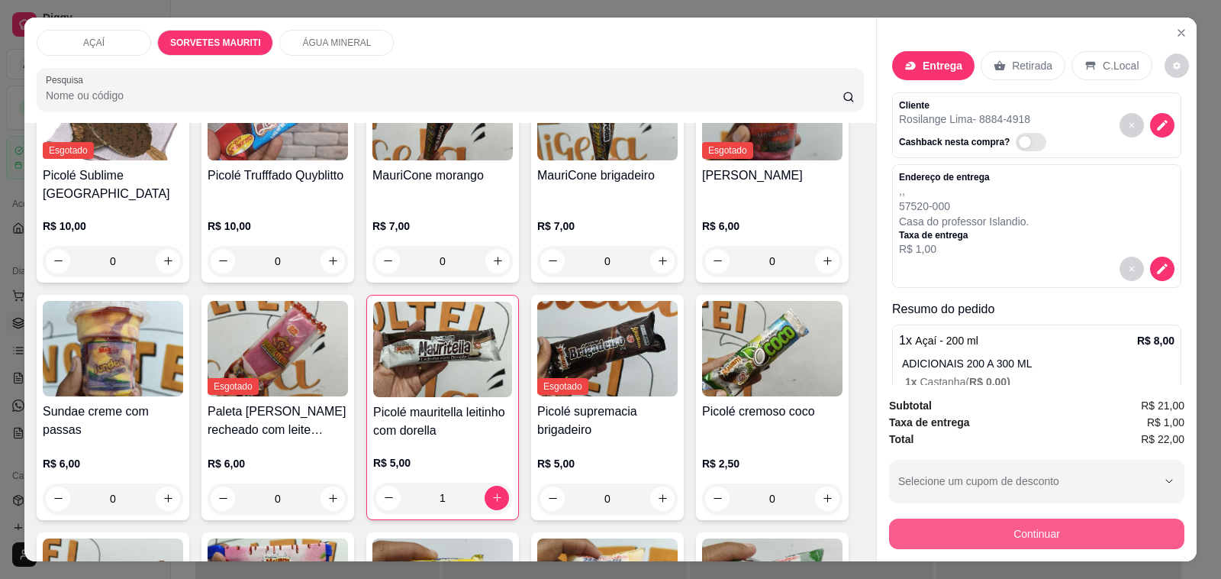
click at [945, 527] on button "Continuar" at bounding box center [1036, 533] width 295 height 31
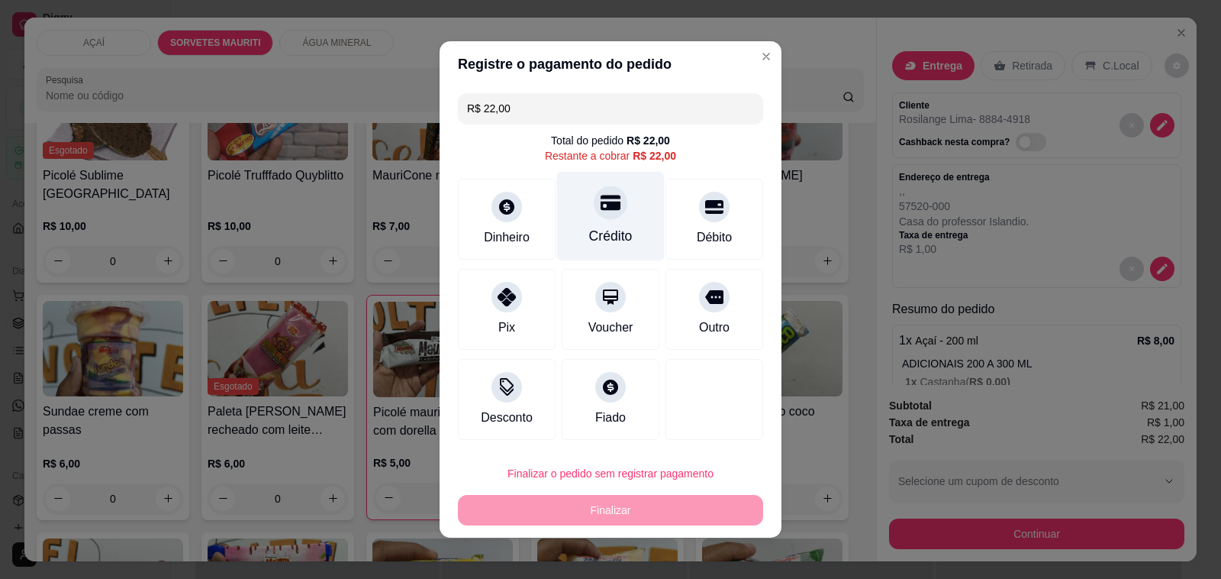
click at [624, 235] on div "Crédito" at bounding box center [611, 216] width 108 height 89
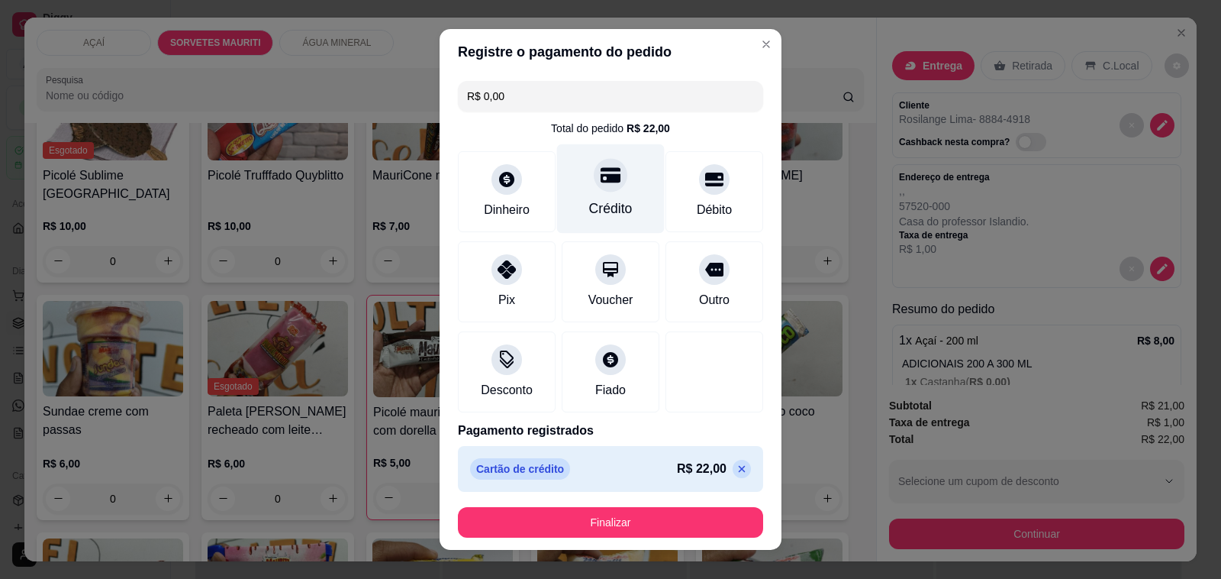
type input "R$ 0,00"
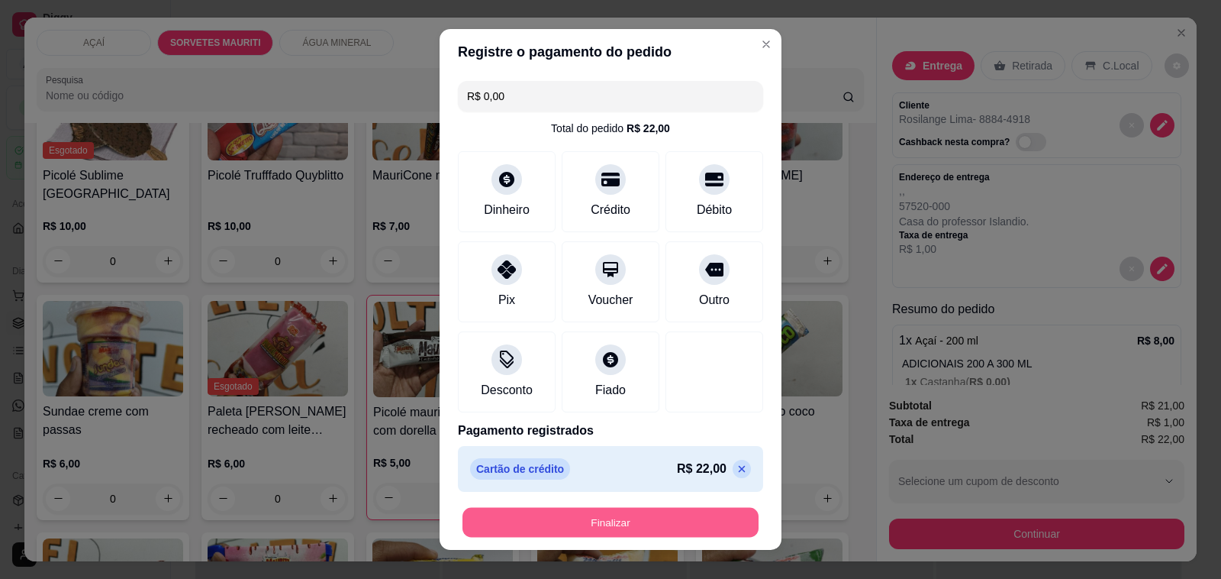
click at [626, 521] on button "Finalizar" at bounding box center [611, 523] width 296 height 30
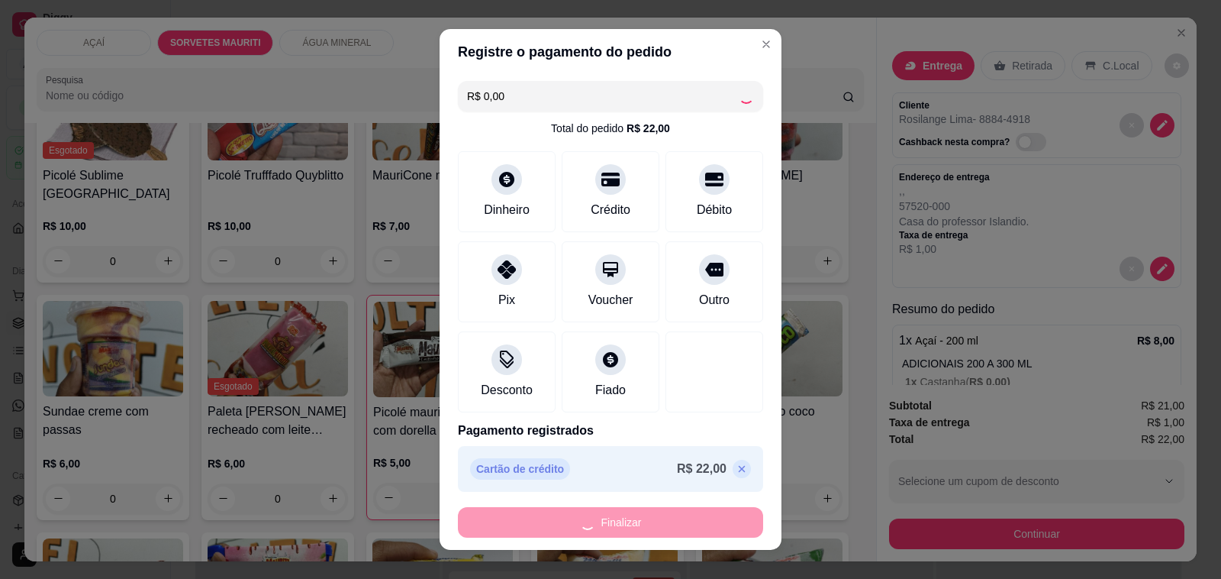
type input "0"
type input "-R$ 22,00"
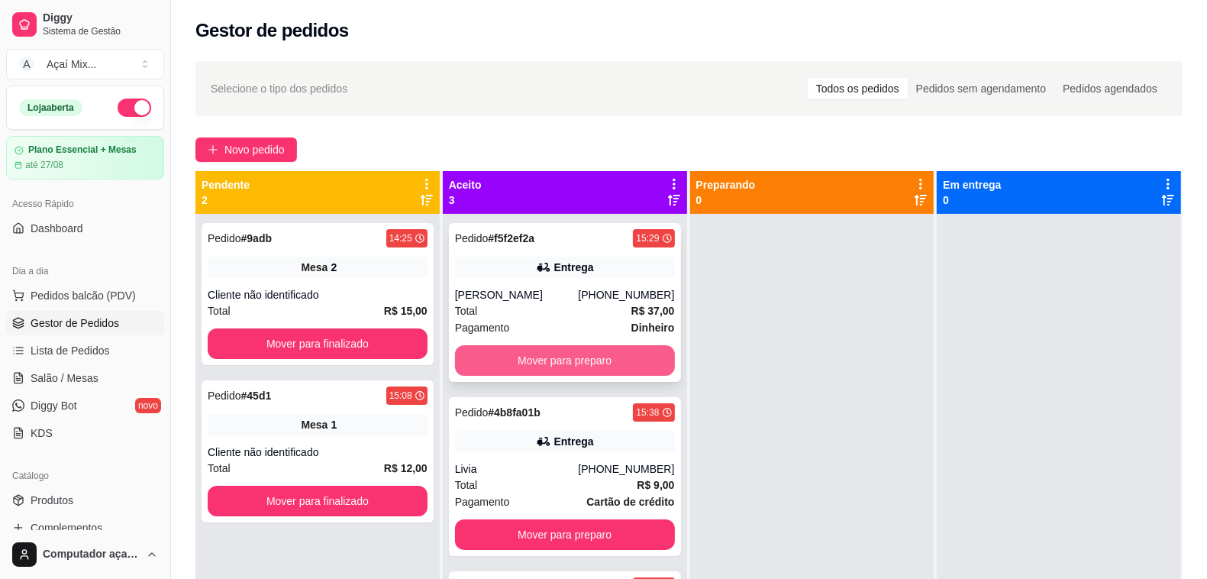
click at [618, 357] on button "Mover para preparo" at bounding box center [565, 360] width 220 height 31
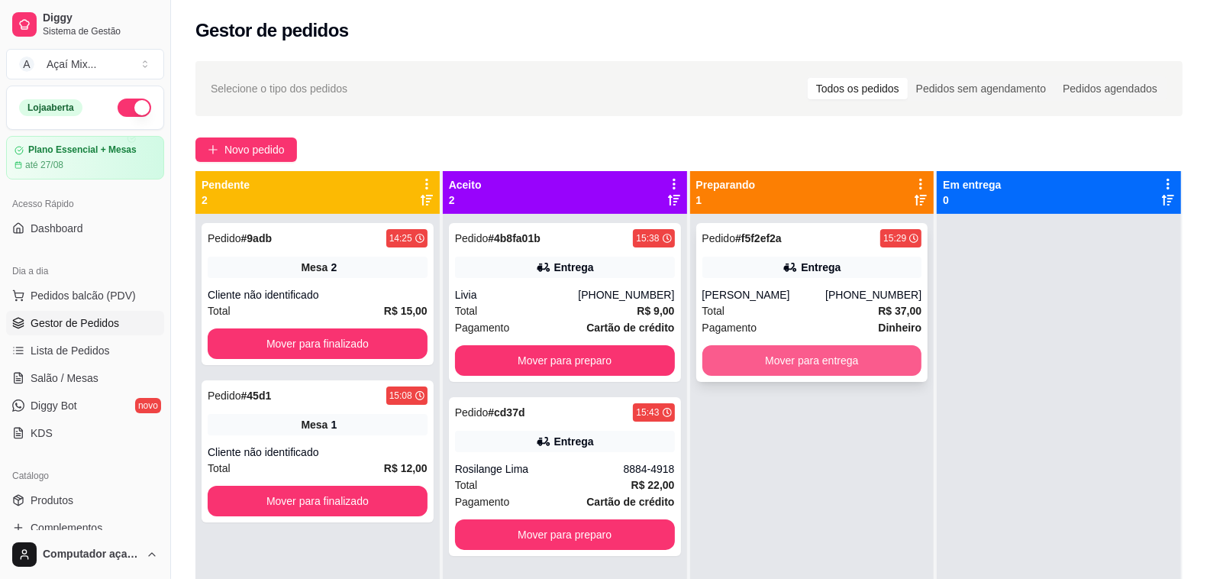
click at [779, 350] on button "Mover para entrega" at bounding box center [812, 360] width 220 height 31
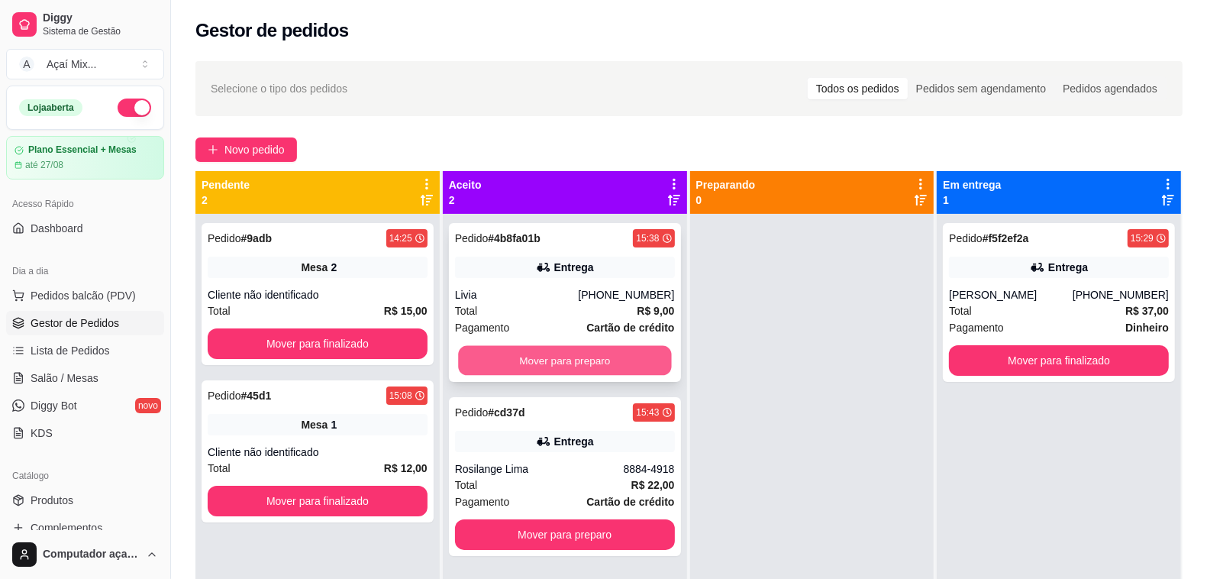
click at [616, 356] on button "Mover para preparo" at bounding box center [564, 361] width 213 height 30
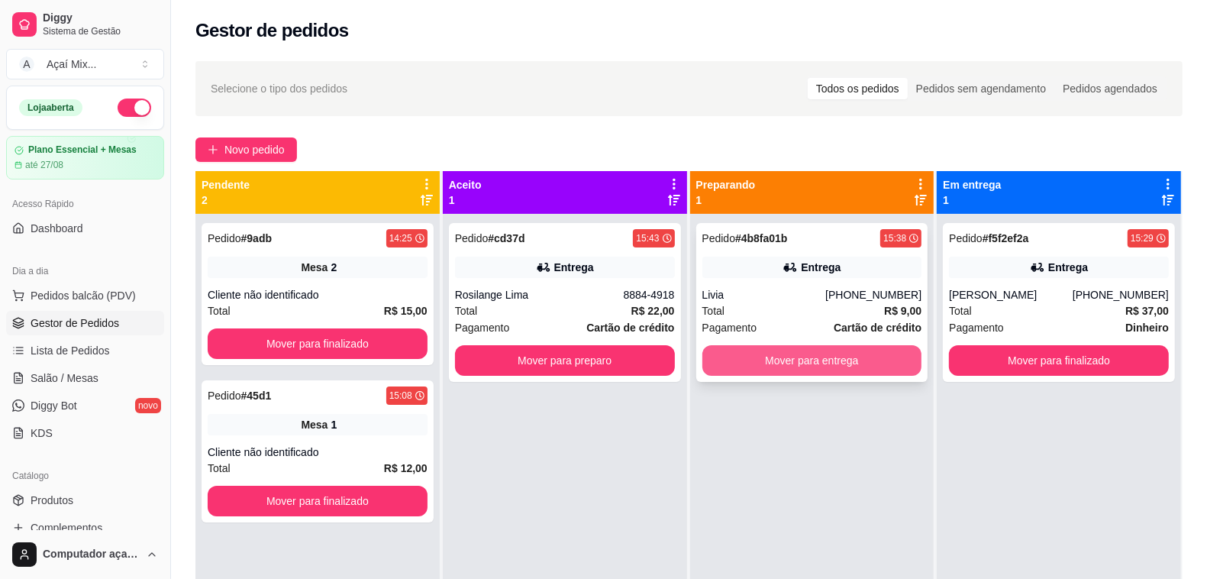
click at [768, 372] on button "Mover para entrega" at bounding box center [812, 360] width 220 height 31
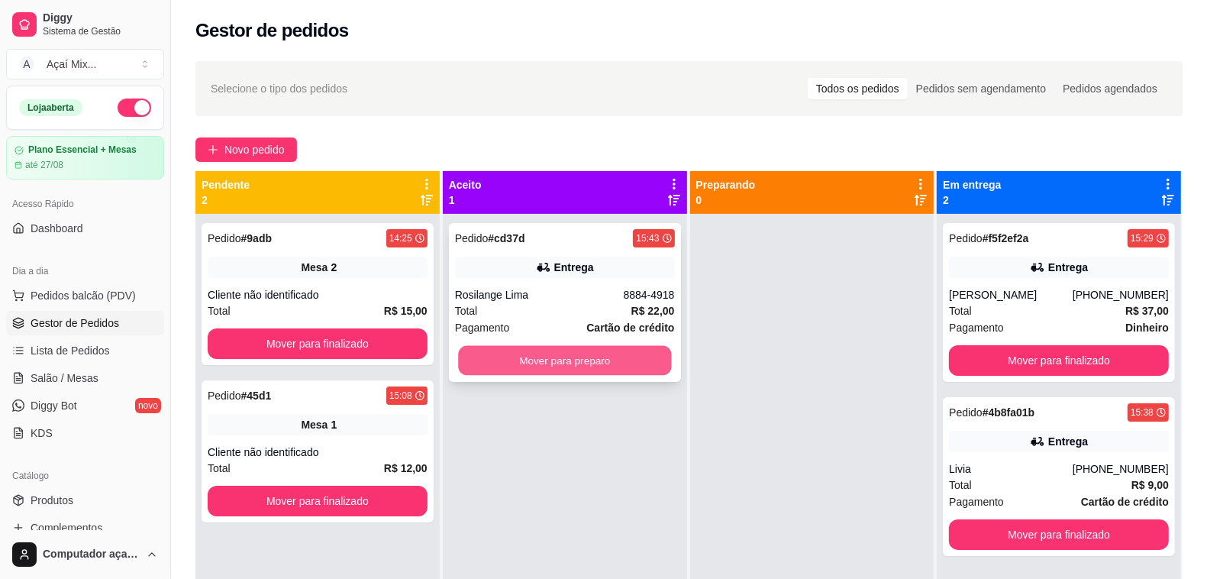
click at [638, 363] on button "Mover para preparo" at bounding box center [564, 361] width 213 height 30
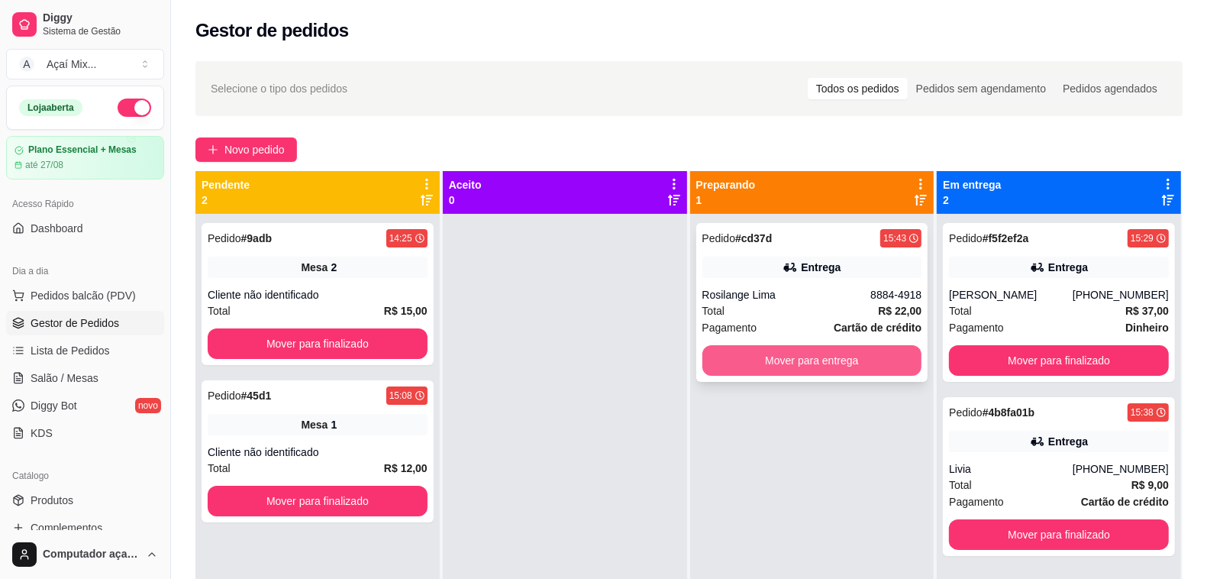
click at [733, 356] on button "Mover para entrega" at bounding box center [812, 360] width 220 height 31
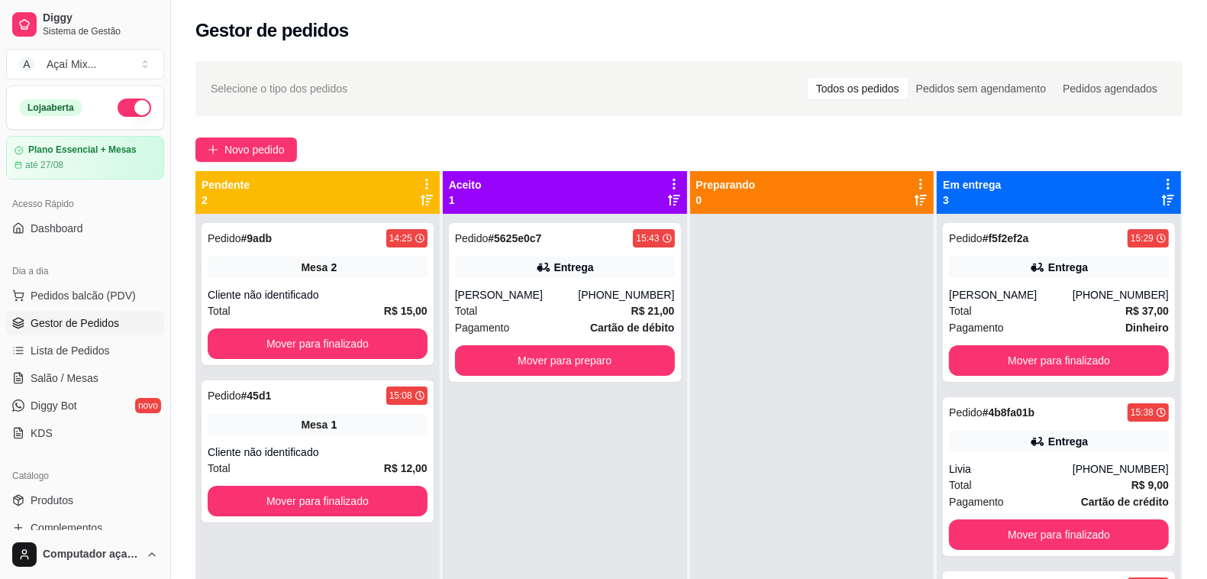
click at [20, 391] on ul "Pedidos balcão (PDV) Gestor de Pedidos Lista de Pedidos Salão / Mesas Diggy Bot…" at bounding box center [85, 364] width 158 height 162
click at [28, 373] on link "Salão / Mesas" at bounding box center [85, 378] width 158 height 24
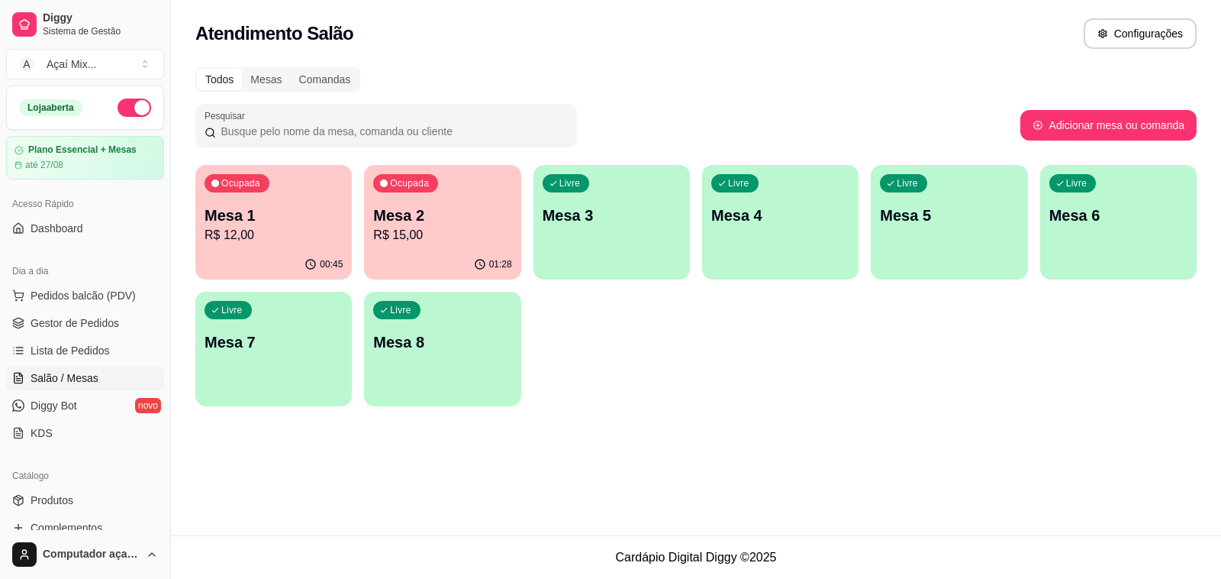
click at [601, 273] on div "button" at bounding box center [612, 270] width 156 height 18
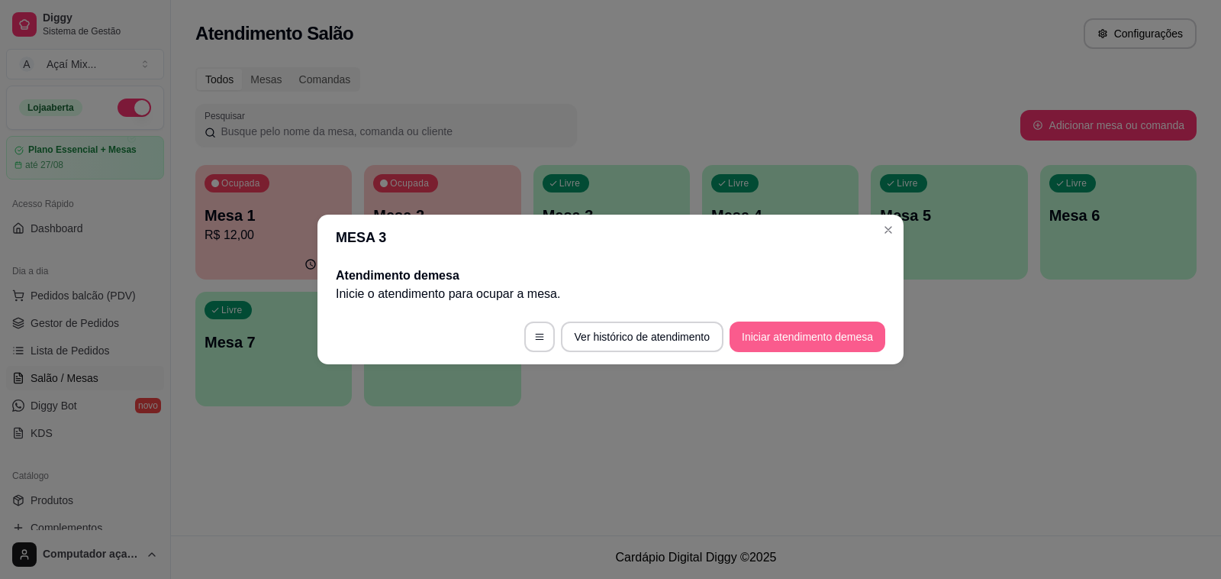
click at [847, 342] on button "Iniciar atendimento de mesa" at bounding box center [808, 336] width 156 height 31
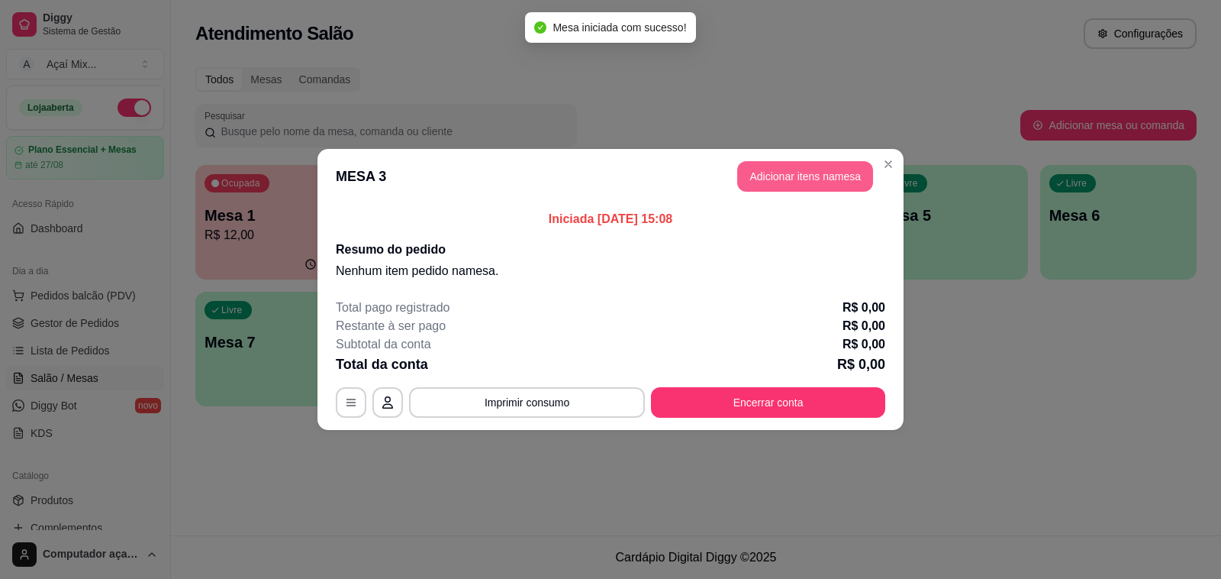
click at [837, 173] on button "Adicionar itens na mesa" at bounding box center [805, 176] width 136 height 31
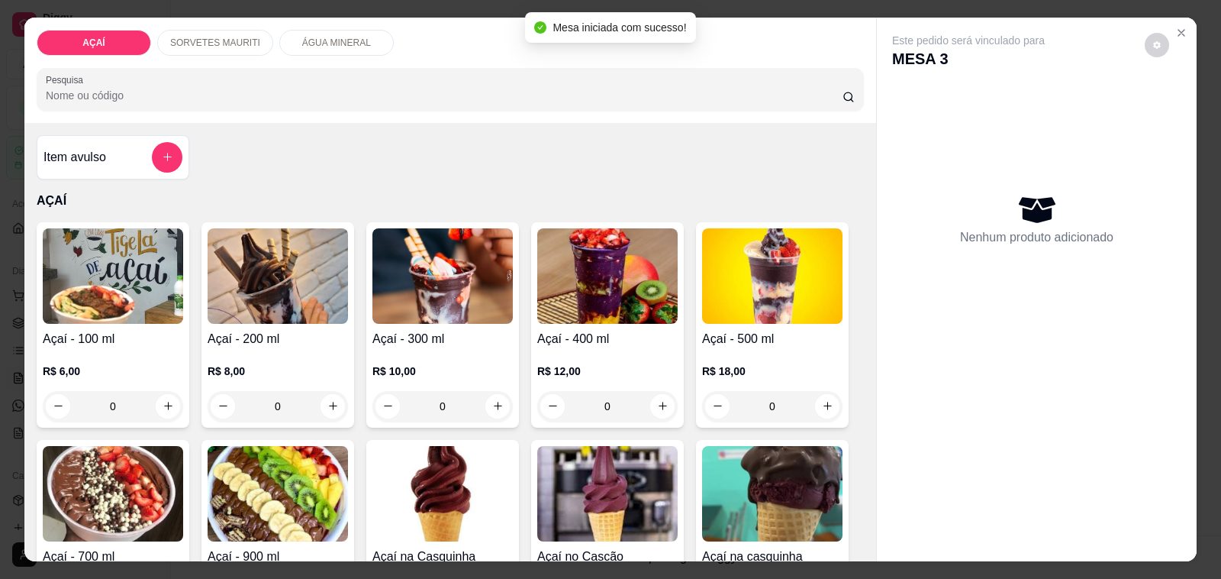
click at [608, 313] on img at bounding box center [607, 275] width 140 height 95
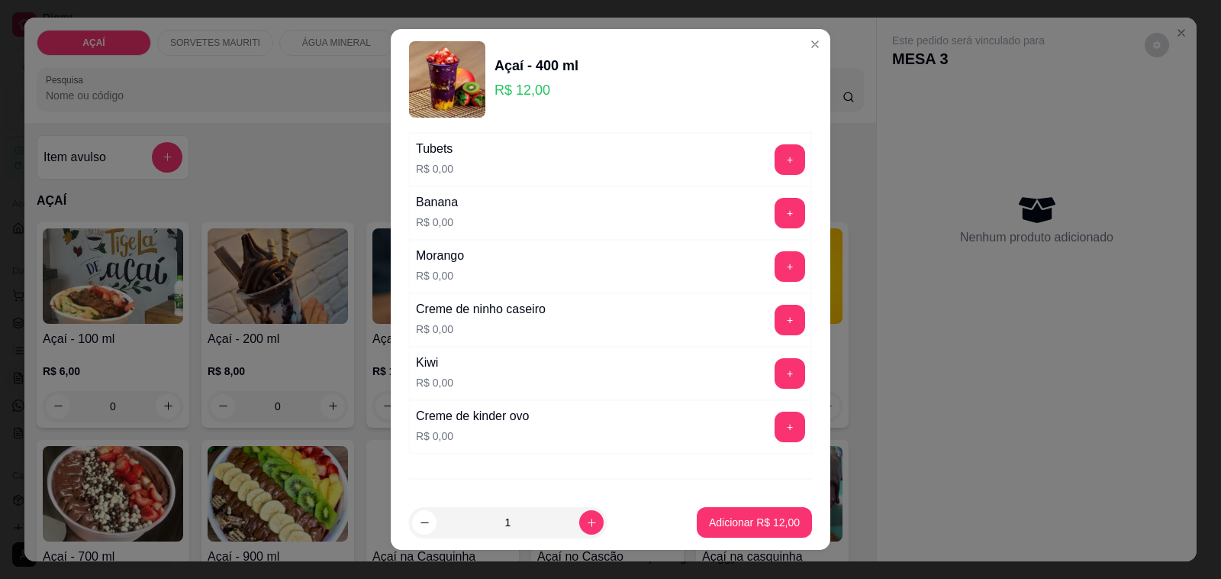
scroll to position [1968, 0]
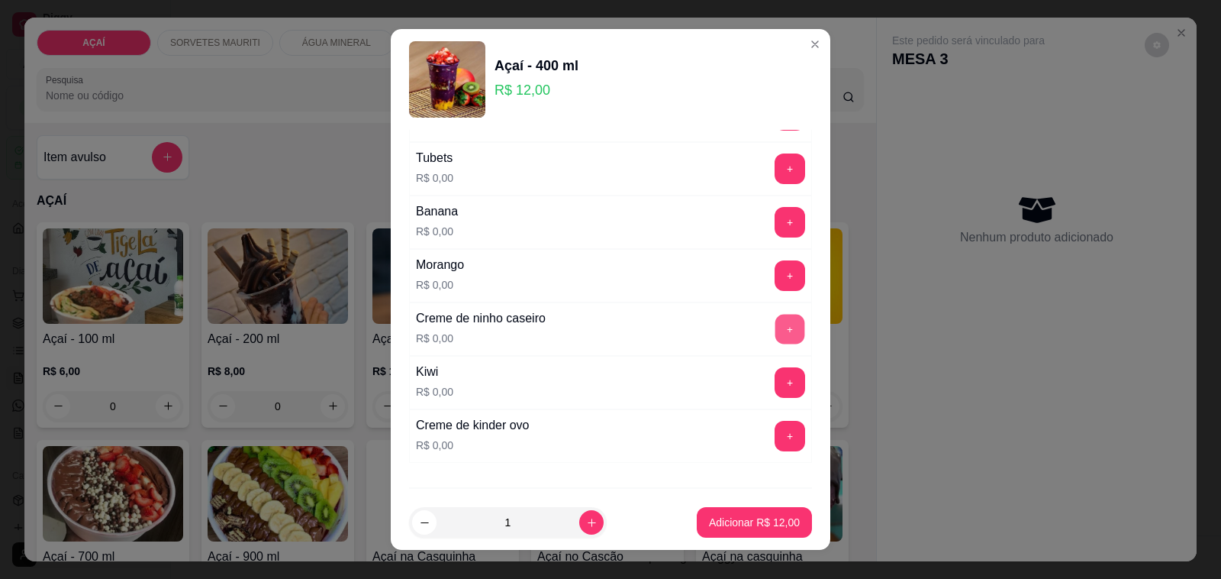
click at [776, 344] on button "+" at bounding box center [791, 330] width 30 height 30
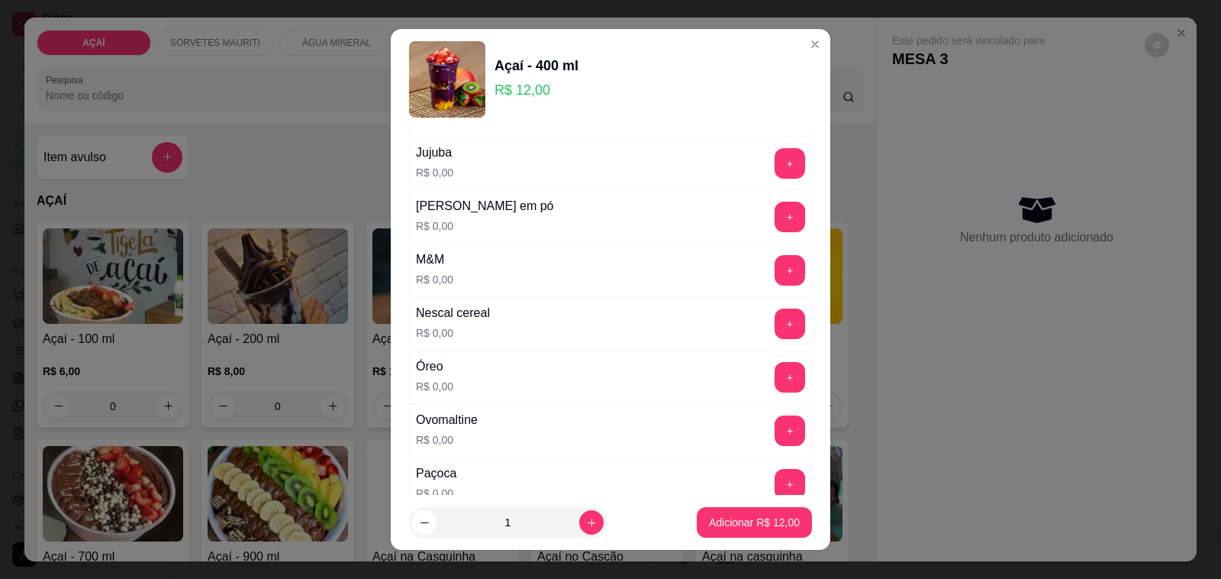
scroll to position [1491, 0]
click at [776, 234] on button "+" at bounding box center [791, 219] width 30 height 30
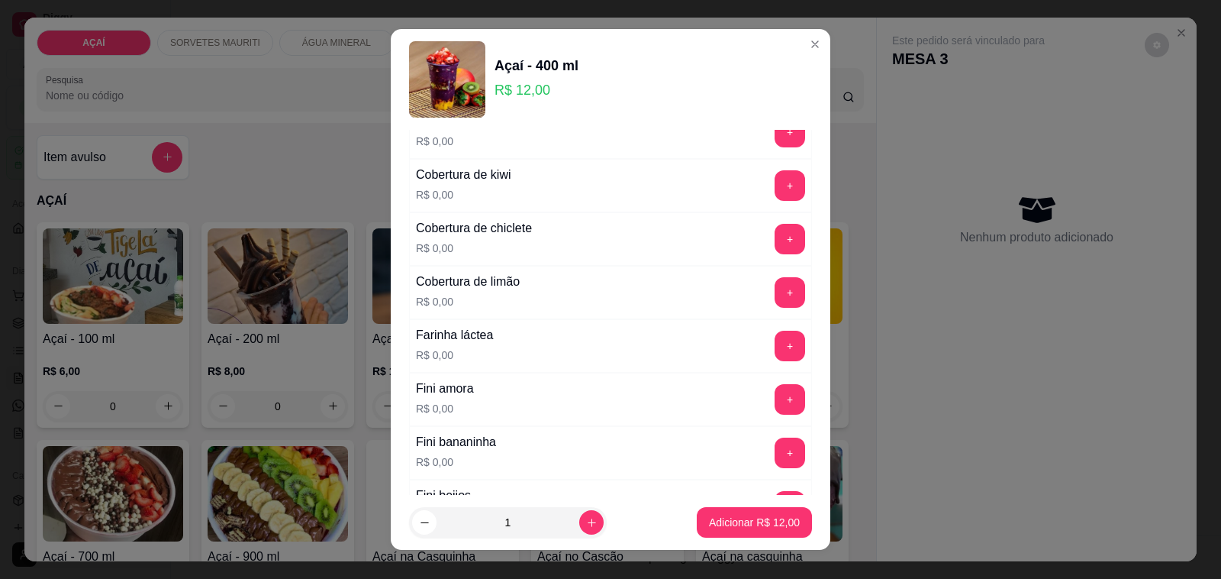
scroll to position [823, 0]
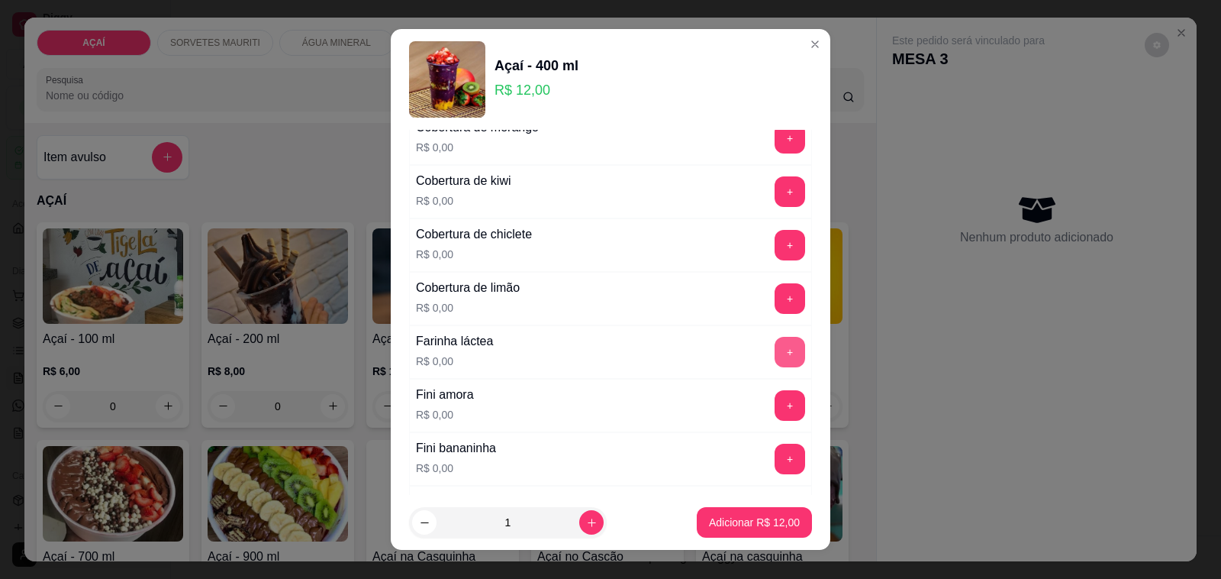
click at [775, 349] on button "+" at bounding box center [790, 352] width 31 height 31
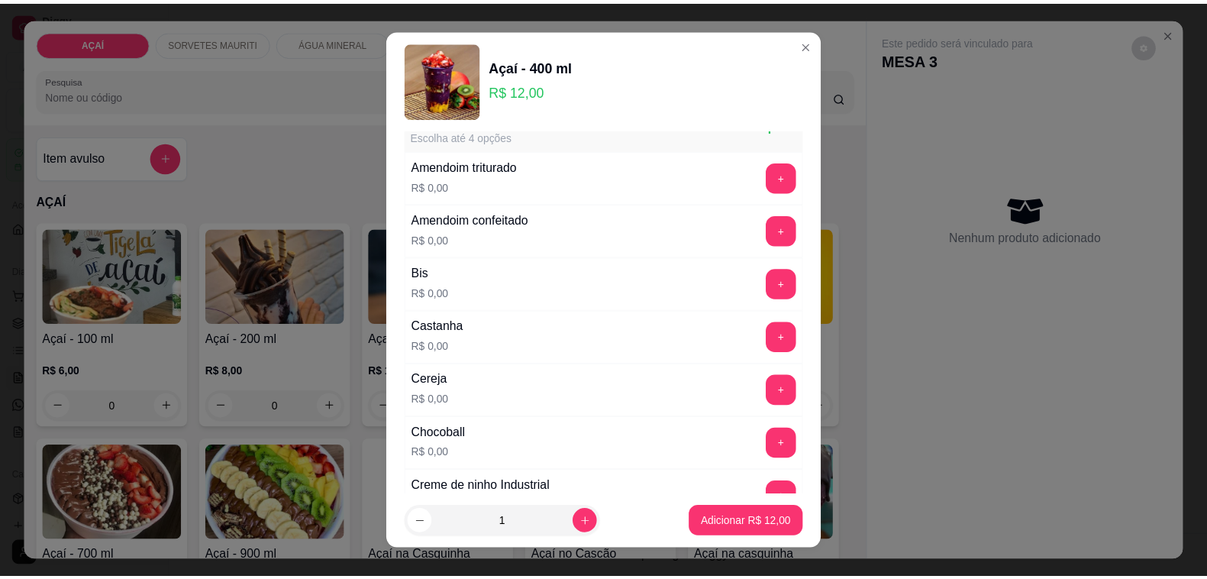
scroll to position [0, 0]
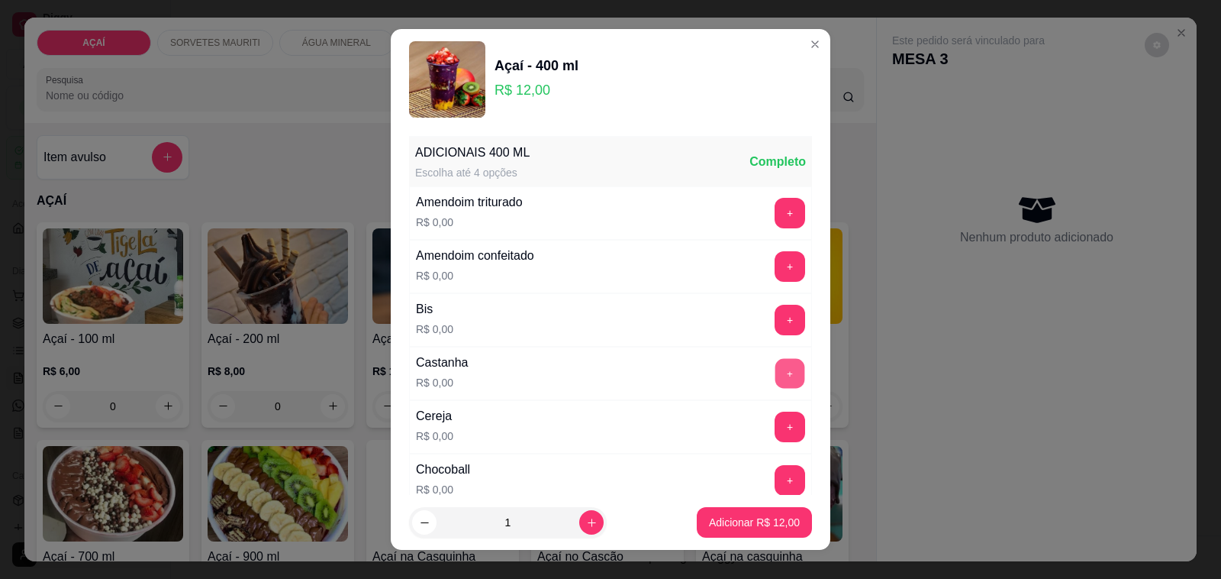
click at [776, 363] on button "+" at bounding box center [791, 374] width 30 height 30
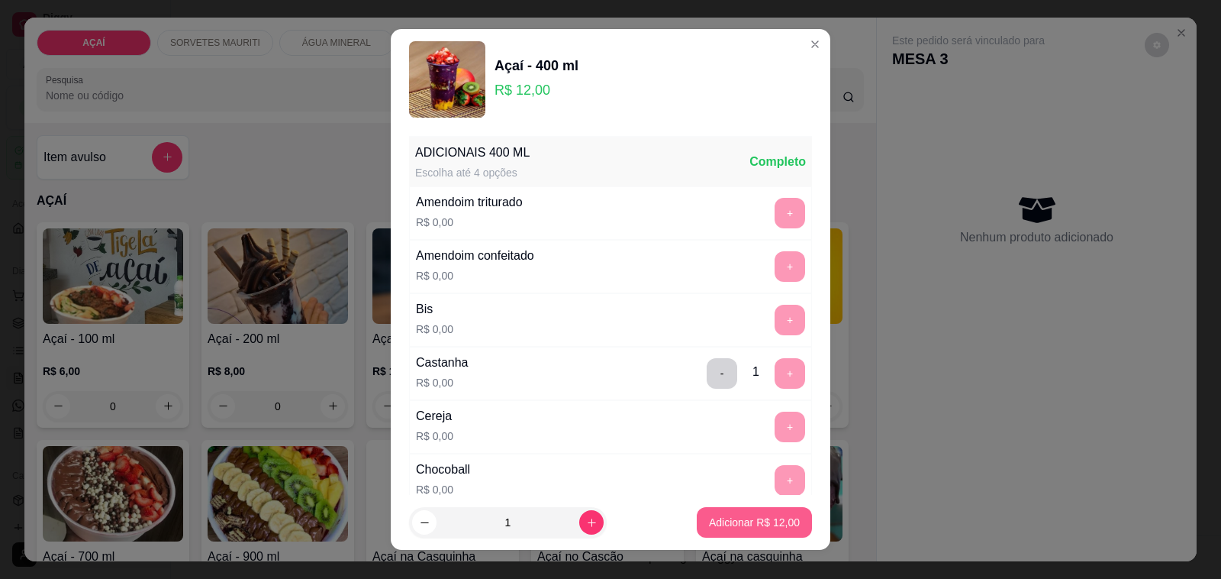
click at [750, 515] on p "Adicionar R$ 12,00" at bounding box center [754, 522] width 91 height 15
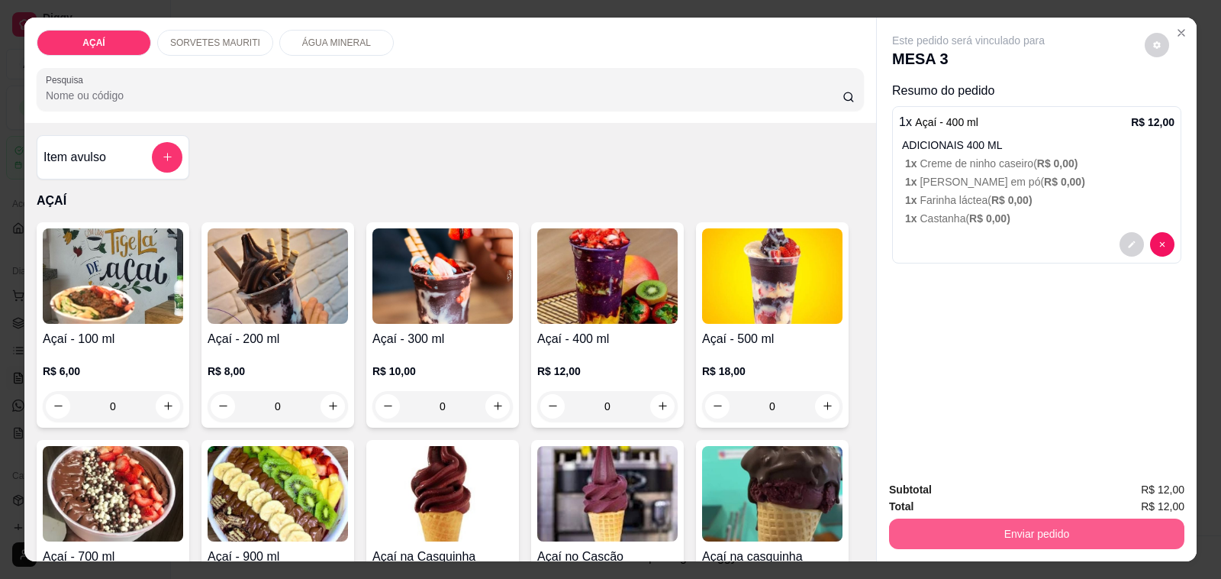
click at [937, 528] on button "Enviar pedido" at bounding box center [1036, 533] width 295 height 31
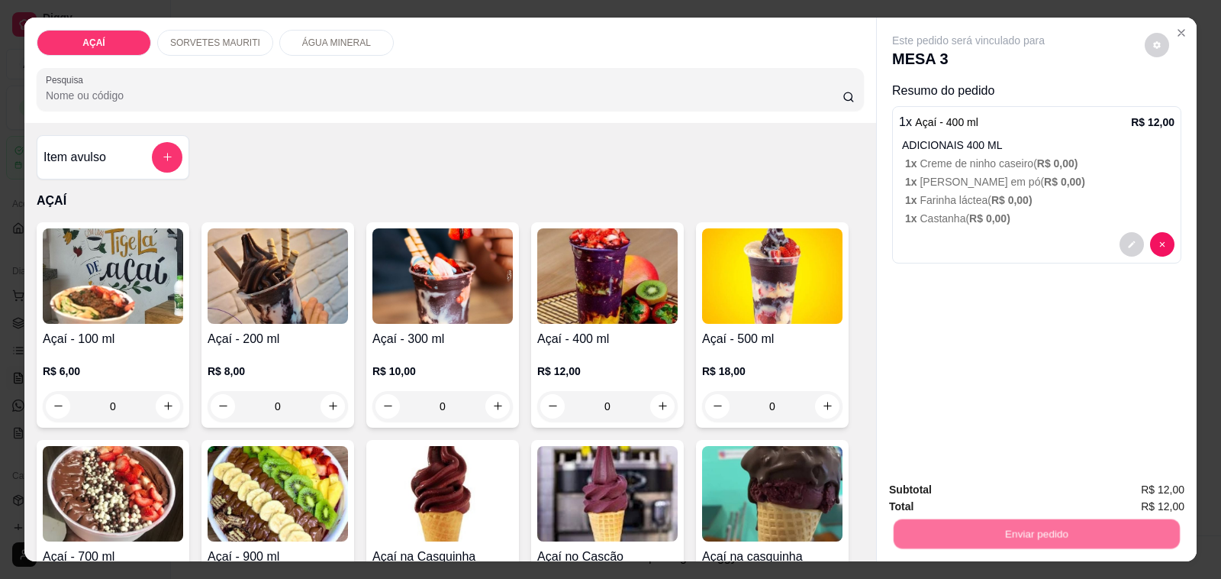
click at [958, 489] on button "Não registrar e enviar pedido" at bounding box center [985, 490] width 154 height 28
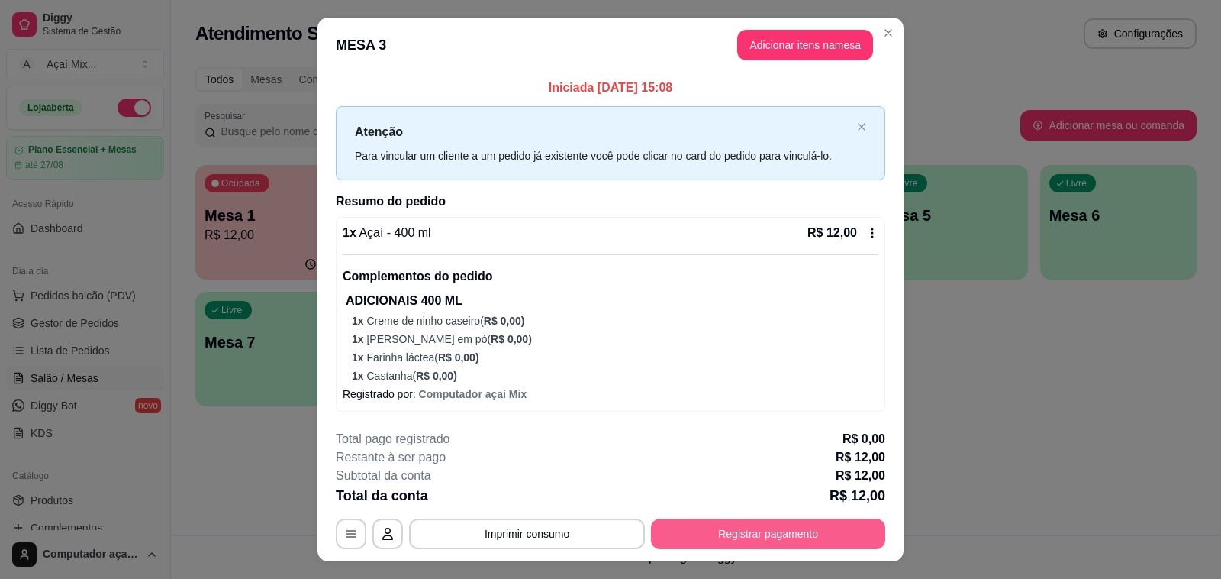
click at [837, 546] on button "Registrar pagamento" at bounding box center [768, 533] width 234 height 31
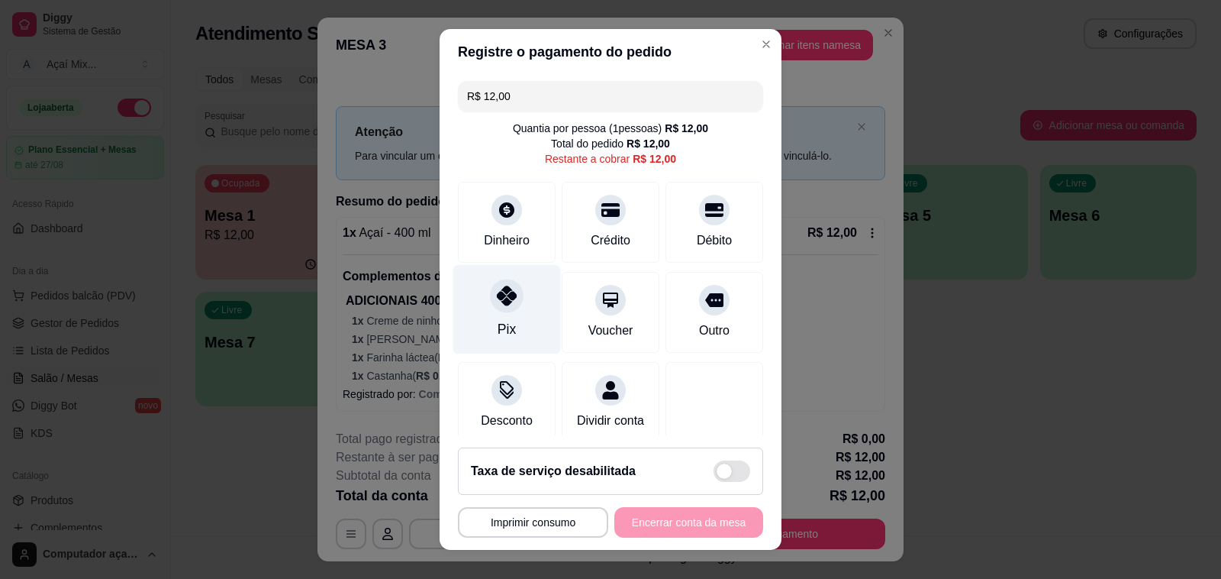
drag, startPoint x: 463, startPoint y: 322, endPoint x: 523, endPoint y: 353, distance: 67.9
click at [478, 330] on div "Pix" at bounding box center [507, 309] width 108 height 89
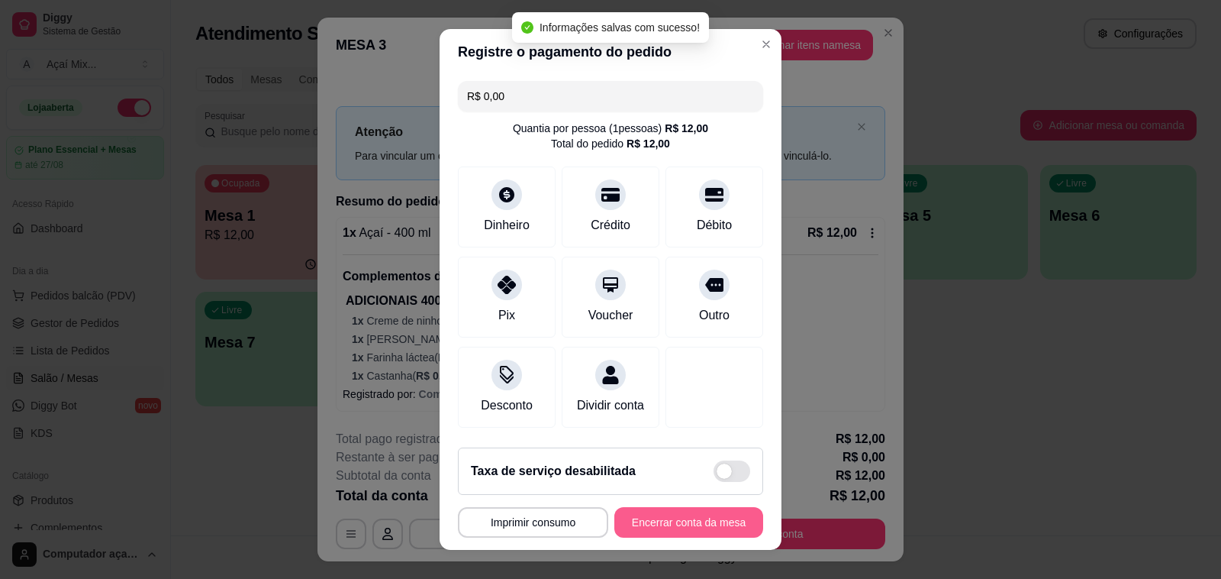
type input "R$ 0,00"
click at [683, 517] on button "Encerrar conta da mesa" at bounding box center [689, 523] width 144 height 30
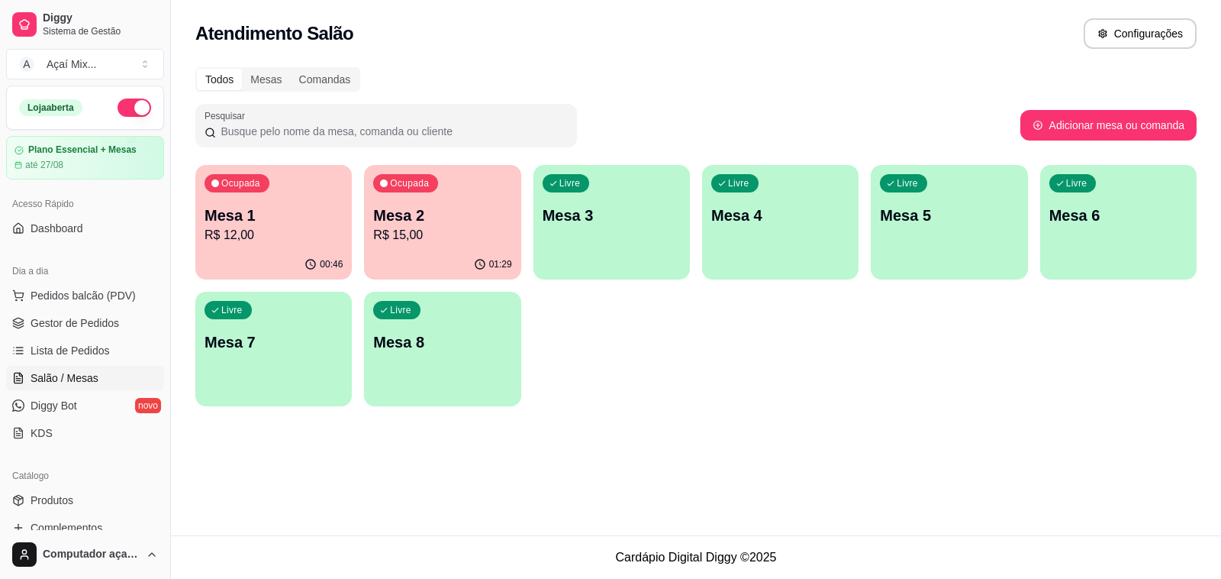
click at [375, 267] on div "01:29" at bounding box center [442, 265] width 156 height 30
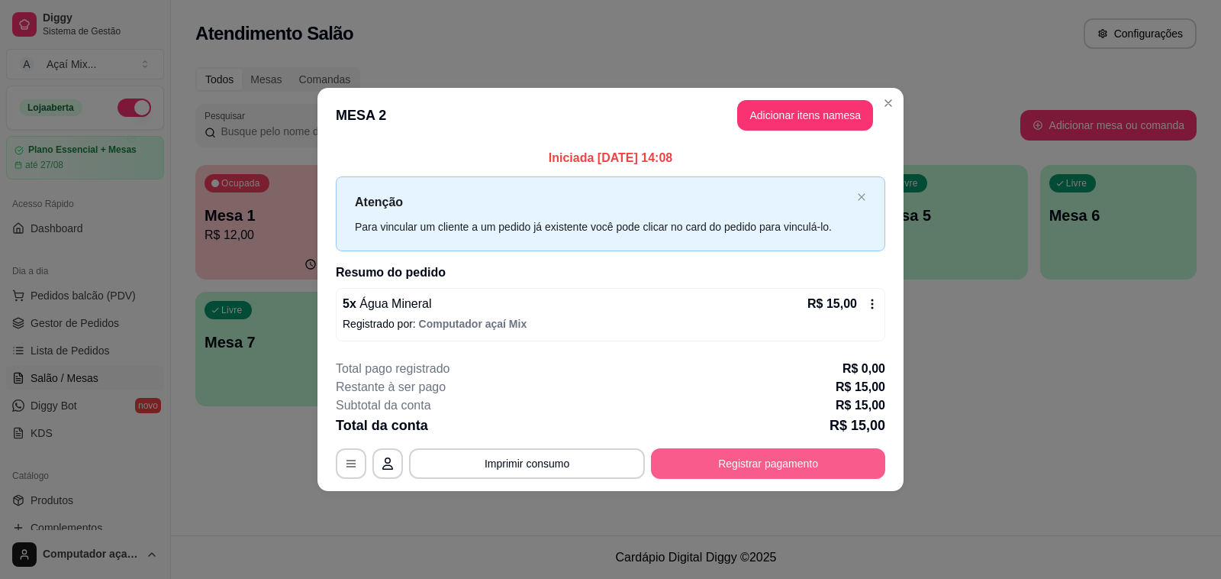
click at [733, 463] on button "Registrar pagamento" at bounding box center [768, 463] width 234 height 31
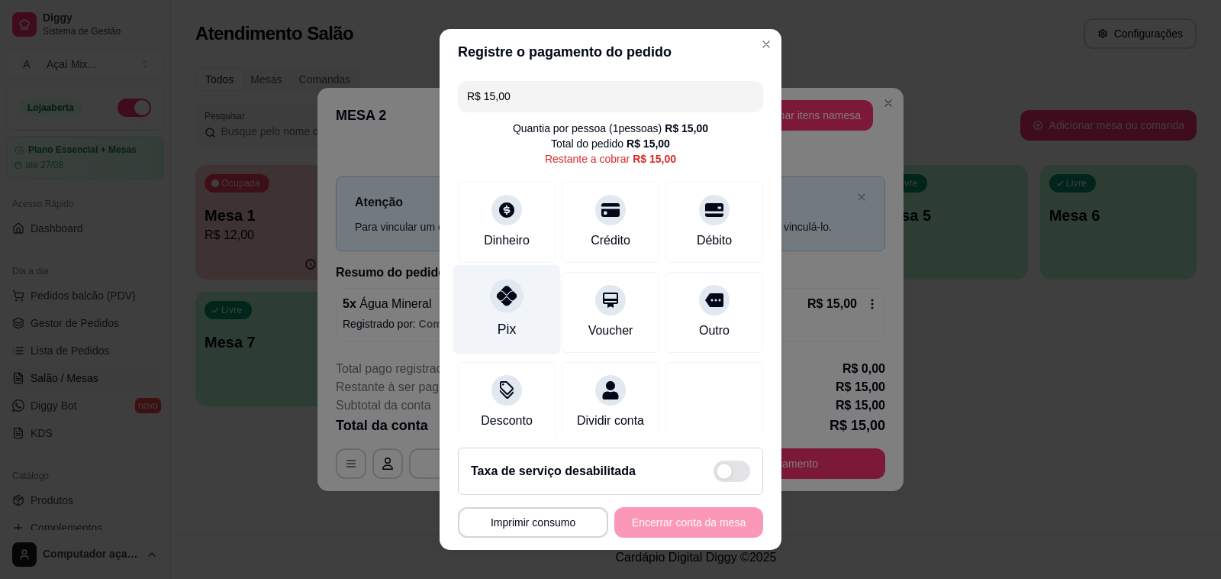
click at [464, 294] on div "Pix" at bounding box center [507, 309] width 108 height 89
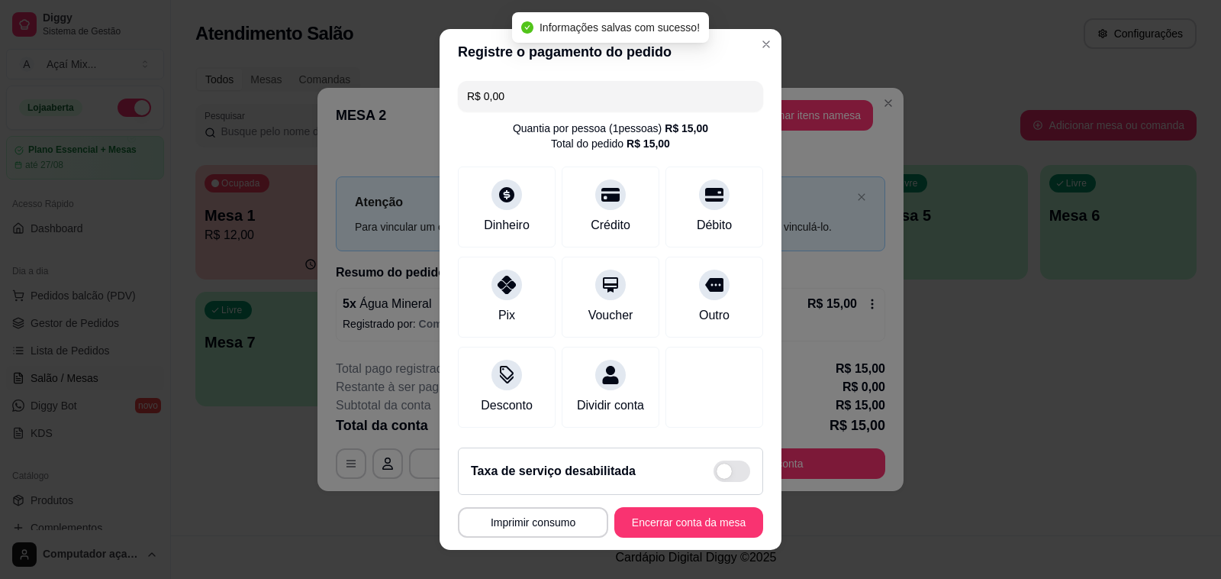
type input "R$ 0,00"
click at [651, 514] on button "Encerrar conta da mesa" at bounding box center [689, 522] width 149 height 31
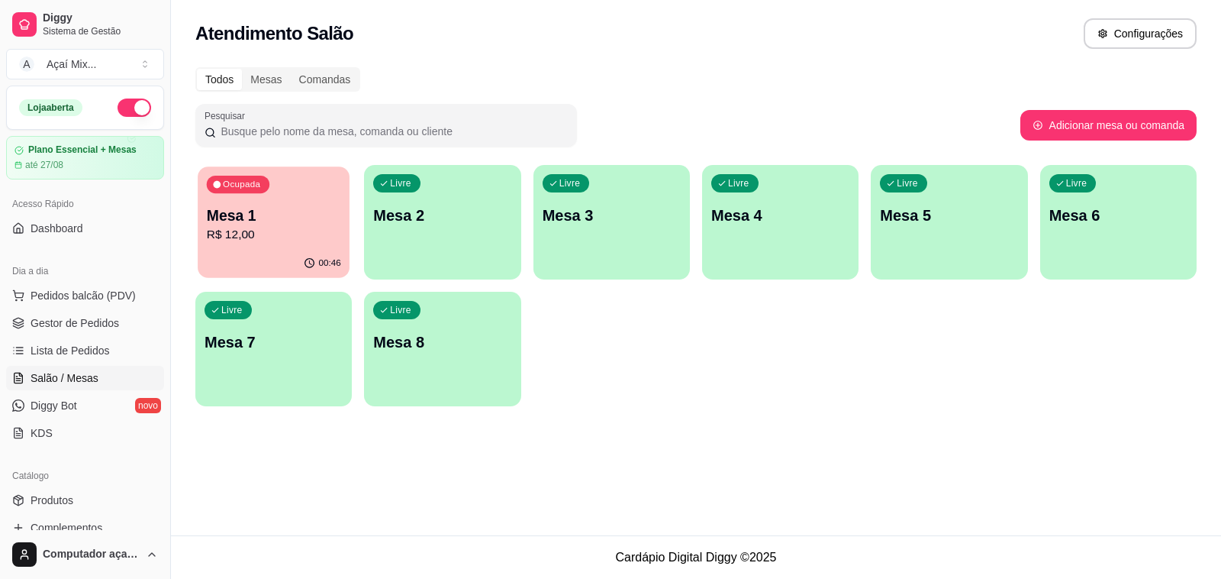
click at [279, 192] on div "Ocupada Mesa 1 R$ 12,00" at bounding box center [274, 207] width 152 height 82
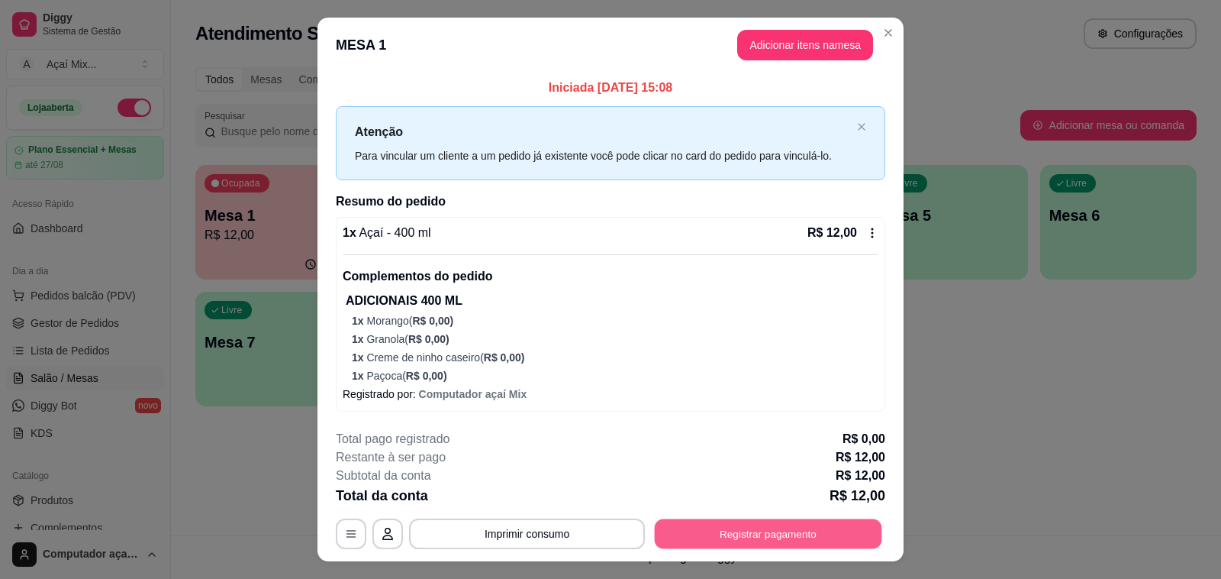
click at [735, 536] on button "Registrar pagamento" at bounding box center [768, 534] width 227 height 30
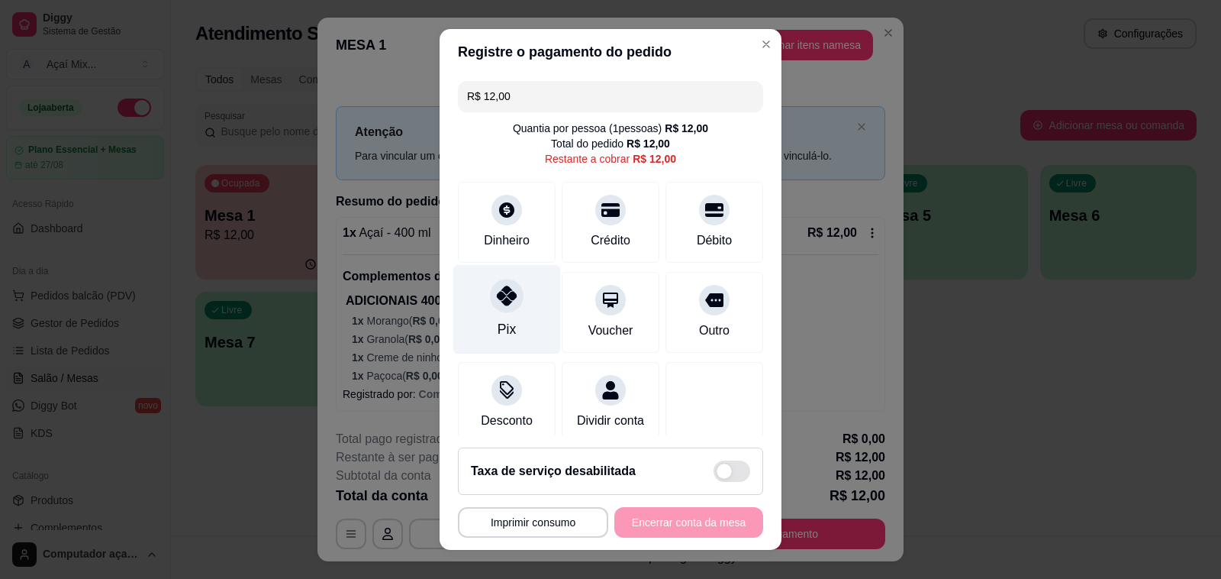
click at [501, 317] on div "Pix" at bounding box center [507, 309] width 108 height 89
type input "R$ 0,00"
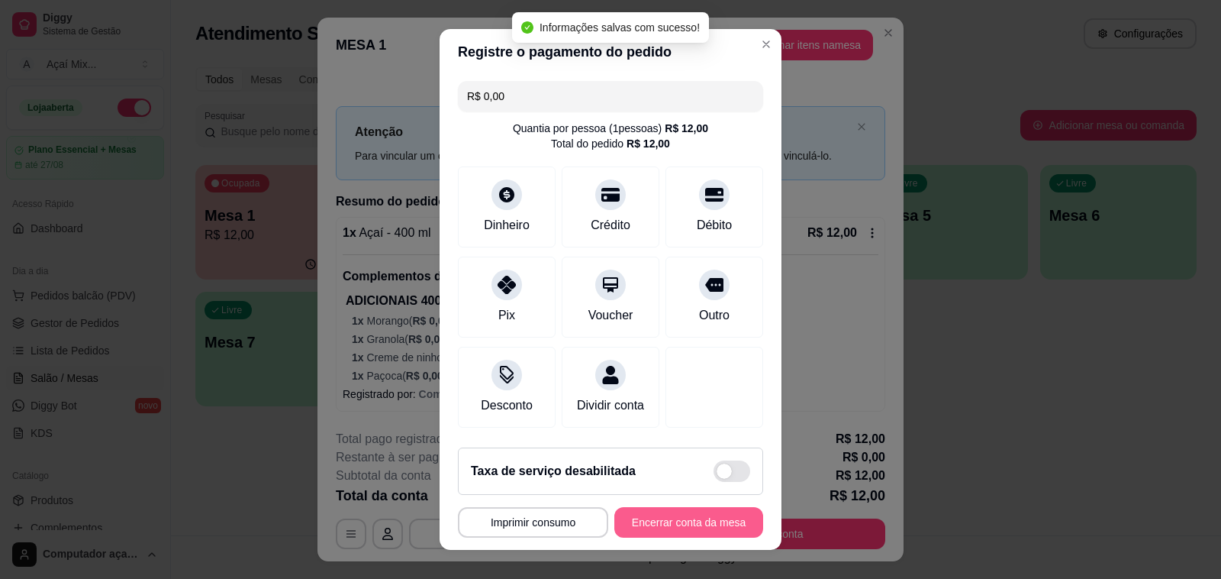
click at [654, 514] on button "Encerrar conta da mesa" at bounding box center [689, 522] width 149 height 31
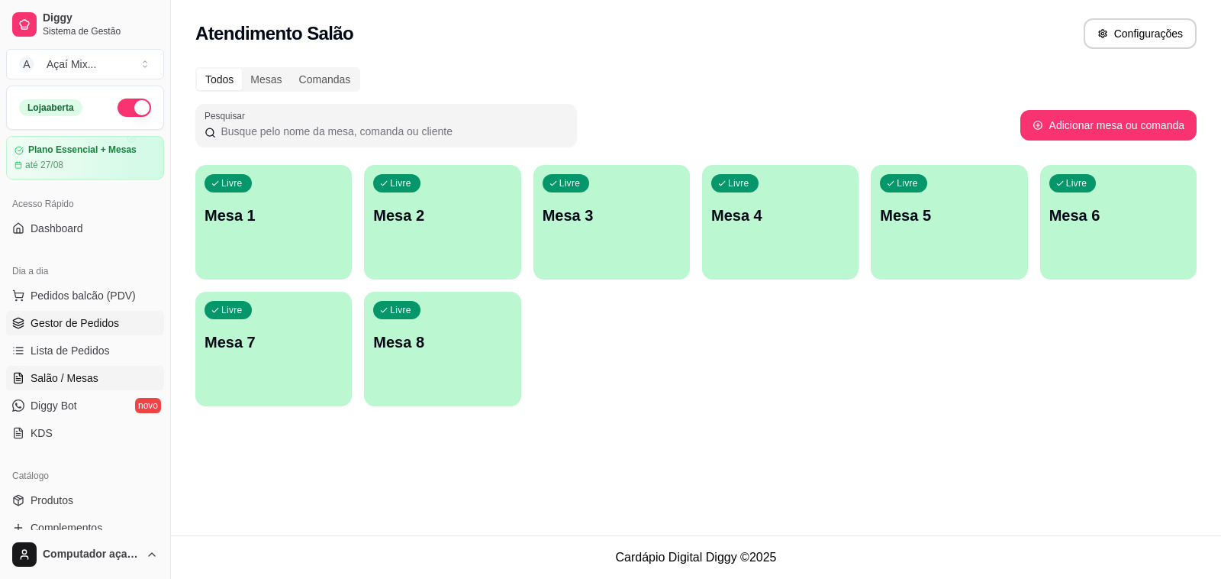
click at [86, 333] on link "Gestor de Pedidos" at bounding box center [85, 323] width 158 height 24
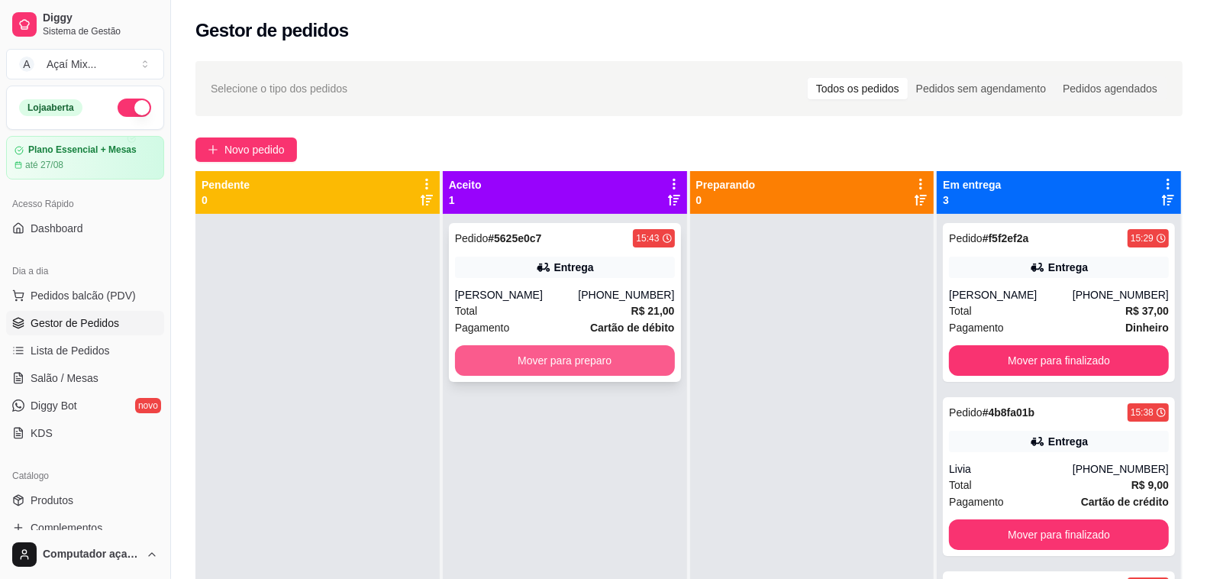
click at [580, 373] on button "Mover para preparo" at bounding box center [565, 360] width 220 height 31
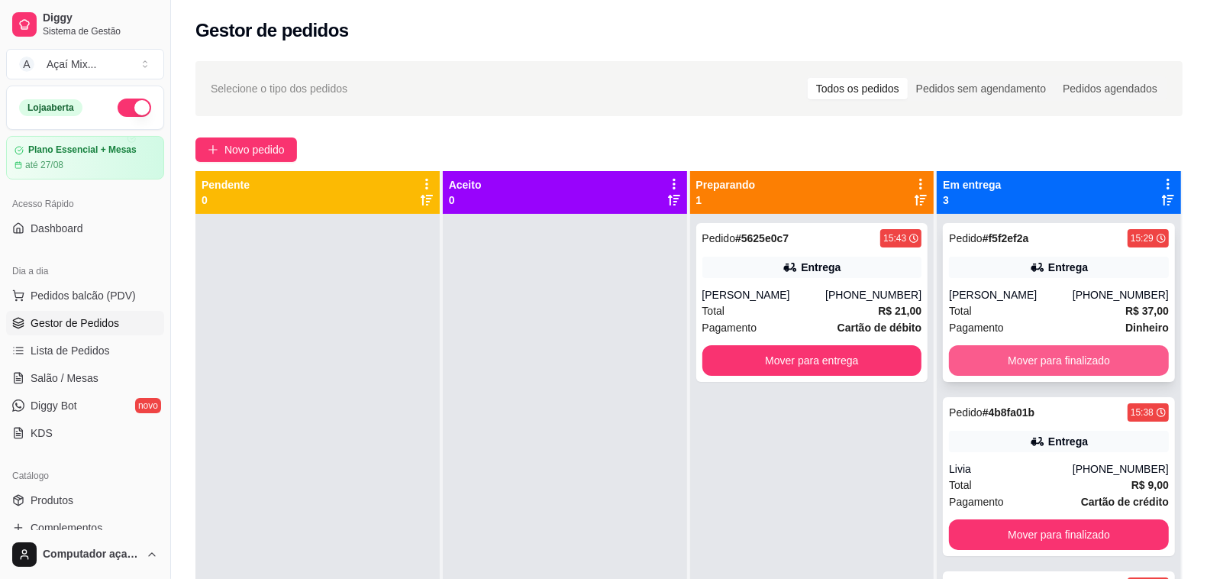
click at [1059, 353] on button "Mover para finalizado" at bounding box center [1059, 360] width 220 height 31
click at [1054, 356] on div "Mover para finalizado" at bounding box center [1059, 360] width 220 height 31
click at [1036, 363] on button "Mover para finalizado" at bounding box center [1059, 360] width 220 height 31
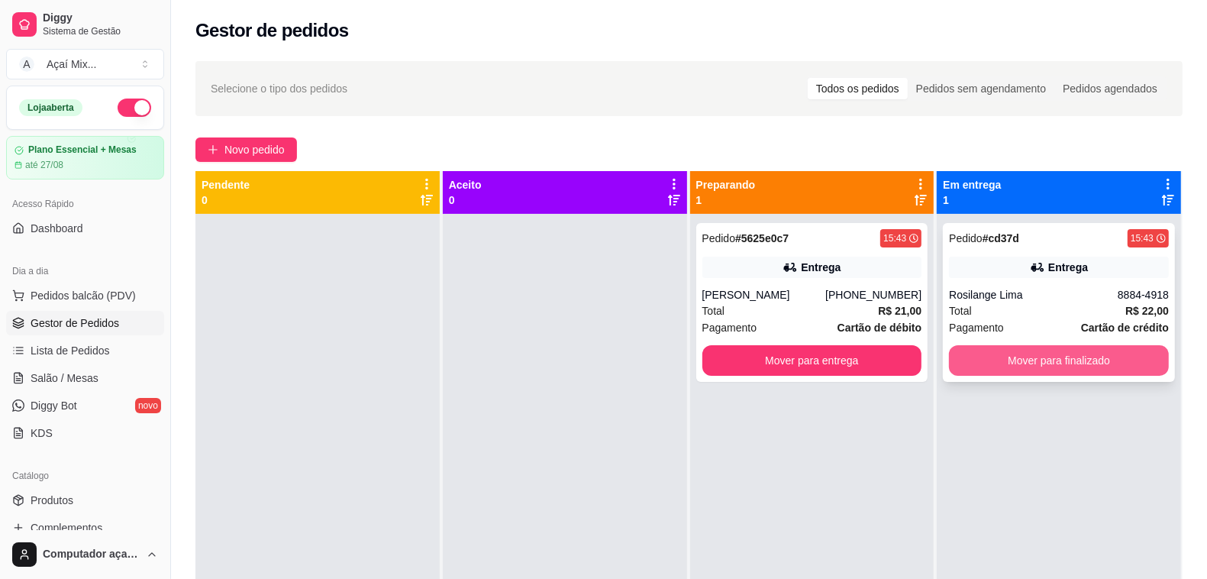
click at [1032, 360] on button "Mover para finalizado" at bounding box center [1059, 360] width 220 height 31
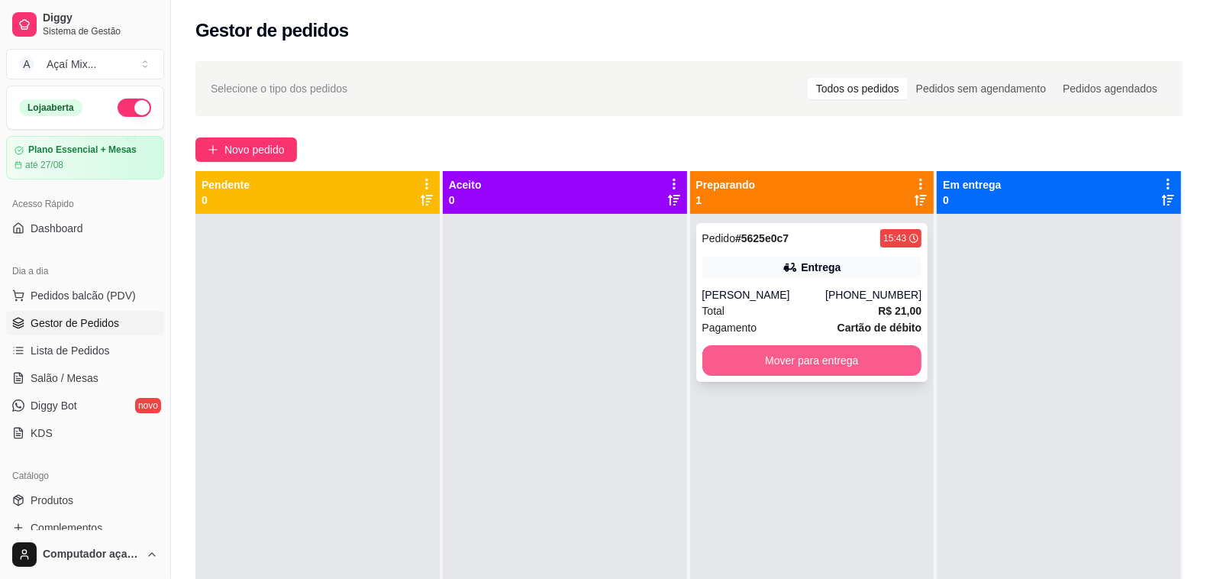
click at [892, 361] on button "Mover para entrega" at bounding box center [812, 360] width 220 height 31
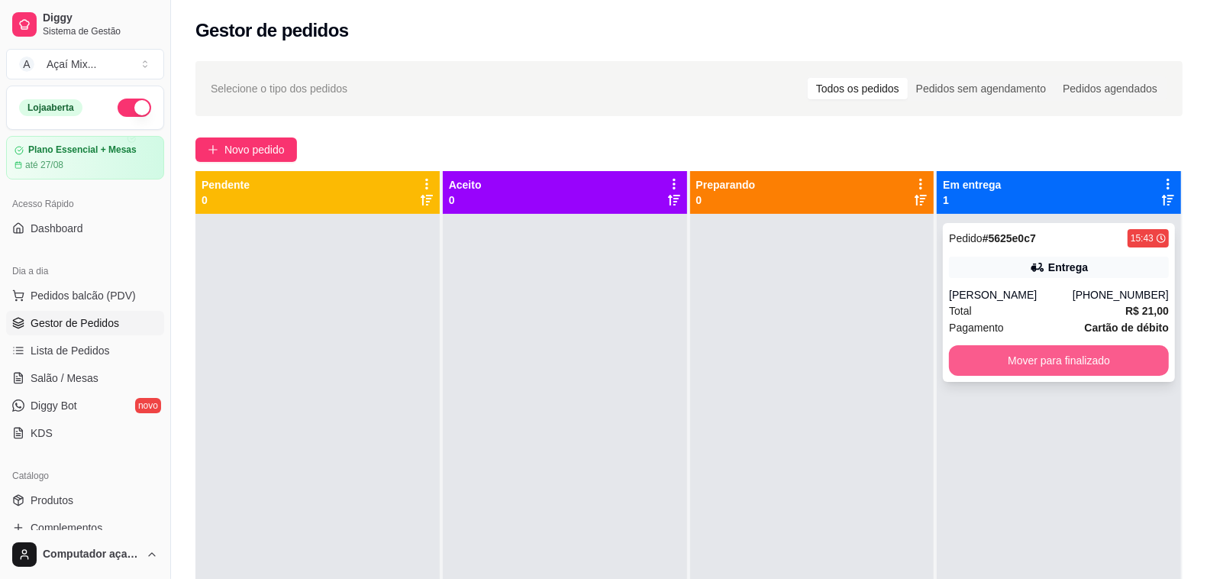
click at [994, 350] on button "Mover para finalizado" at bounding box center [1059, 360] width 220 height 31
